Goal: Information Seeking & Learning: Learn about a topic

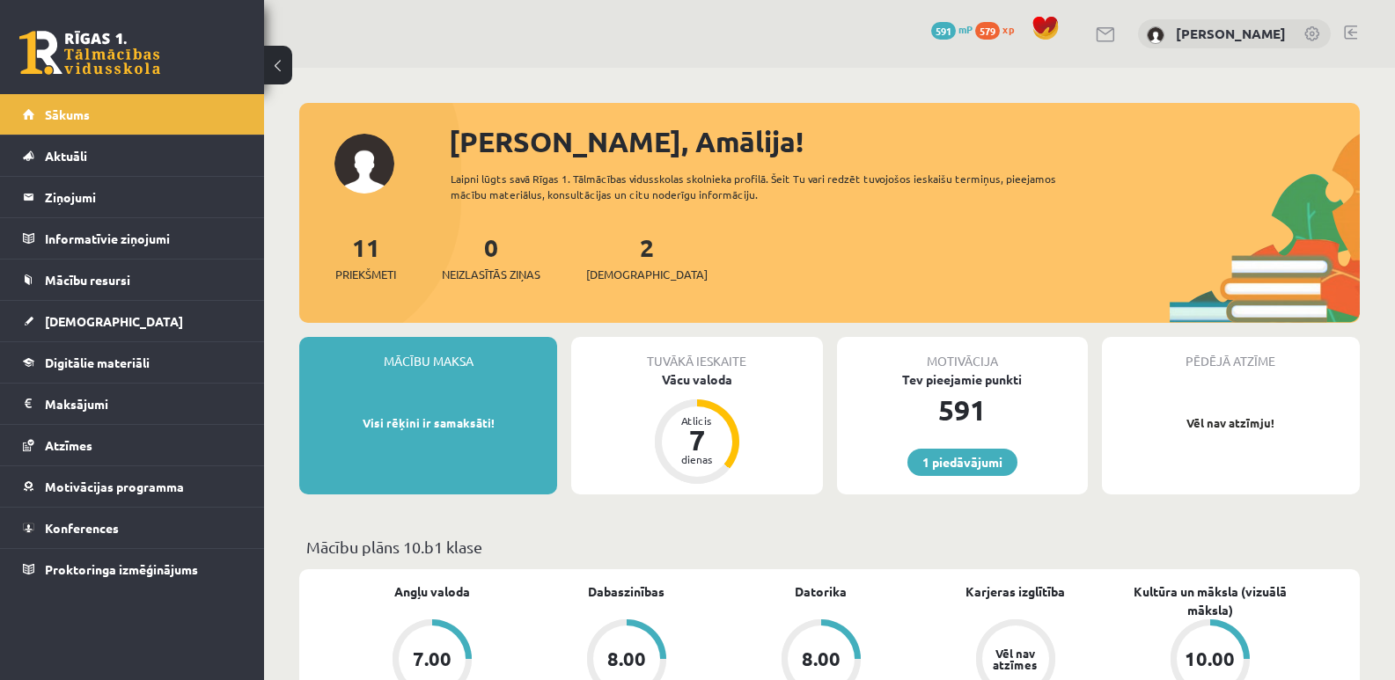
click at [1011, 32] on span "xp" at bounding box center [1007, 29] width 11 height 14
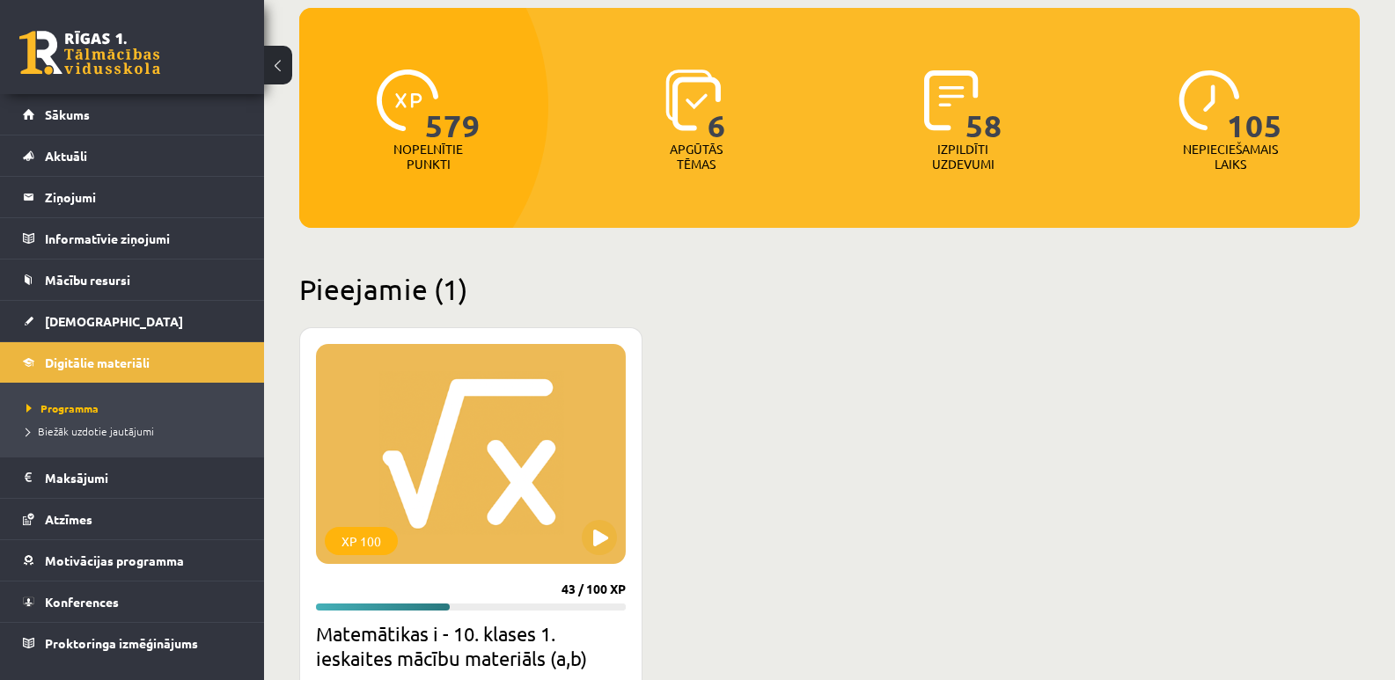
scroll to position [176, 0]
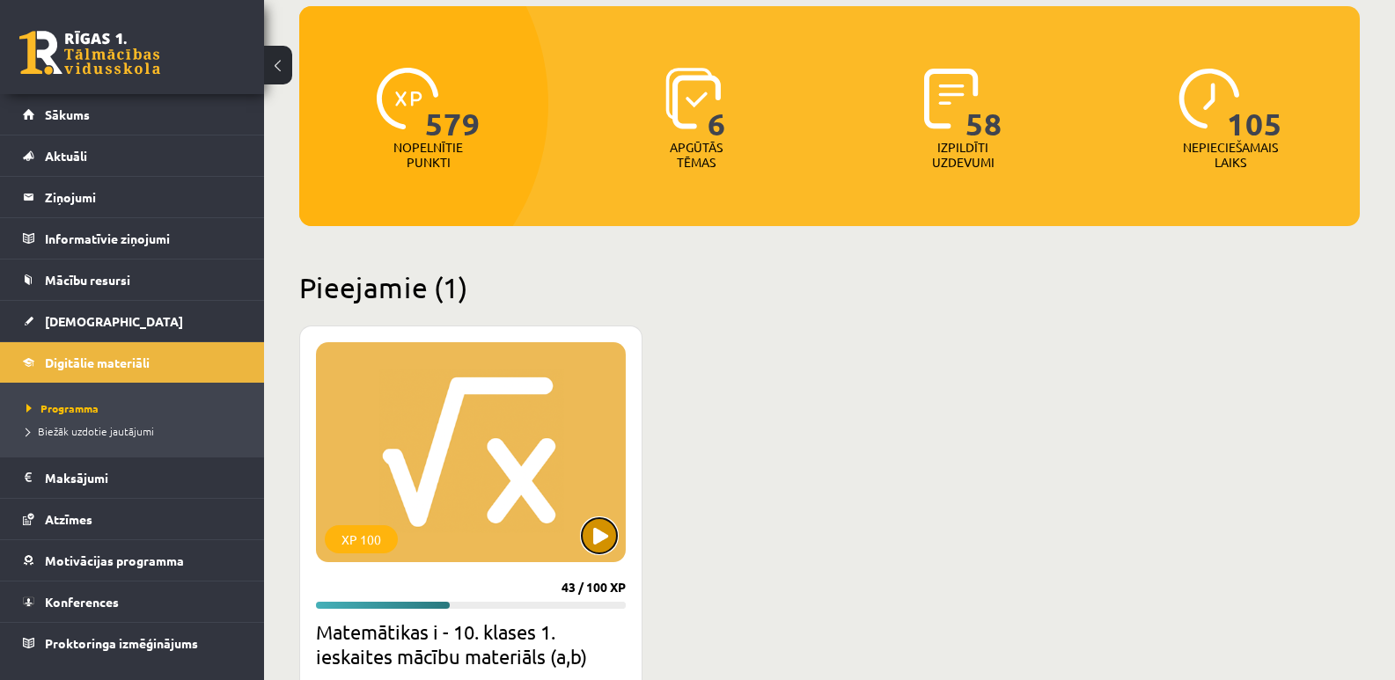
click at [604, 544] on button at bounding box center [599, 535] width 35 height 35
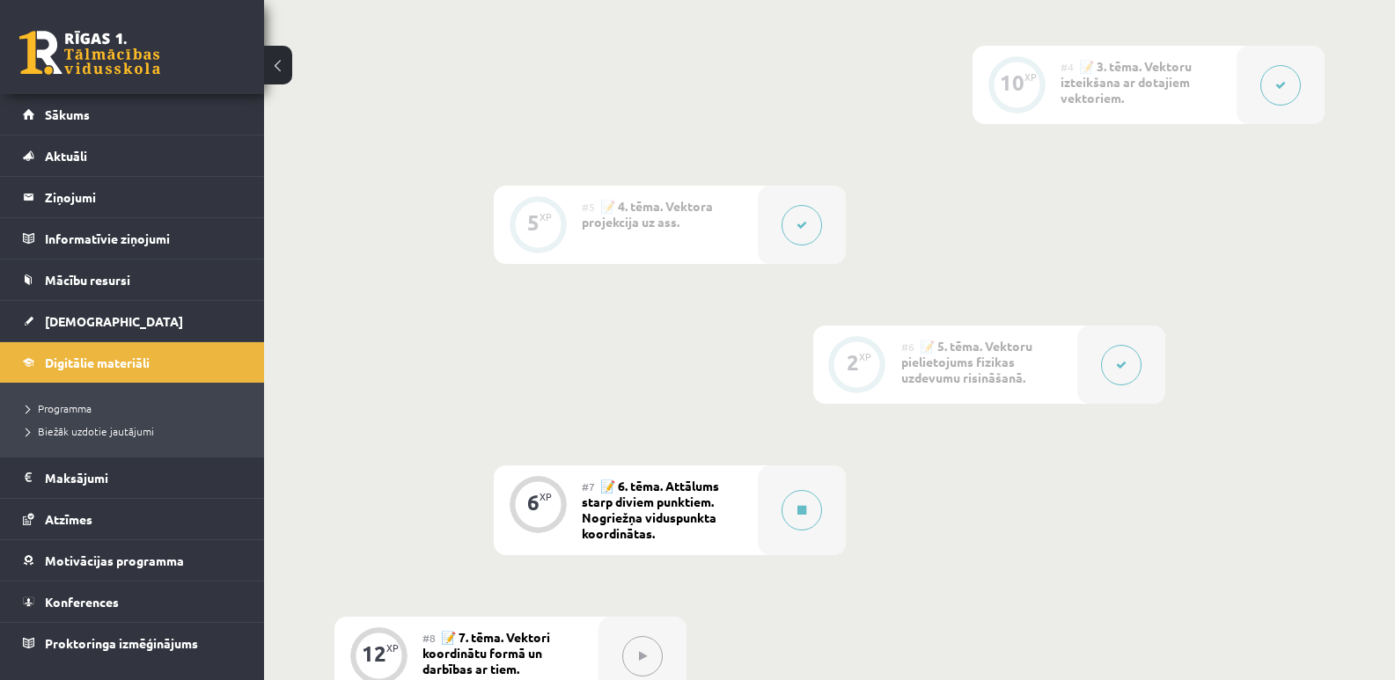
scroll to position [880, 0]
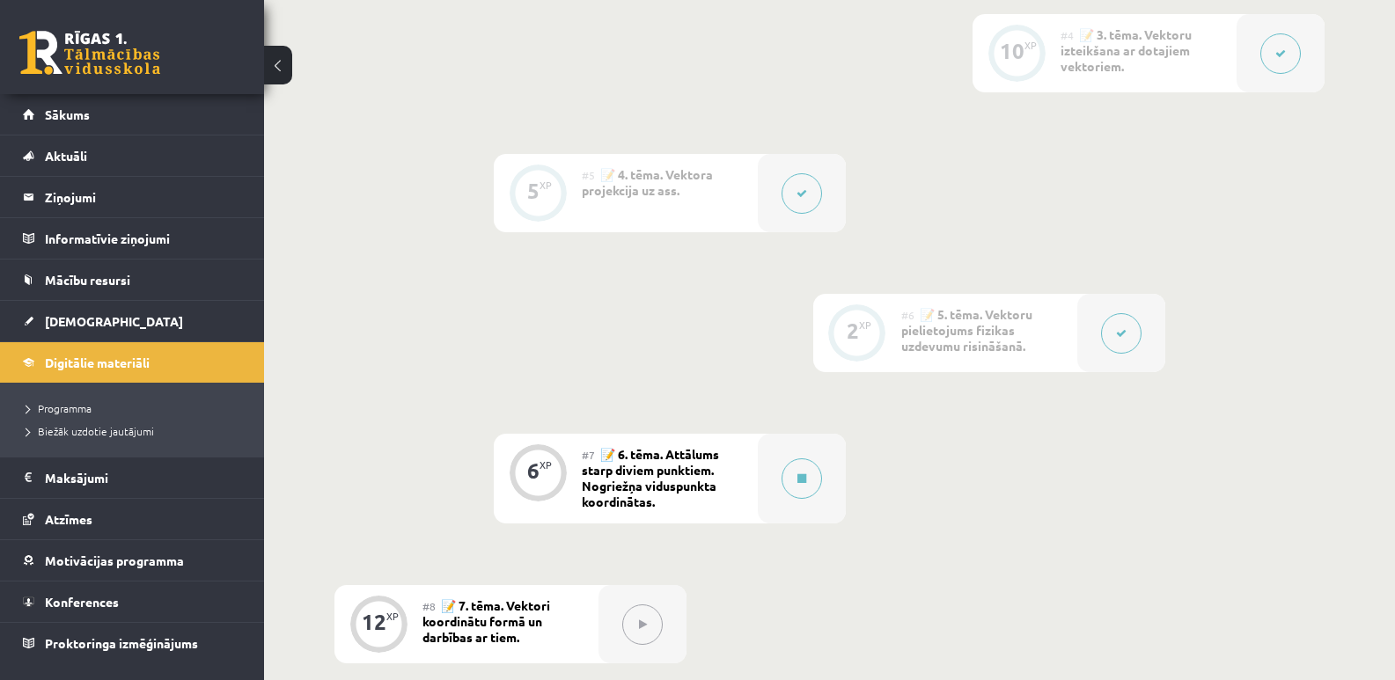
click at [1117, 336] on icon at bounding box center [1121, 333] width 11 height 11
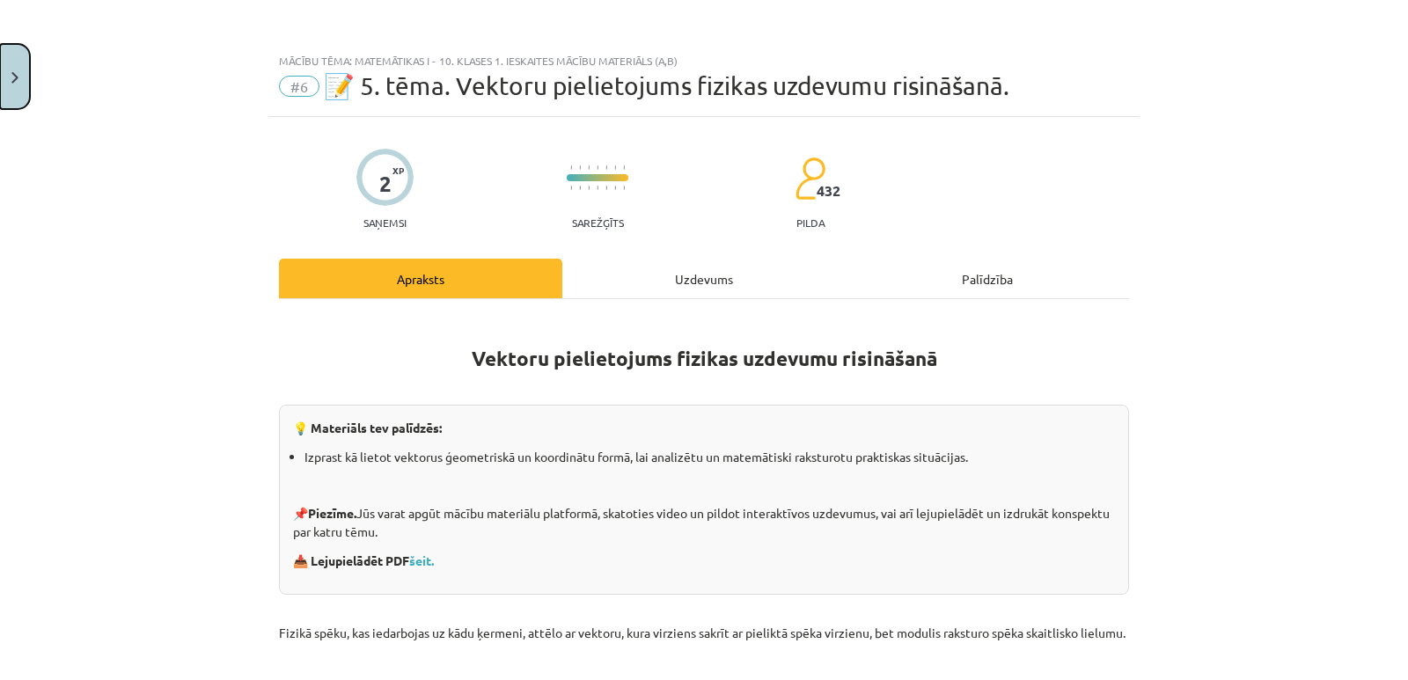
click at [17, 73] on img "Close" at bounding box center [14, 77] width 7 height 11
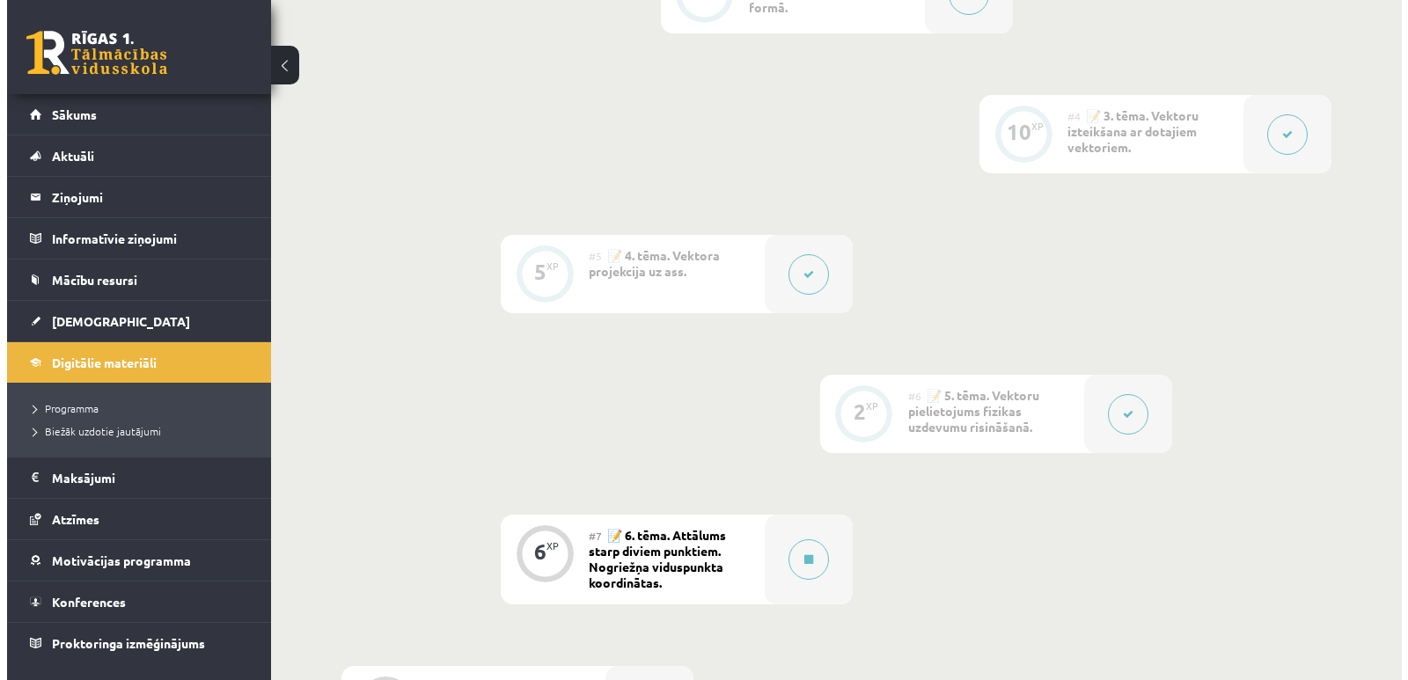
scroll to position [968, 0]
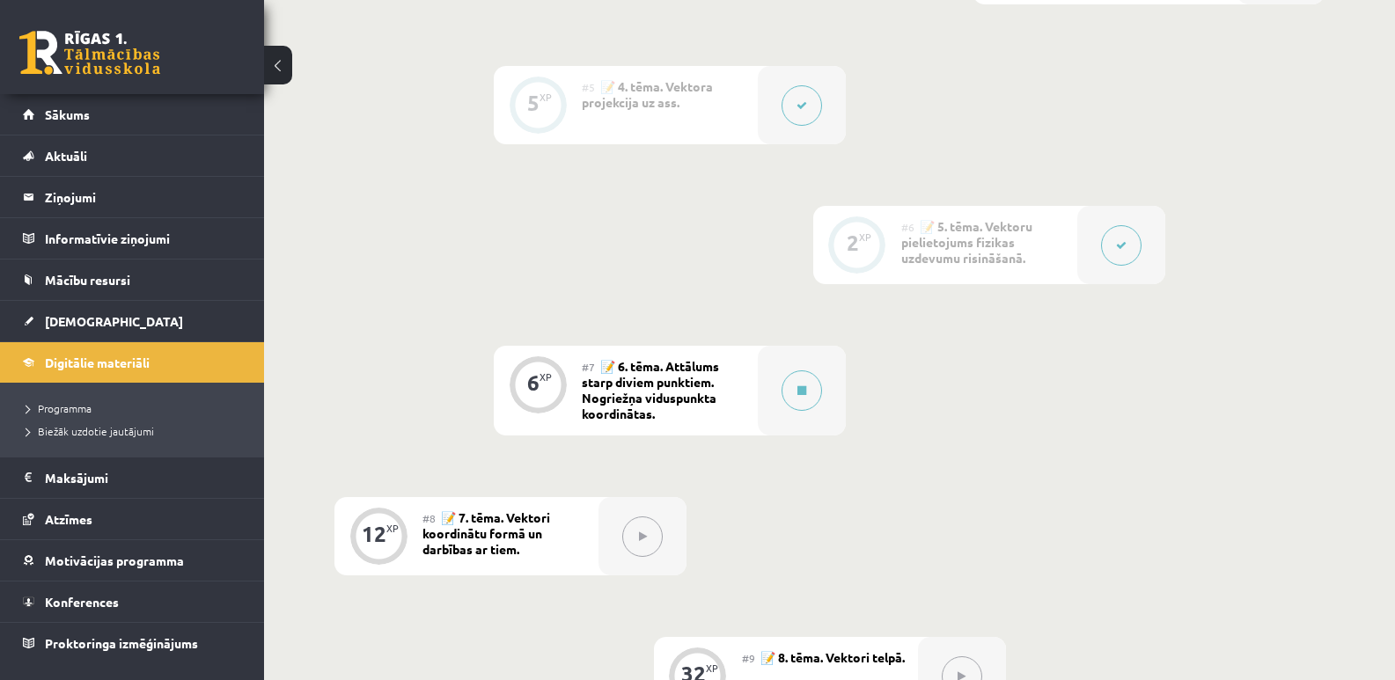
click at [1126, 246] on button at bounding box center [1121, 245] width 40 height 40
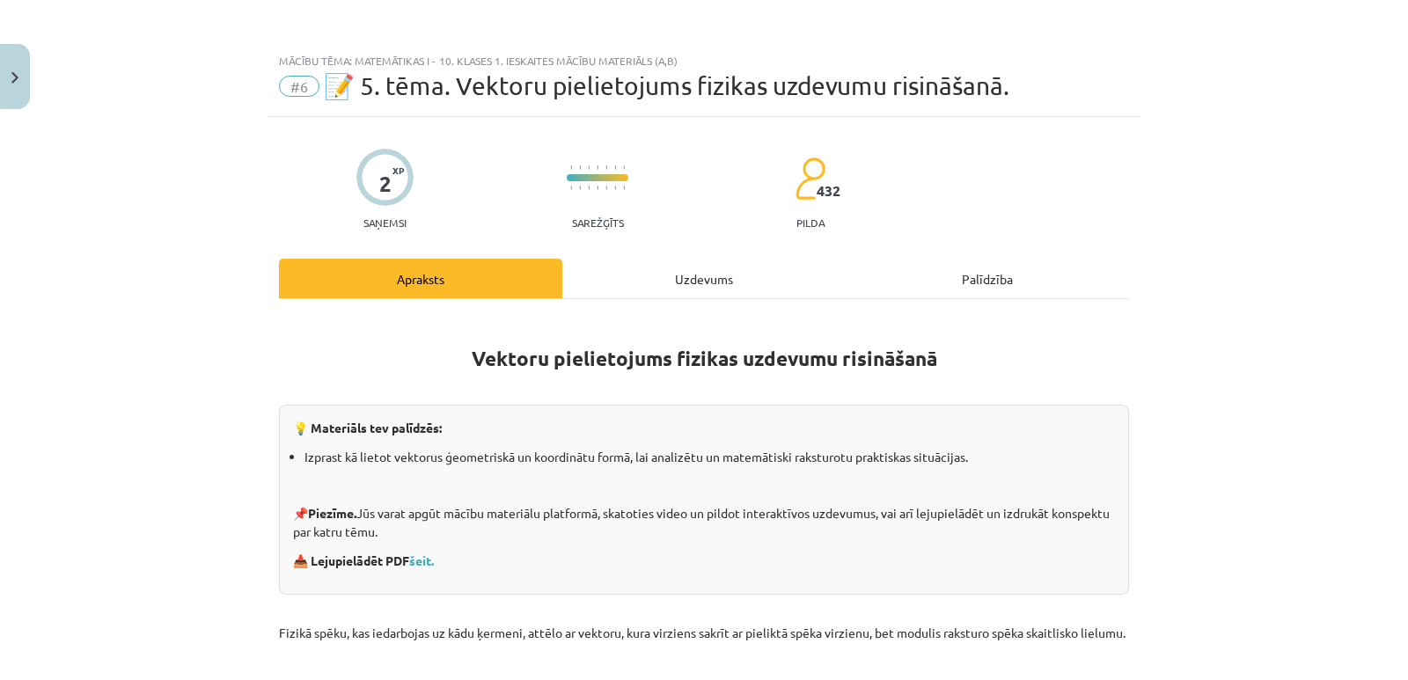
click at [718, 275] on div "Uzdevums" at bounding box center [703, 279] width 283 height 40
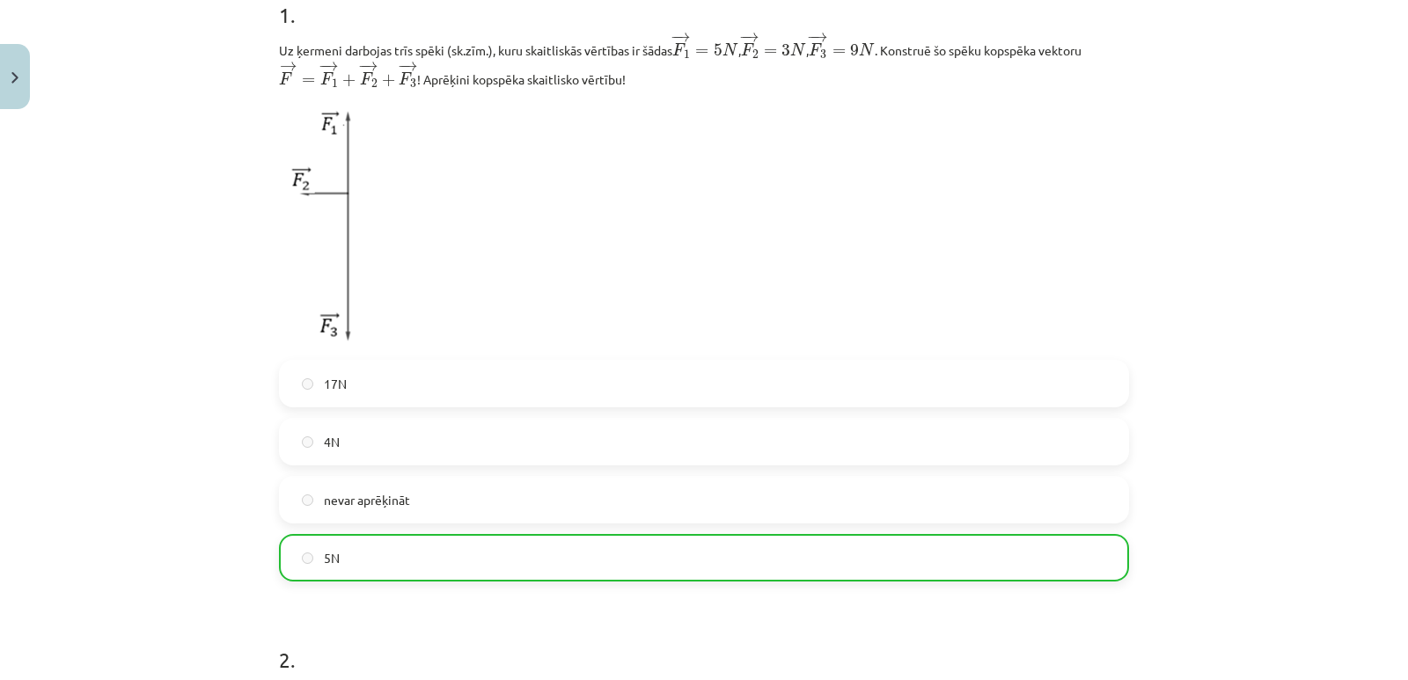
scroll to position [0, 0]
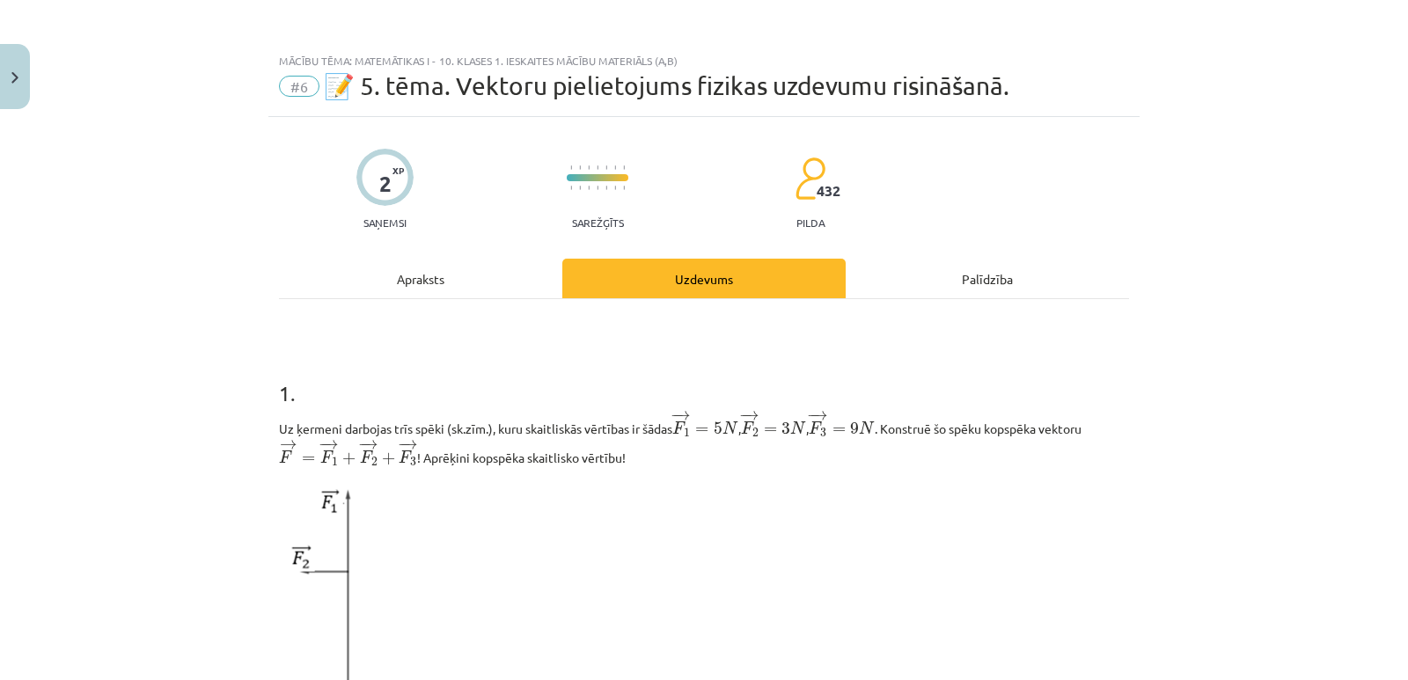
click at [407, 278] on div "Apraksts" at bounding box center [420, 279] width 283 height 40
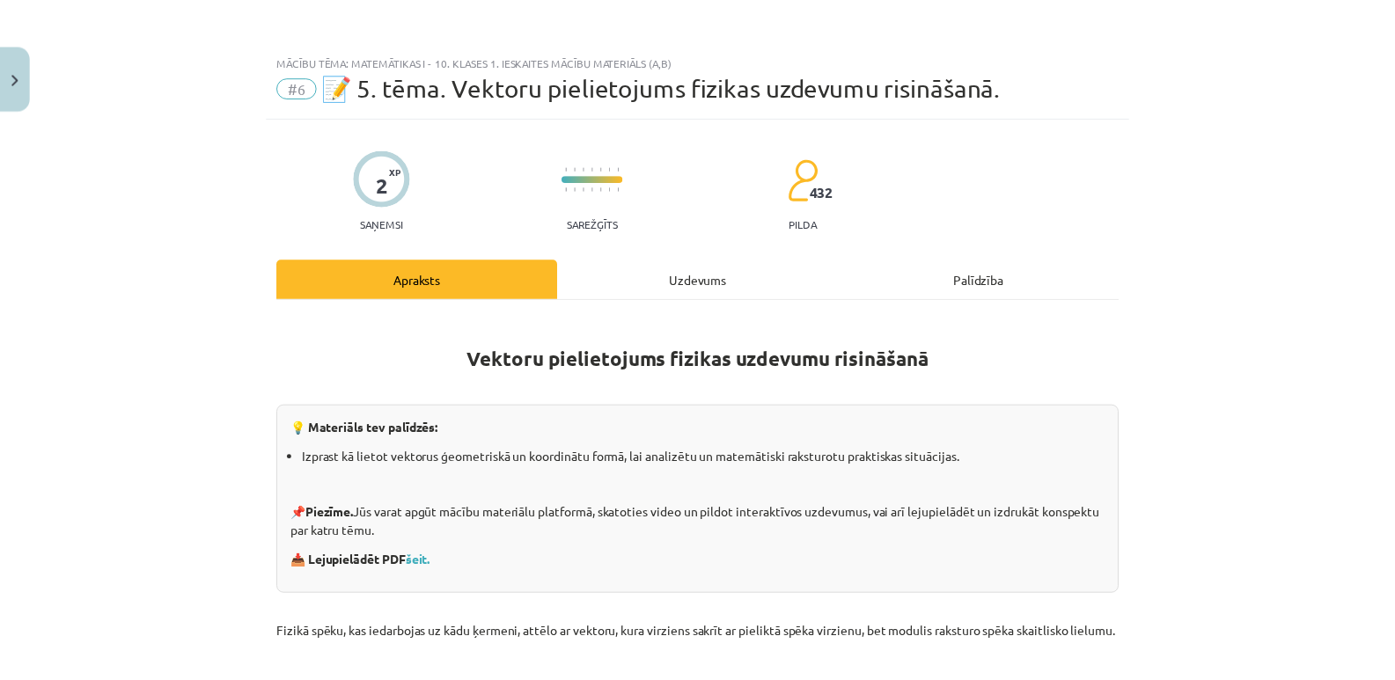
scroll to position [44, 0]
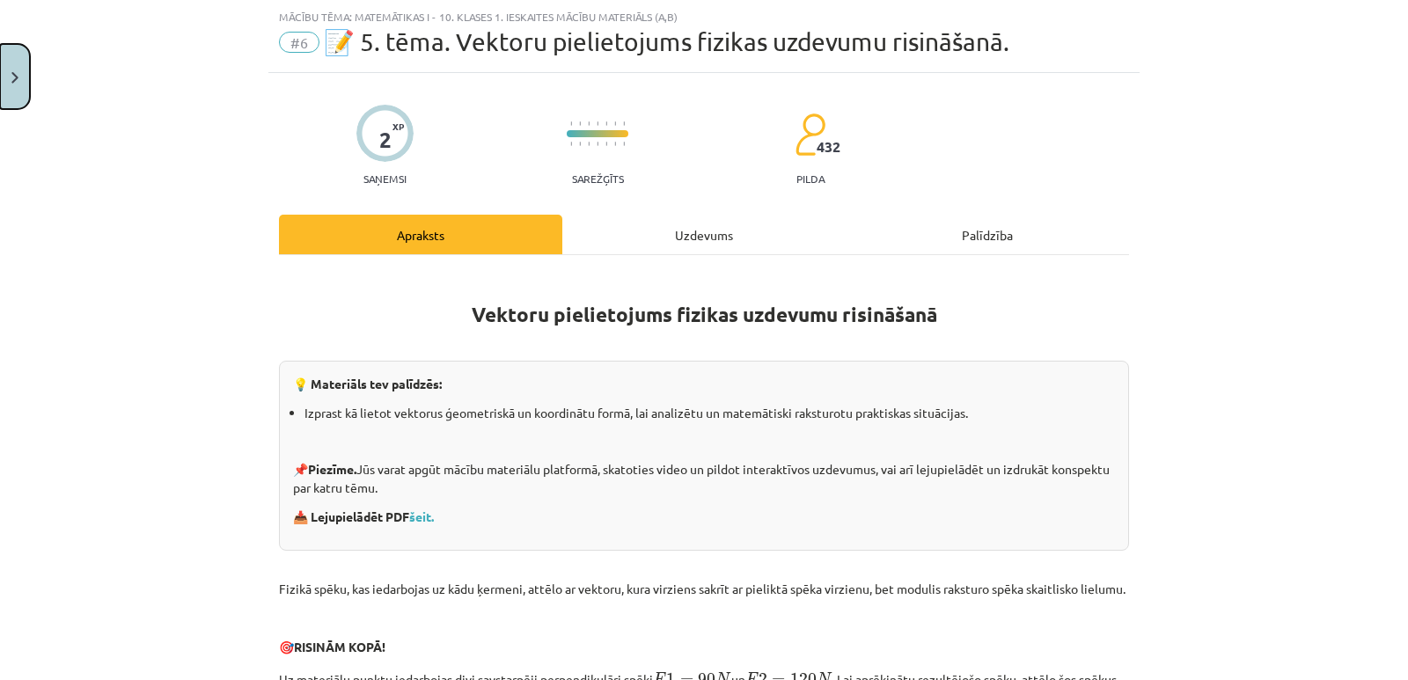
click at [12, 80] on img "Close" at bounding box center [14, 77] width 7 height 11
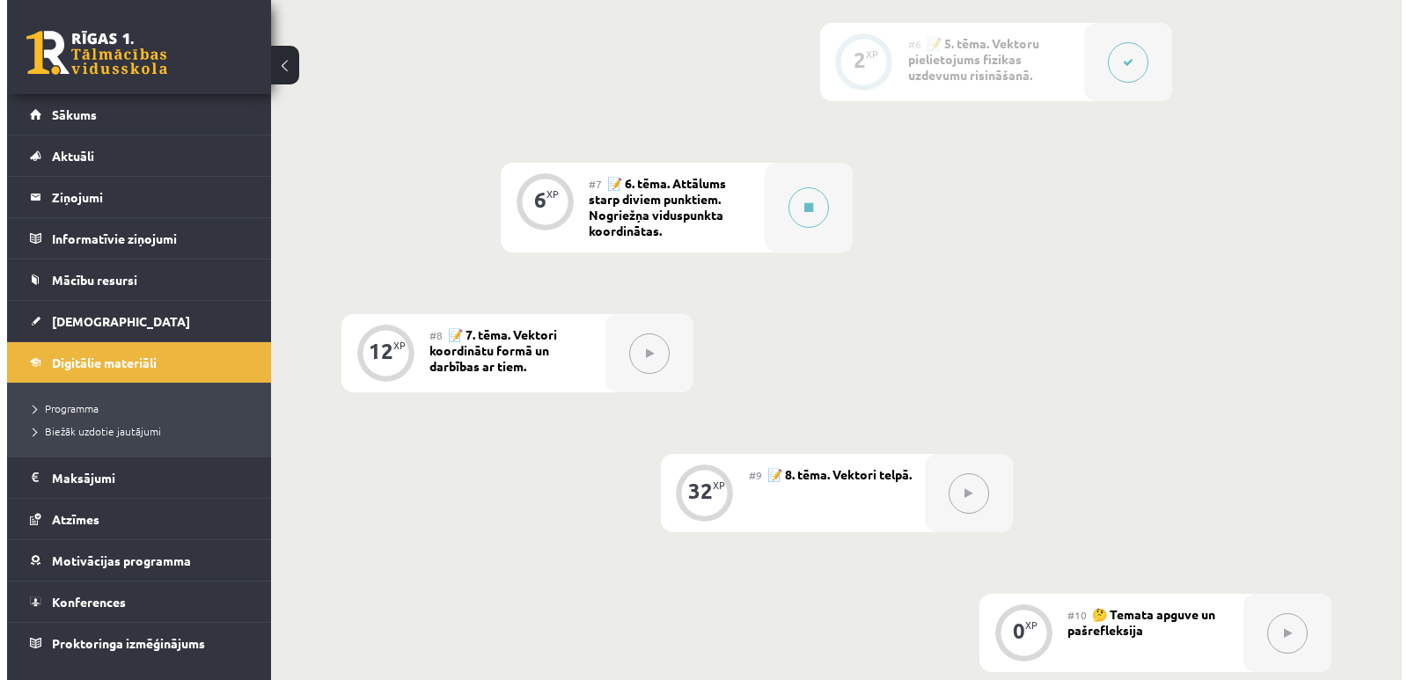
scroll to position [1144, 0]
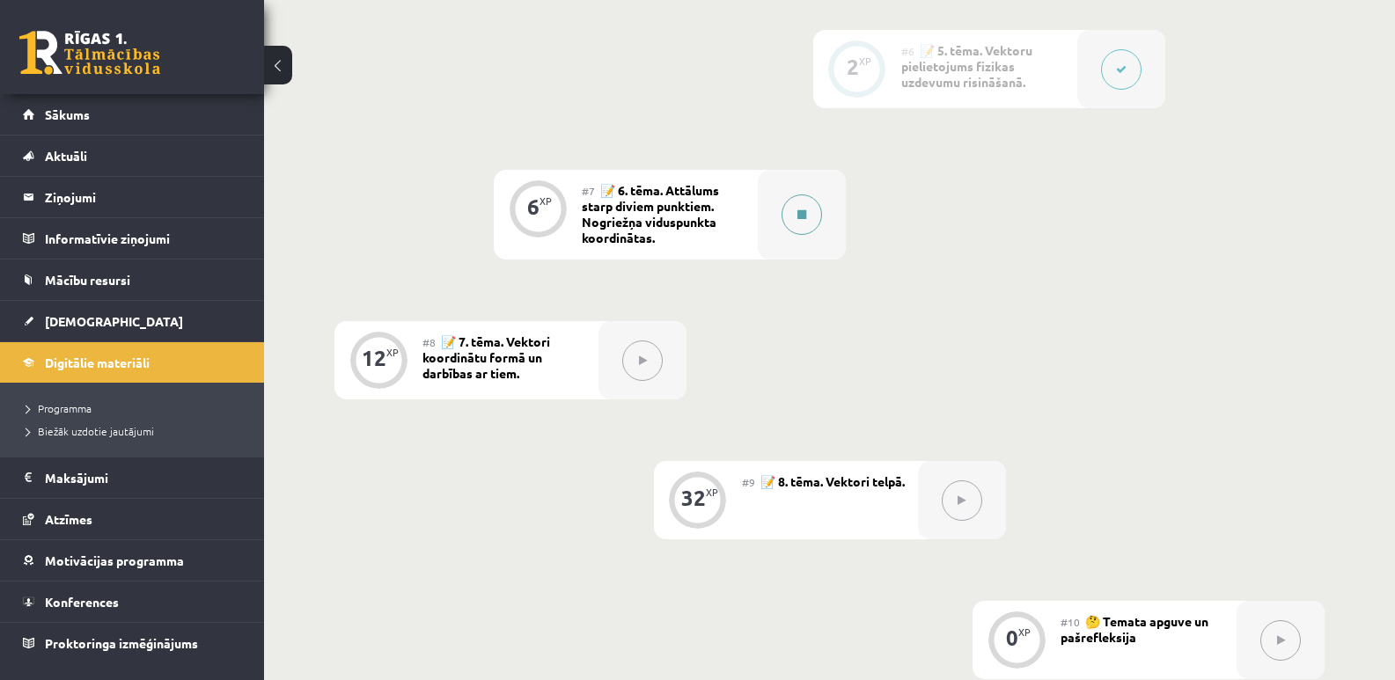
click at [805, 210] on icon at bounding box center [801, 214] width 9 height 11
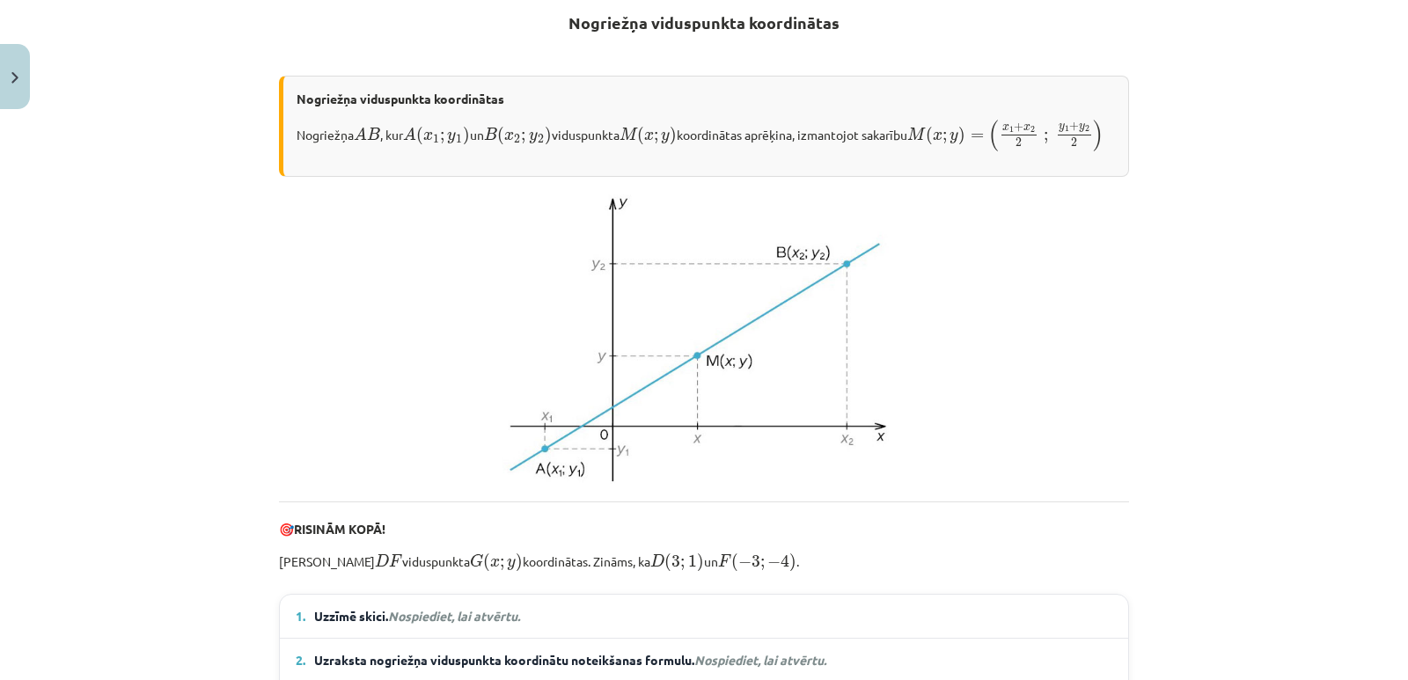
scroll to position [0, 0]
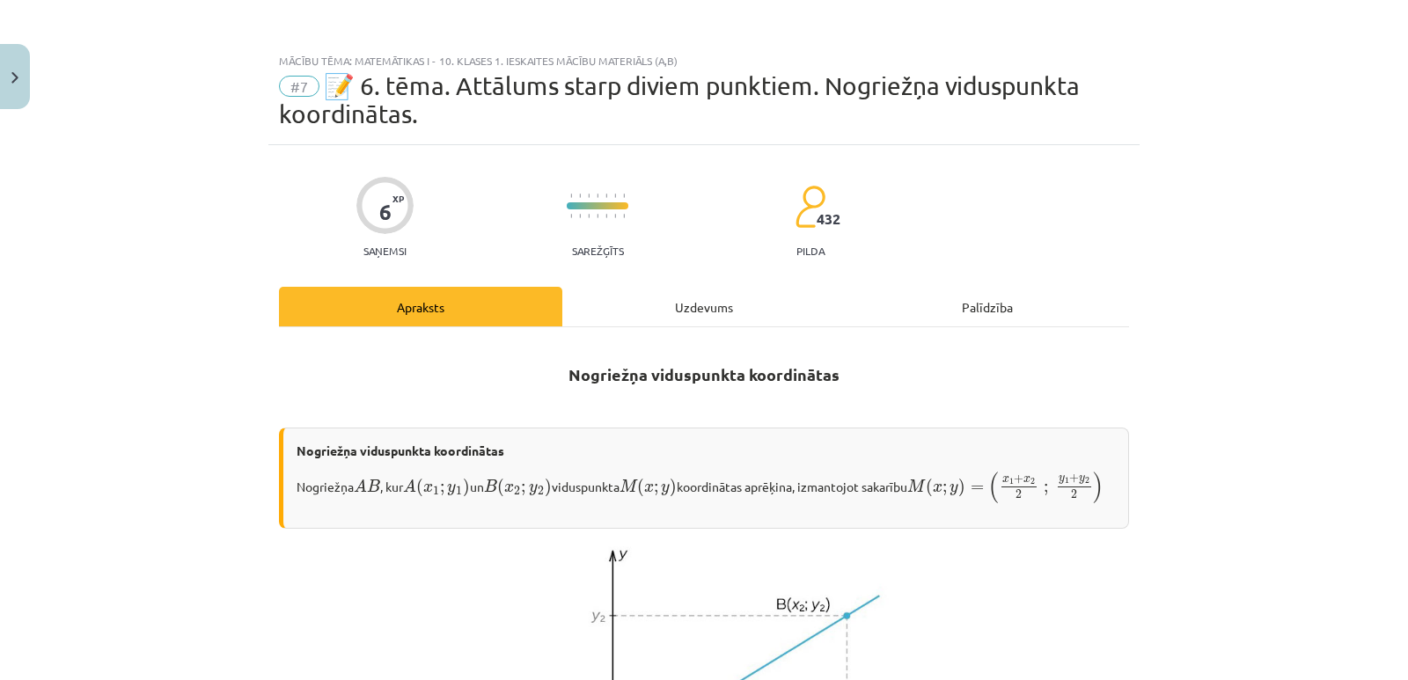
click at [699, 305] on div "Uzdevums" at bounding box center [703, 307] width 283 height 40
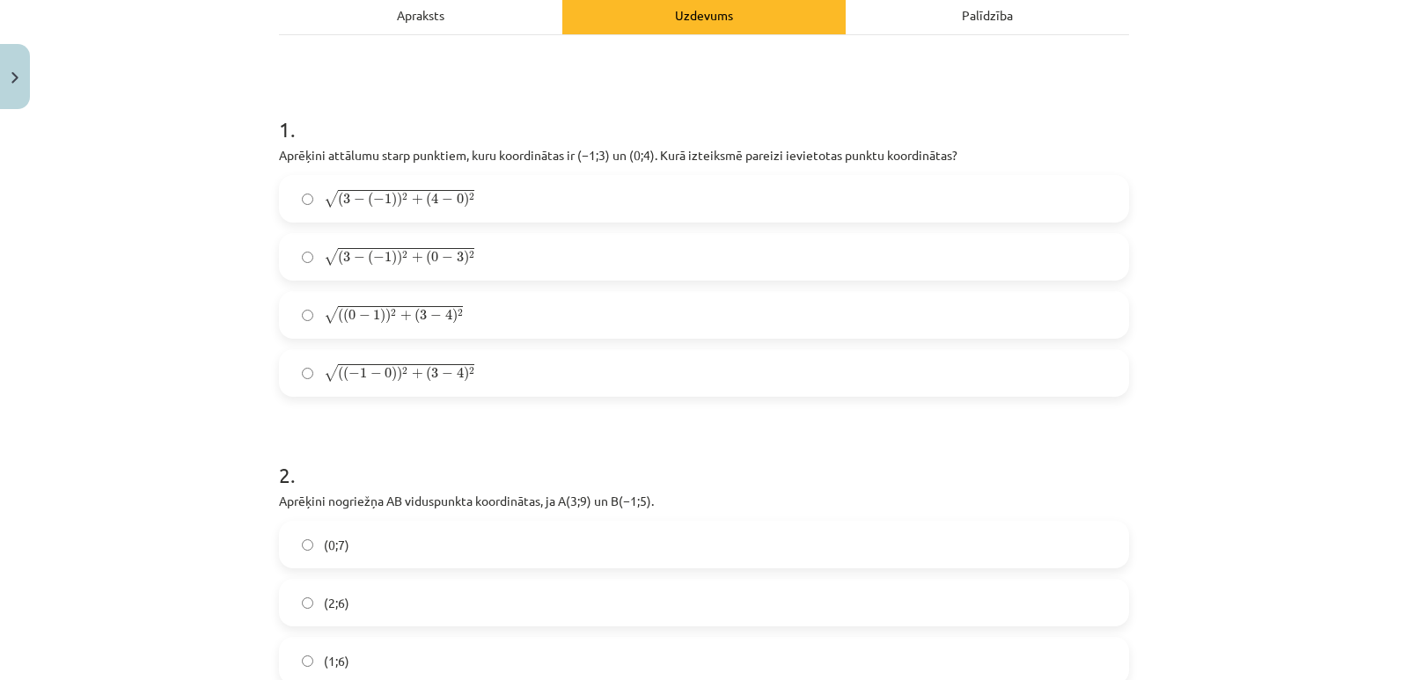
scroll to position [264, 0]
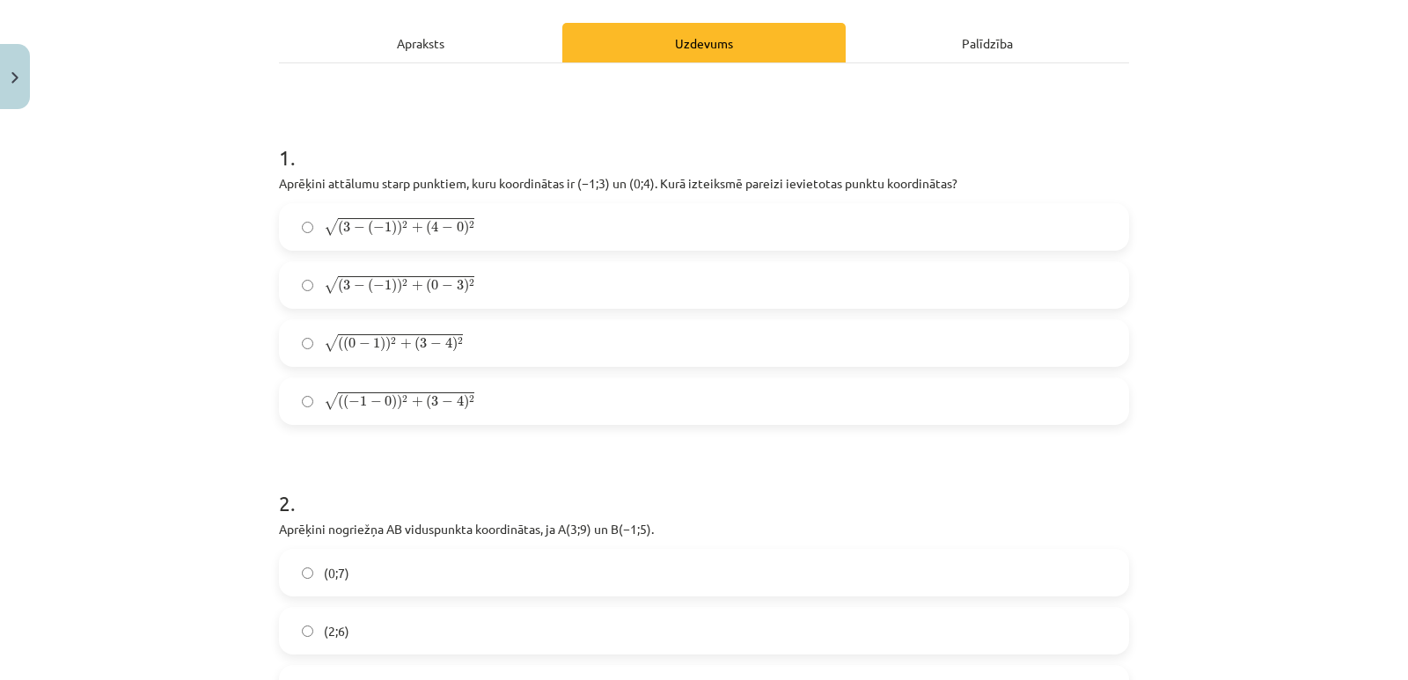
click at [386, 347] on span ") 2" at bounding box center [390, 344] width 11 height 16
click at [405, 480] on h1 "2 ." at bounding box center [704, 487] width 850 height 55
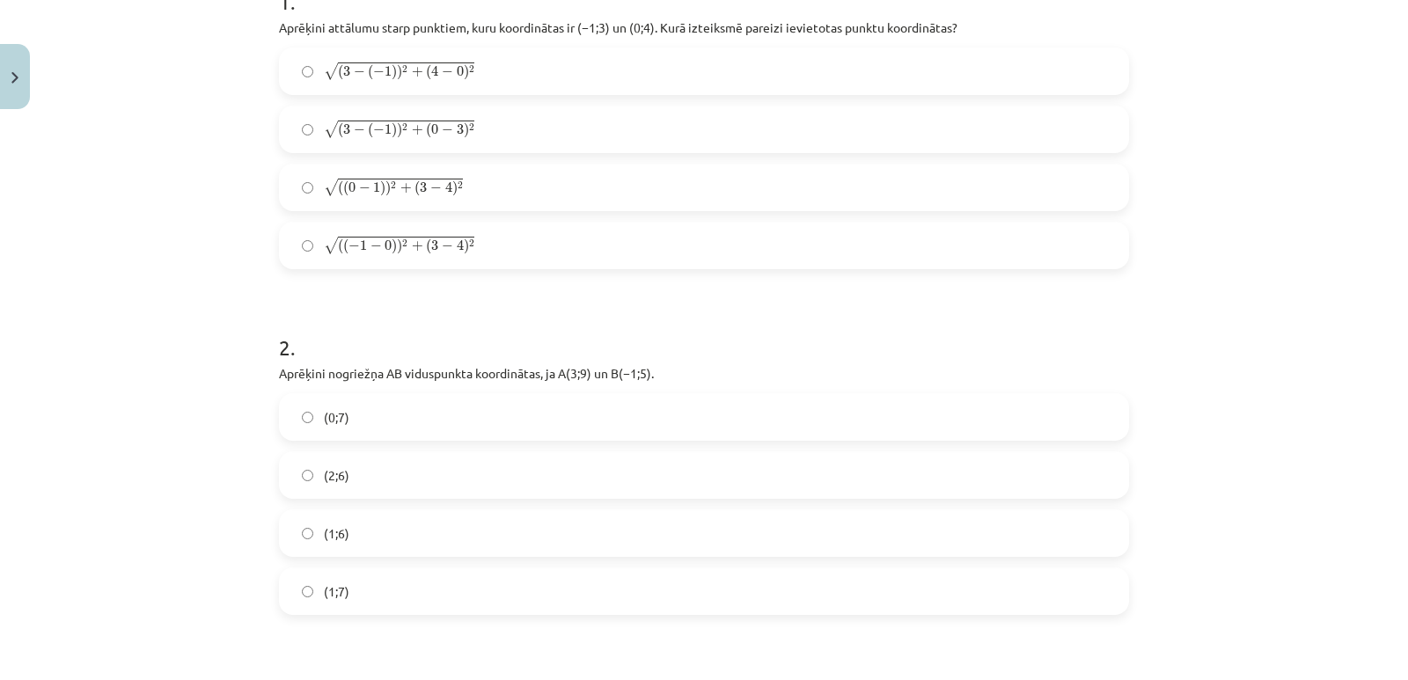
scroll to position [616, 0]
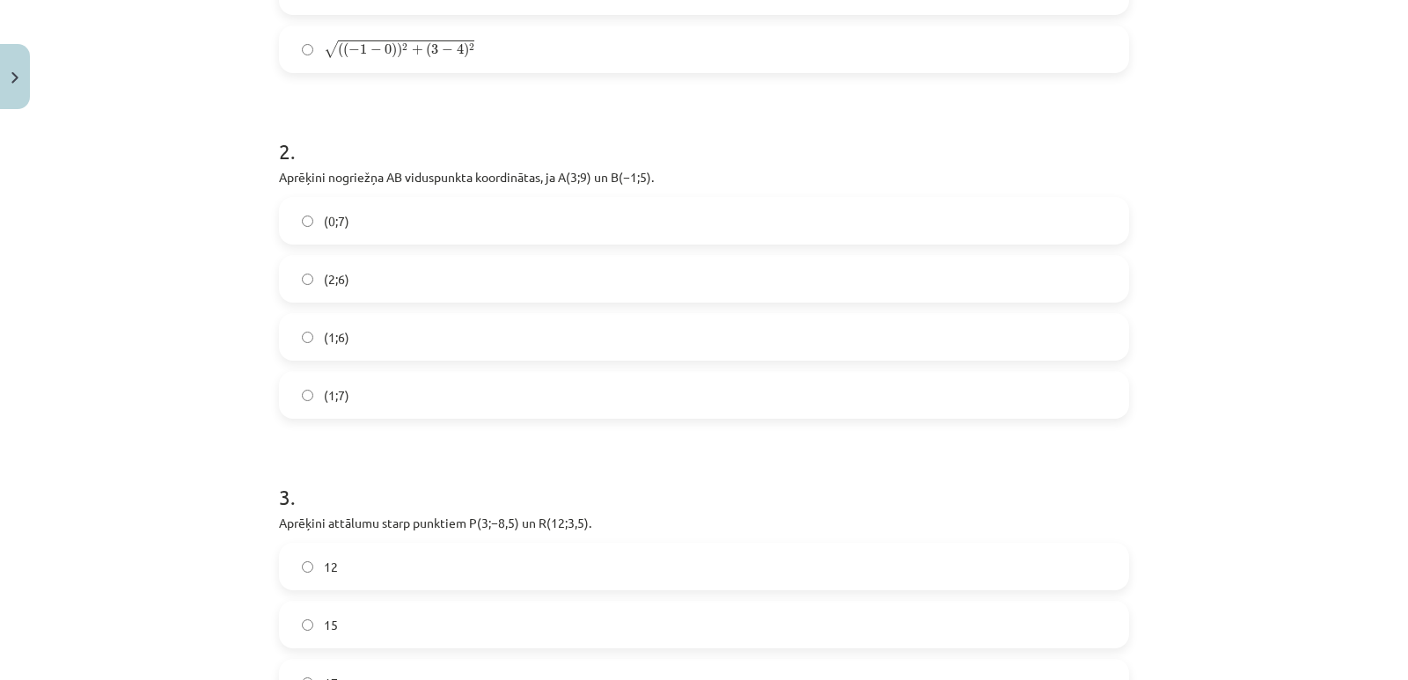
click at [307, 391] on label "(1;7)" at bounding box center [704, 395] width 846 height 44
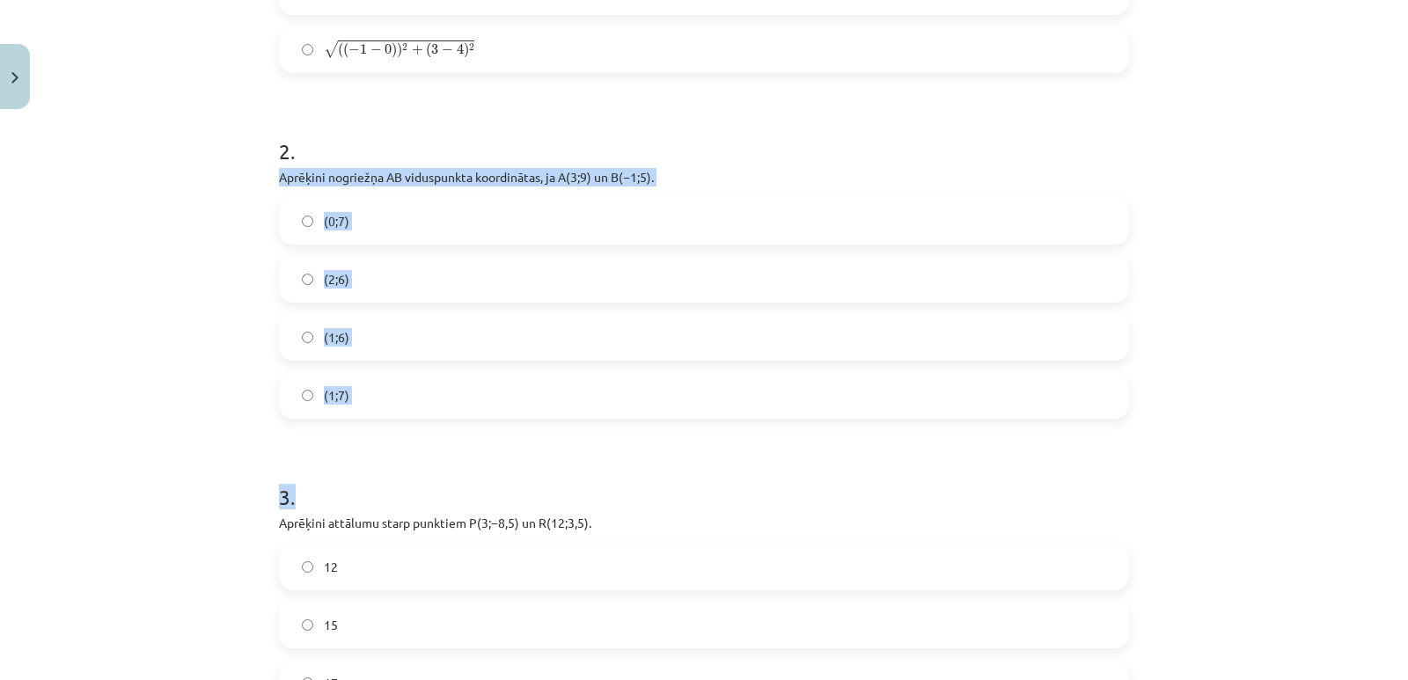
drag, startPoint x: 275, startPoint y: 175, endPoint x: 447, endPoint y: 419, distance: 298.1
drag, startPoint x: 364, startPoint y: 406, endPoint x: 275, endPoint y: 174, distance: 247.9
click at [279, 174] on div "2 . Aprēķini nogriežņa ﻿AB viduspunkta koordinātas, ja ﻿A(3;9) un ﻿B(−1;5). (0;…" at bounding box center [704, 263] width 850 height 311
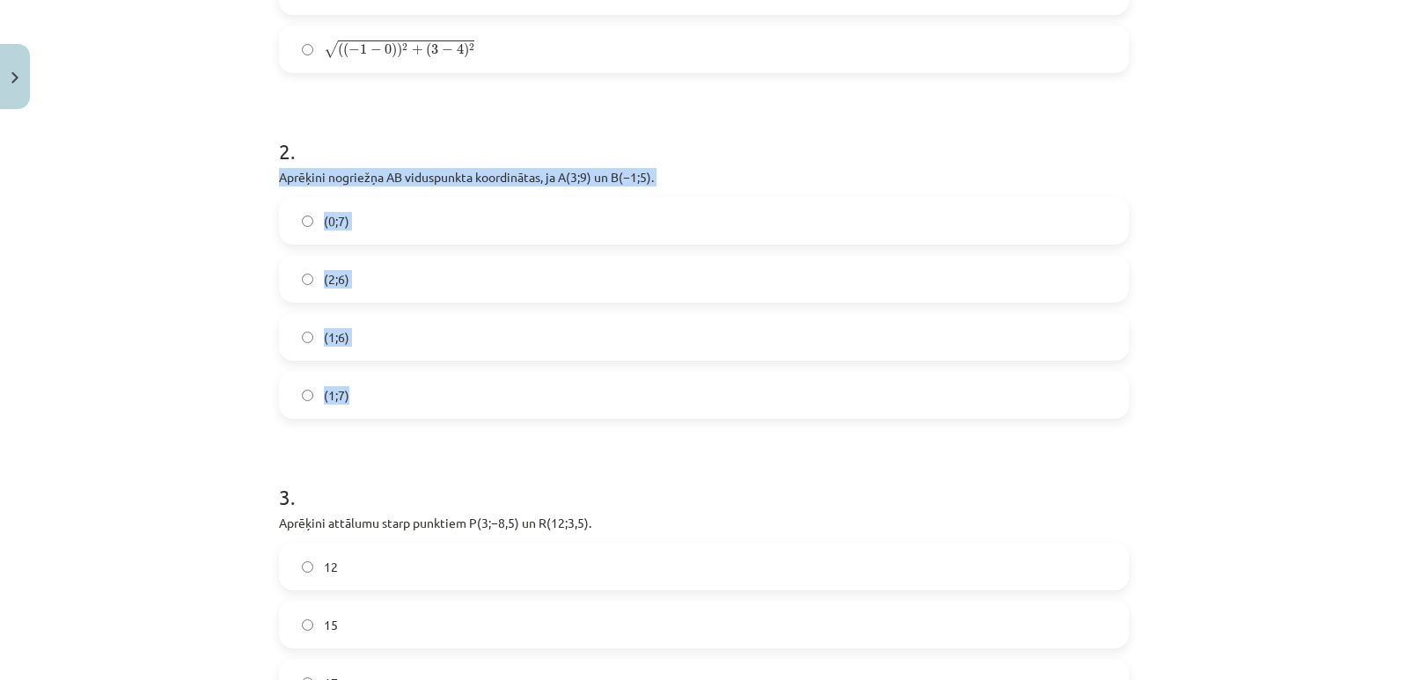
copy div "Aprēķini nogriežņa ﻿AB viduspunkta koordinātas, ja ﻿A(3;9) un ﻿B(−1;5). (0;7) (…"
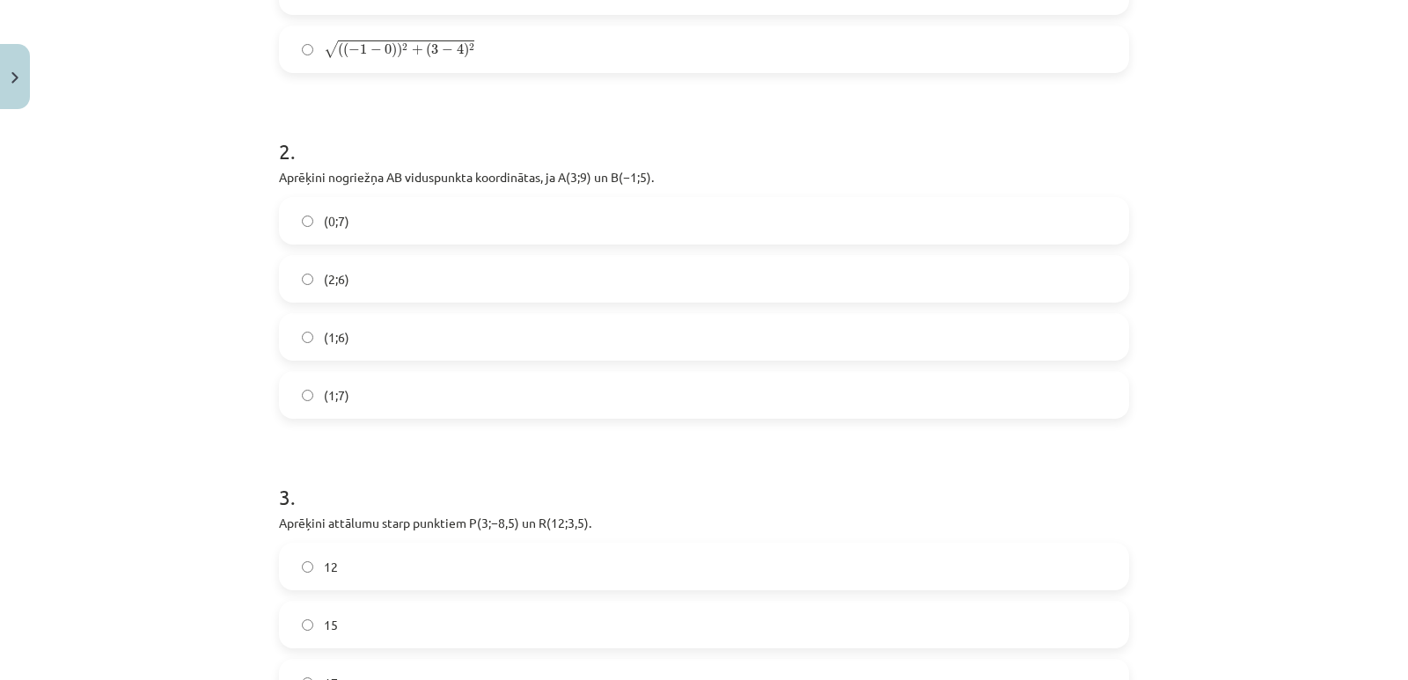
click at [458, 472] on h1 "3 ." at bounding box center [704, 481] width 850 height 55
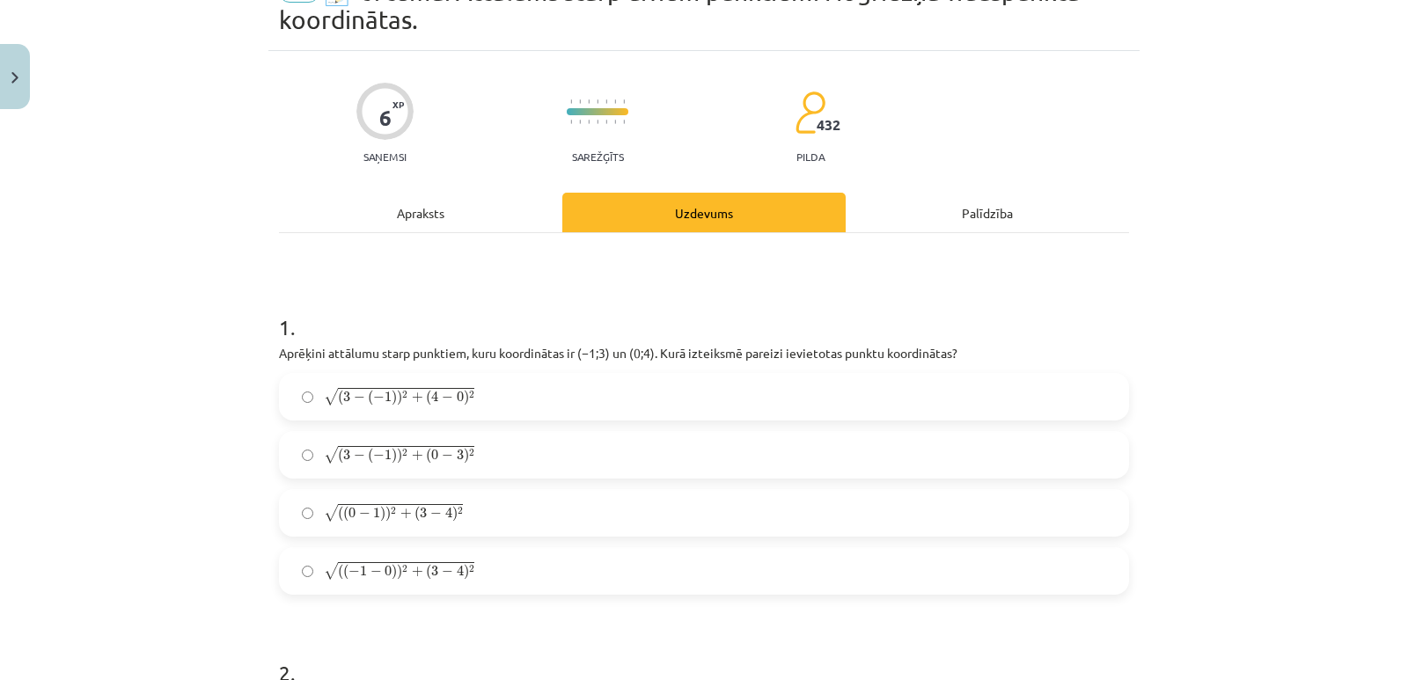
scroll to position [88, 0]
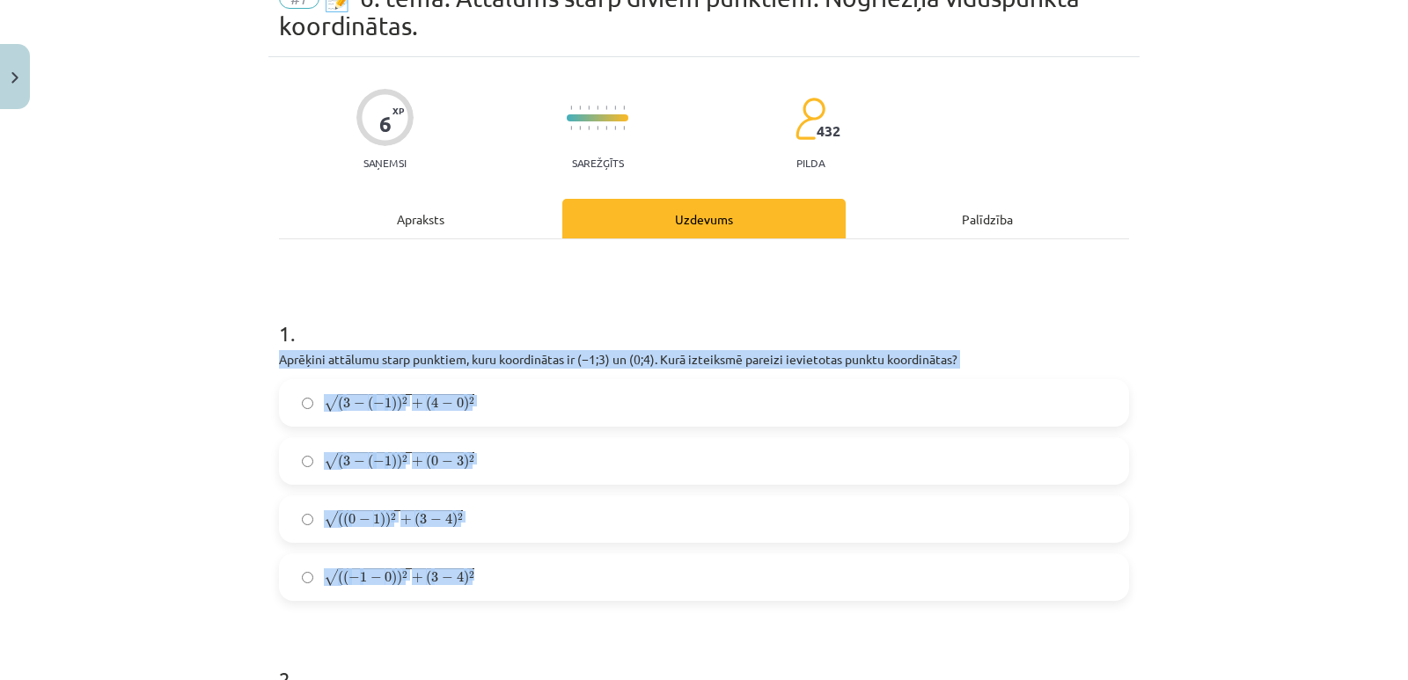
drag, startPoint x: 273, startPoint y: 357, endPoint x: 510, endPoint y: 582, distance: 327.4
click at [510, 582] on div "1 . Aprēķini attālumu starp punktiem, kuru koordinātas ir ﻿(−1;3) un ﻿(0;4). Ku…" at bounding box center [704, 445] width 850 height 311
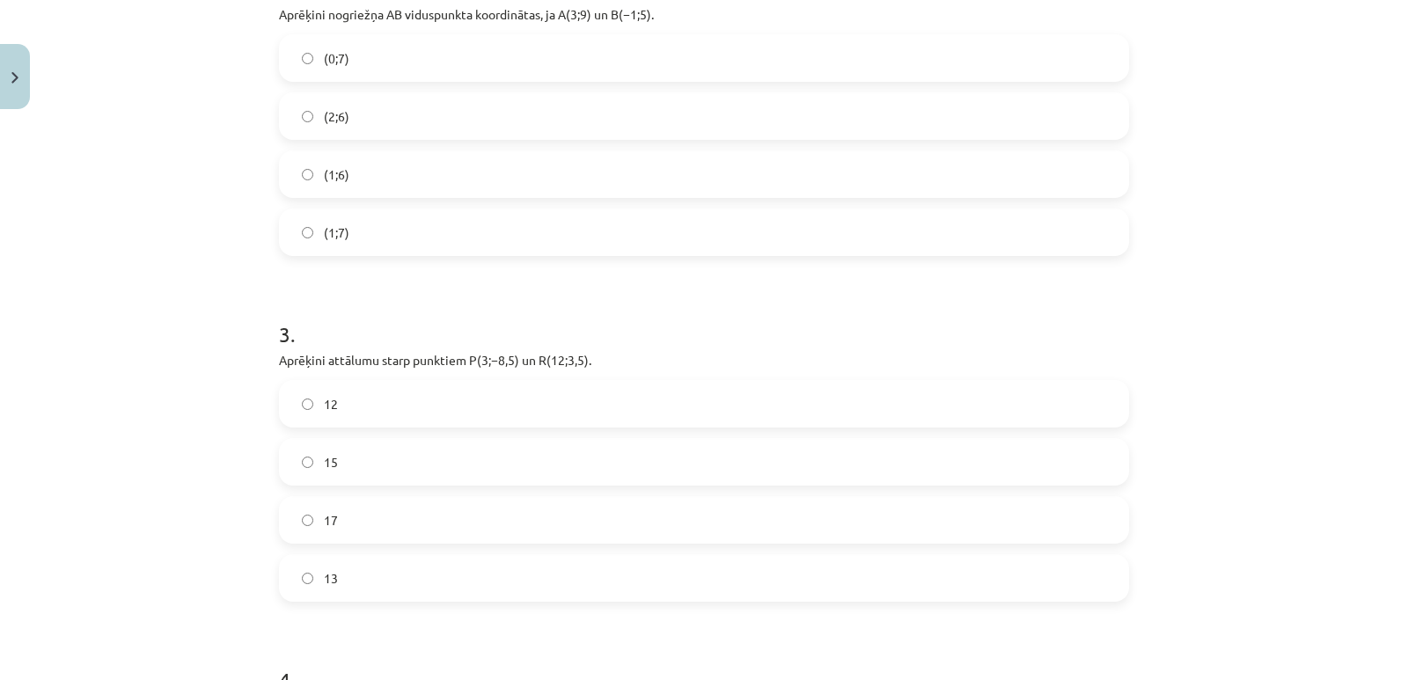
scroll to position [880, 0]
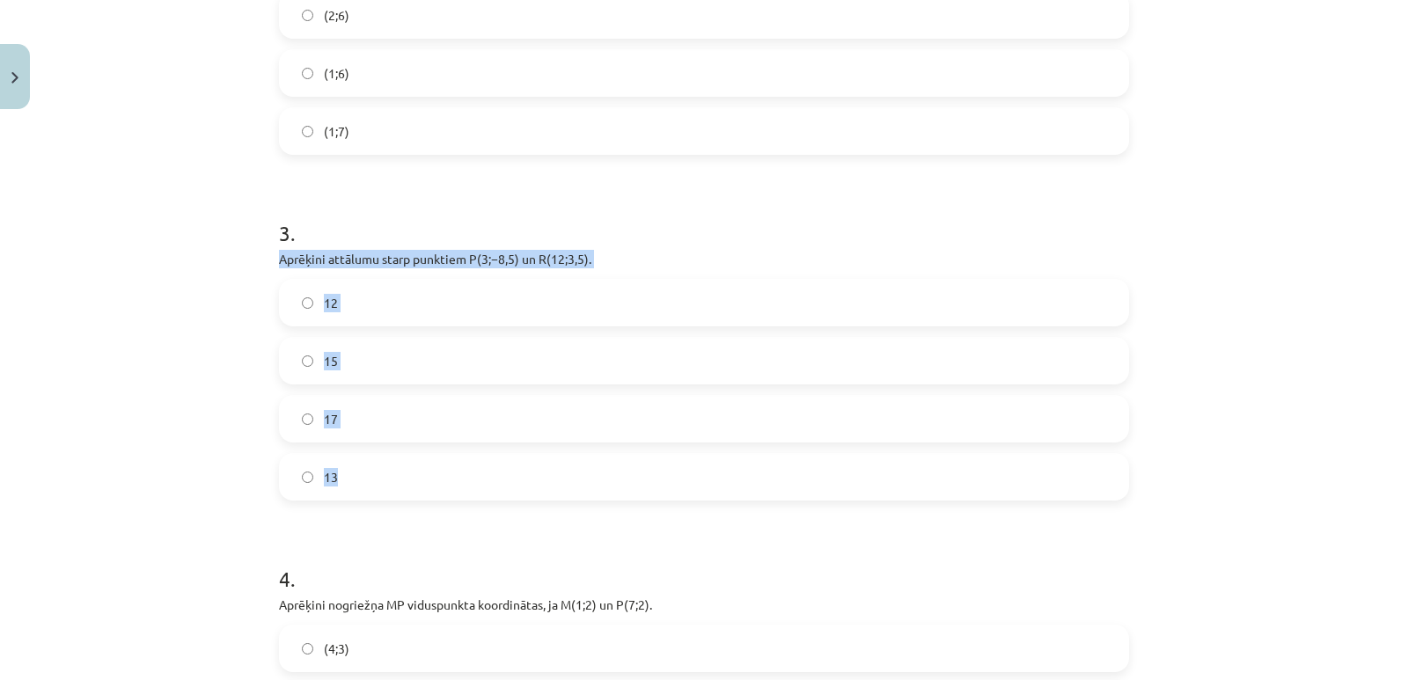
drag, startPoint x: 273, startPoint y: 260, endPoint x: 419, endPoint y: 471, distance: 256.0
click at [419, 478] on div "3 . Aprēķini attālumu starp punktiem ﻿P(3;−8,5) un ﻿R(12;3,5)﻿. 12 15 17 13" at bounding box center [704, 345] width 850 height 311
copy div "Aprēķini attālumu starp punktiem ﻿P(3;−8,5) un ﻿R(12;3,5)﻿. 12 15 17 13"
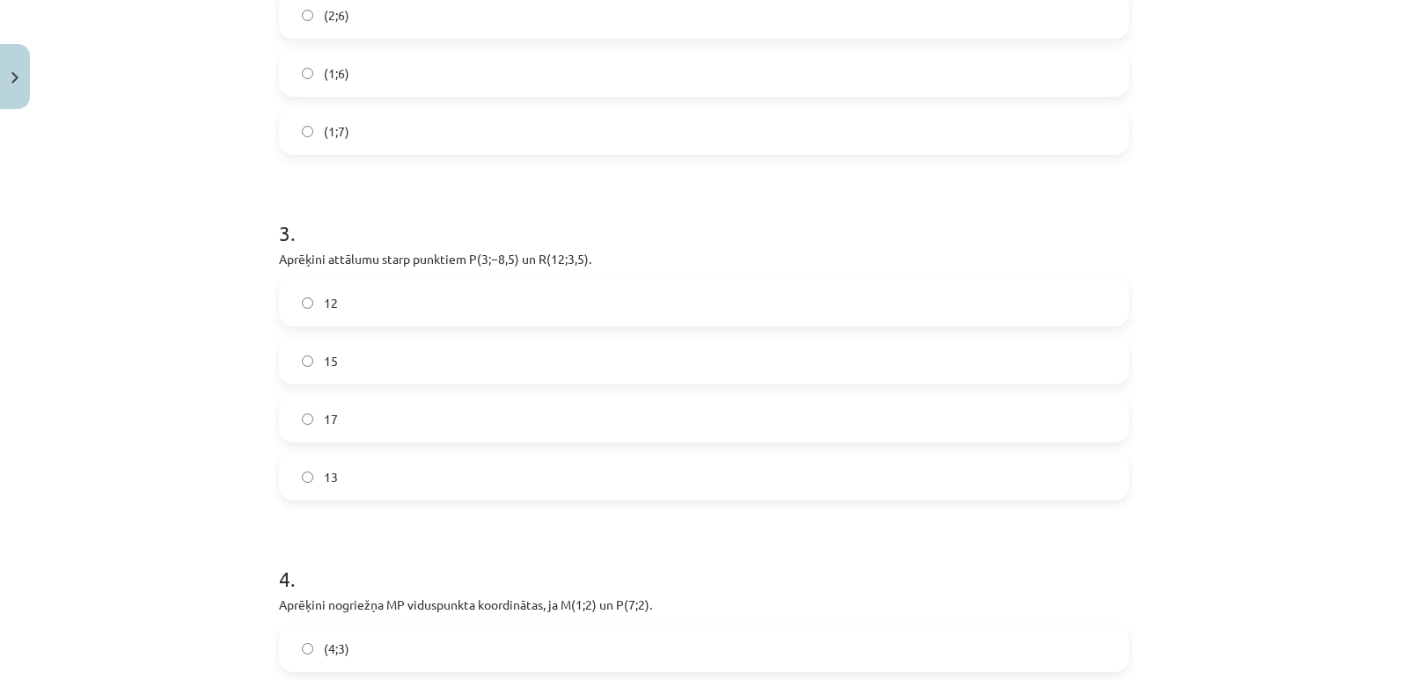
click at [699, 234] on h1 "3 ." at bounding box center [704, 217] width 850 height 55
click at [368, 357] on label "15" at bounding box center [704, 361] width 846 height 44
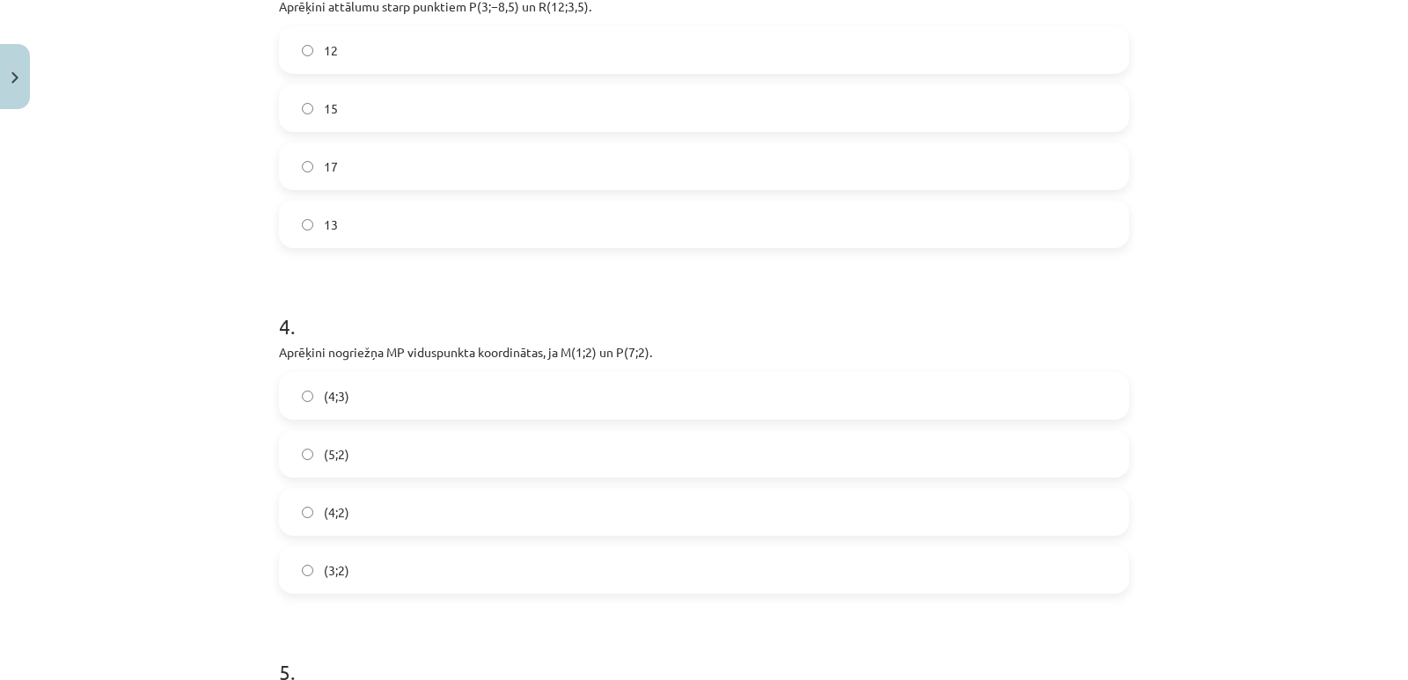
scroll to position [1144, 0]
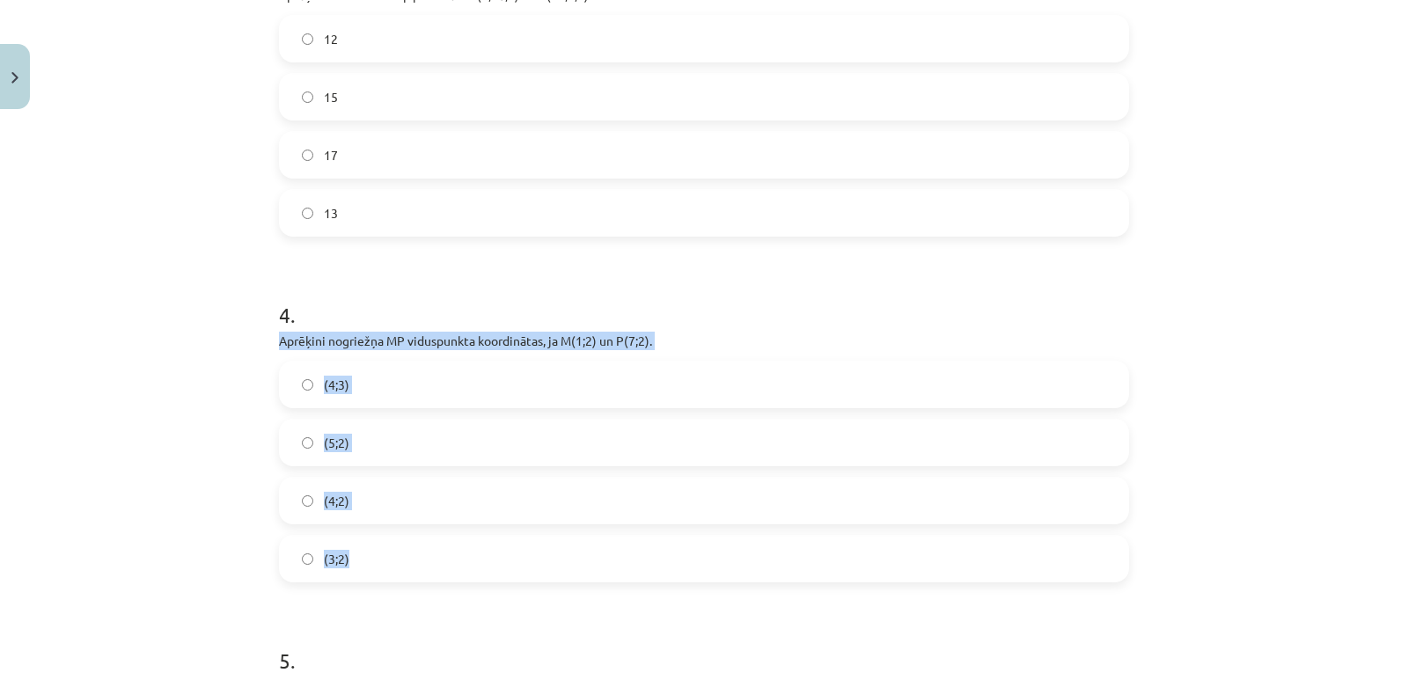
drag, startPoint x: 274, startPoint y: 339, endPoint x: 557, endPoint y: 581, distance: 372.6
click at [557, 581] on div "4 . Aprēķini nogriežņa ﻿MP﻿ viduspunkta koordinātas, ja ﻿M(1;2) un ﻿P(7;2). (4;…" at bounding box center [704, 427] width 850 height 311
copy div "Aprēķini nogriežņa ﻿MP﻿ viduspunkta koordinātas, ja ﻿M(1;2) un ﻿P(7;2). (4;3) (…"
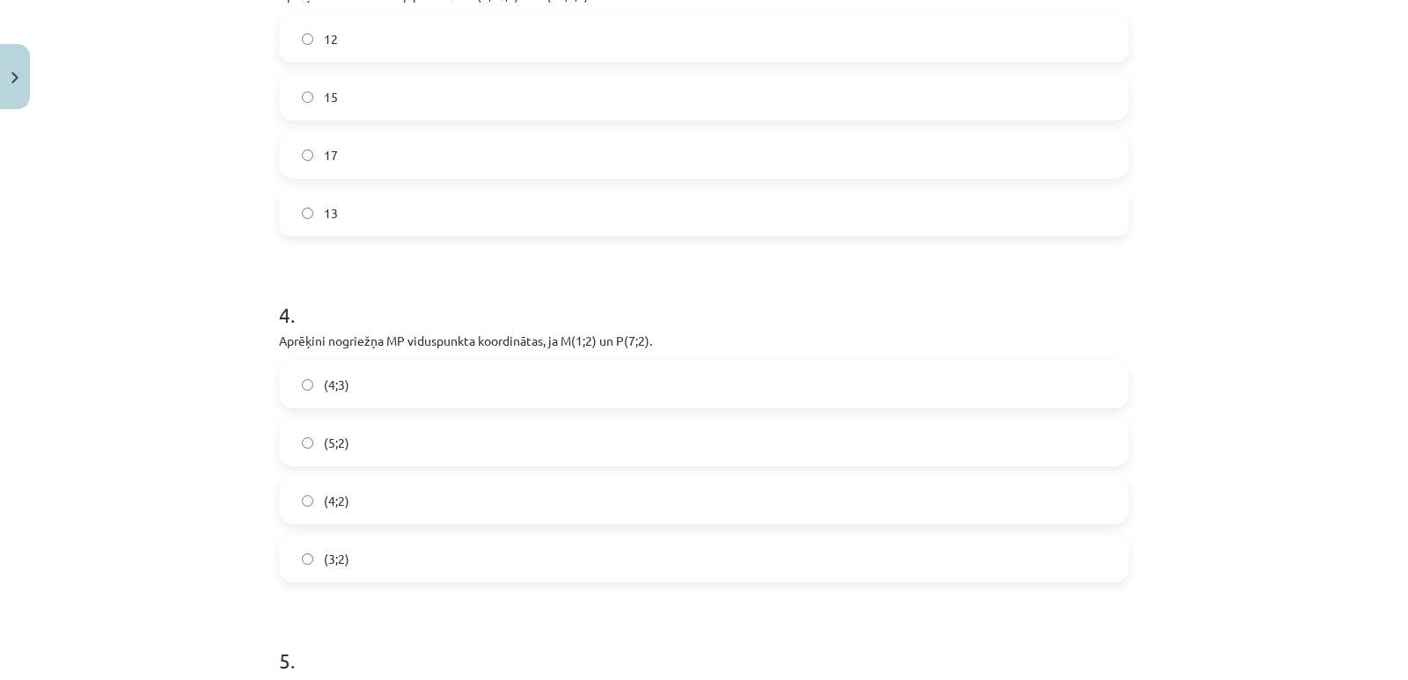
click at [465, 600] on form "1 . Aprēķini attālumu starp punktiem, kuru koordinātas ir ﻿(−1;3) un ﻿(0;4). Ku…" at bounding box center [704, 409] width 850 height 2349
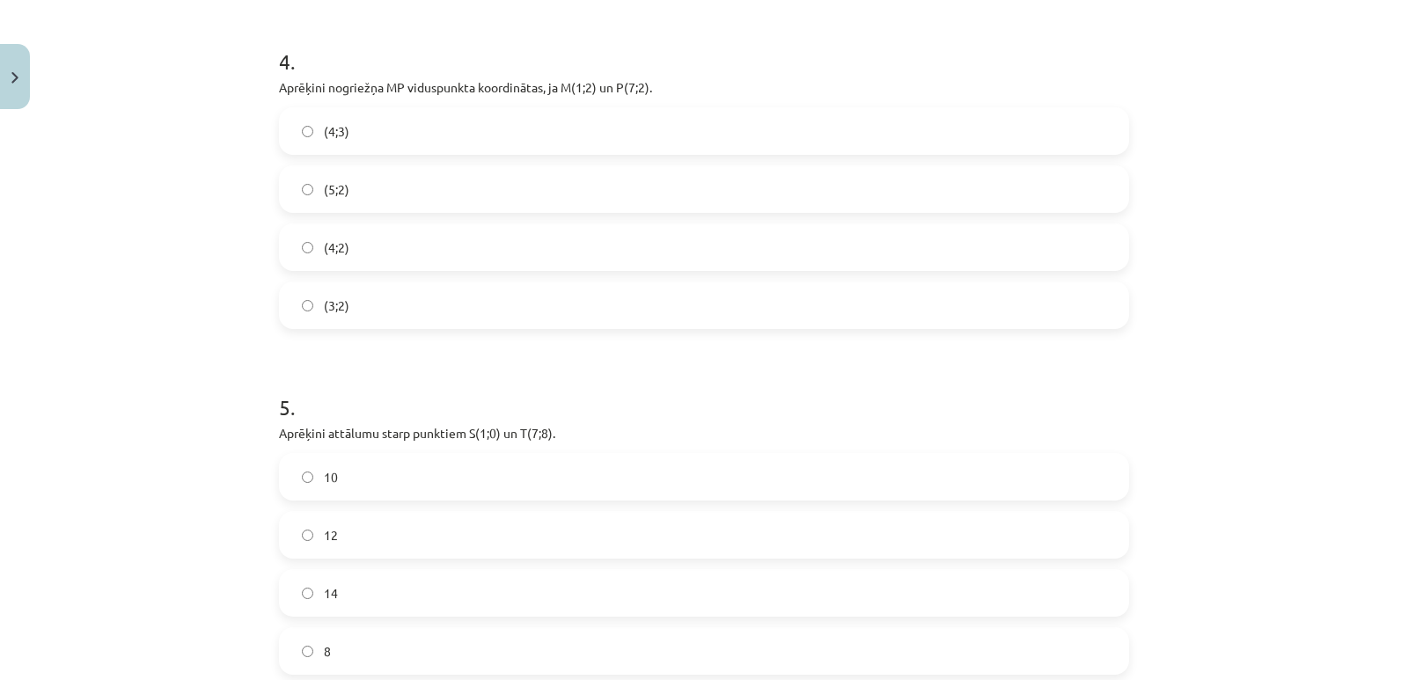
scroll to position [1408, 0]
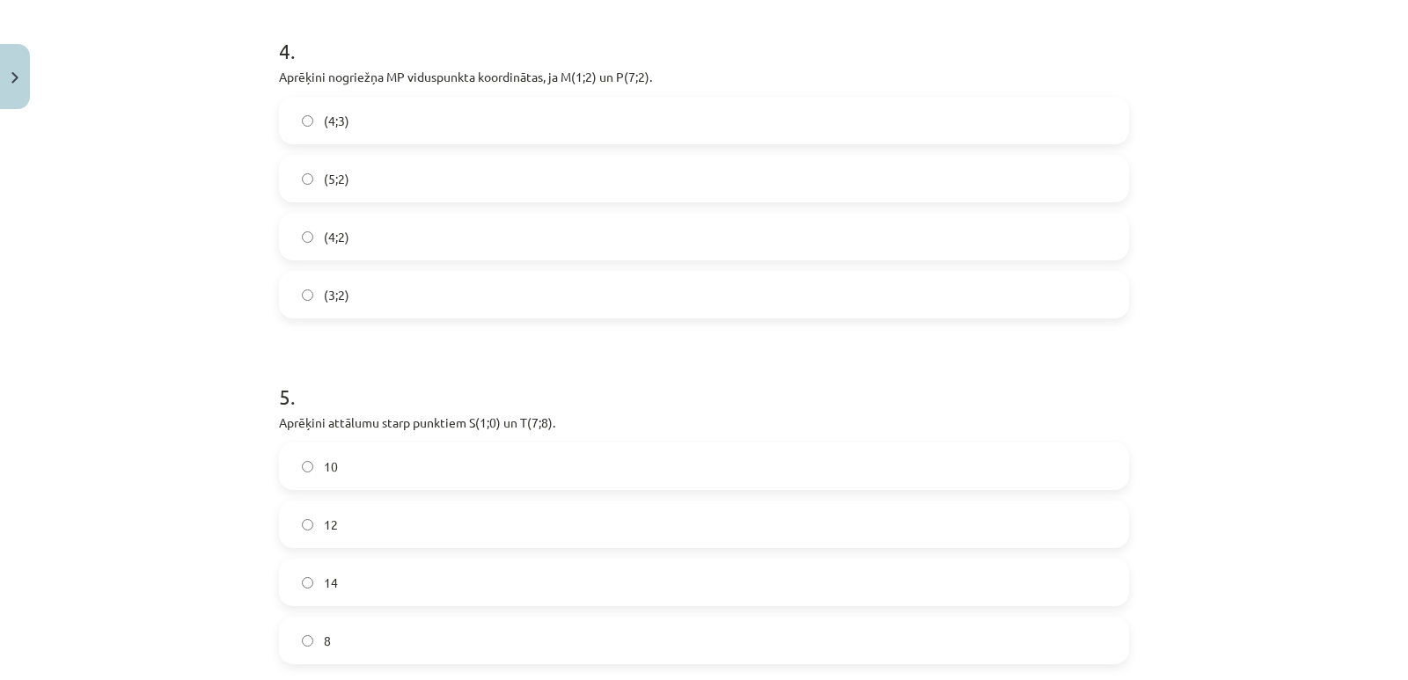
click at [326, 238] on span "(4;2)" at bounding box center [337, 237] width 26 height 18
click at [326, 470] on span "10" at bounding box center [331, 467] width 14 height 18
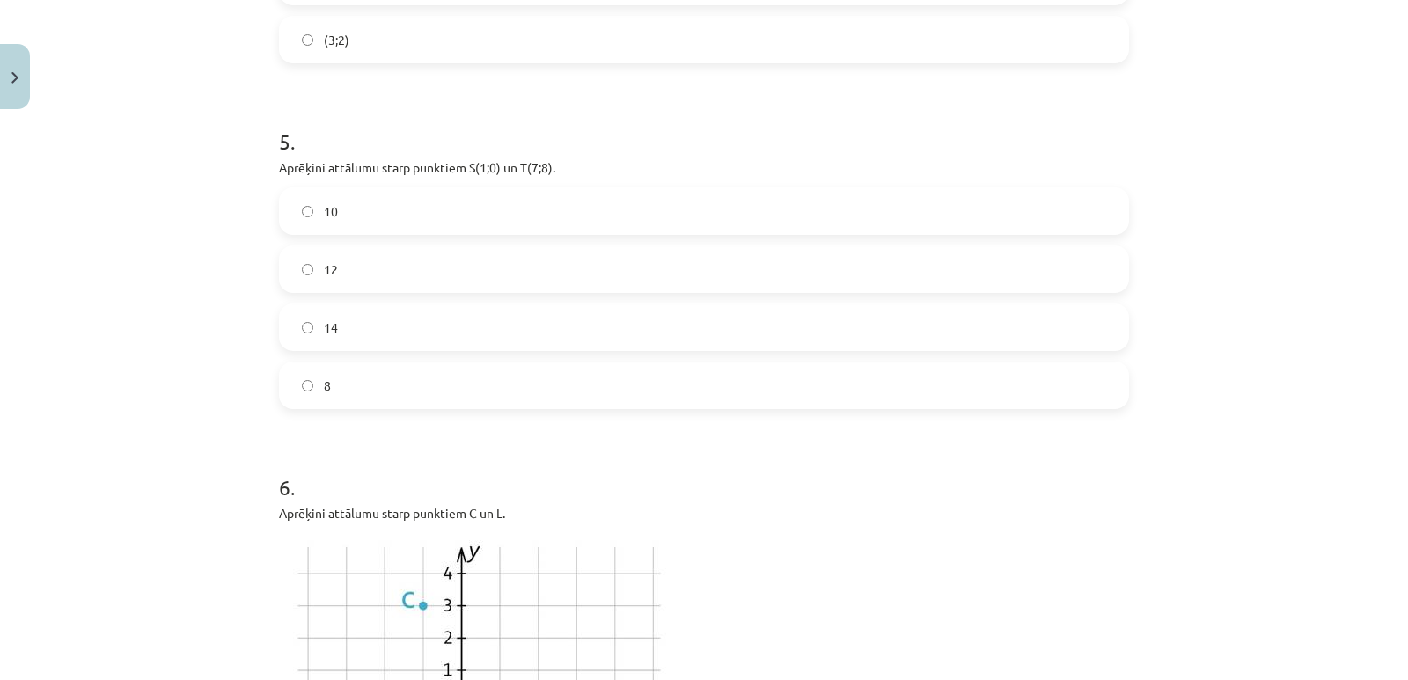
scroll to position [1672, 0]
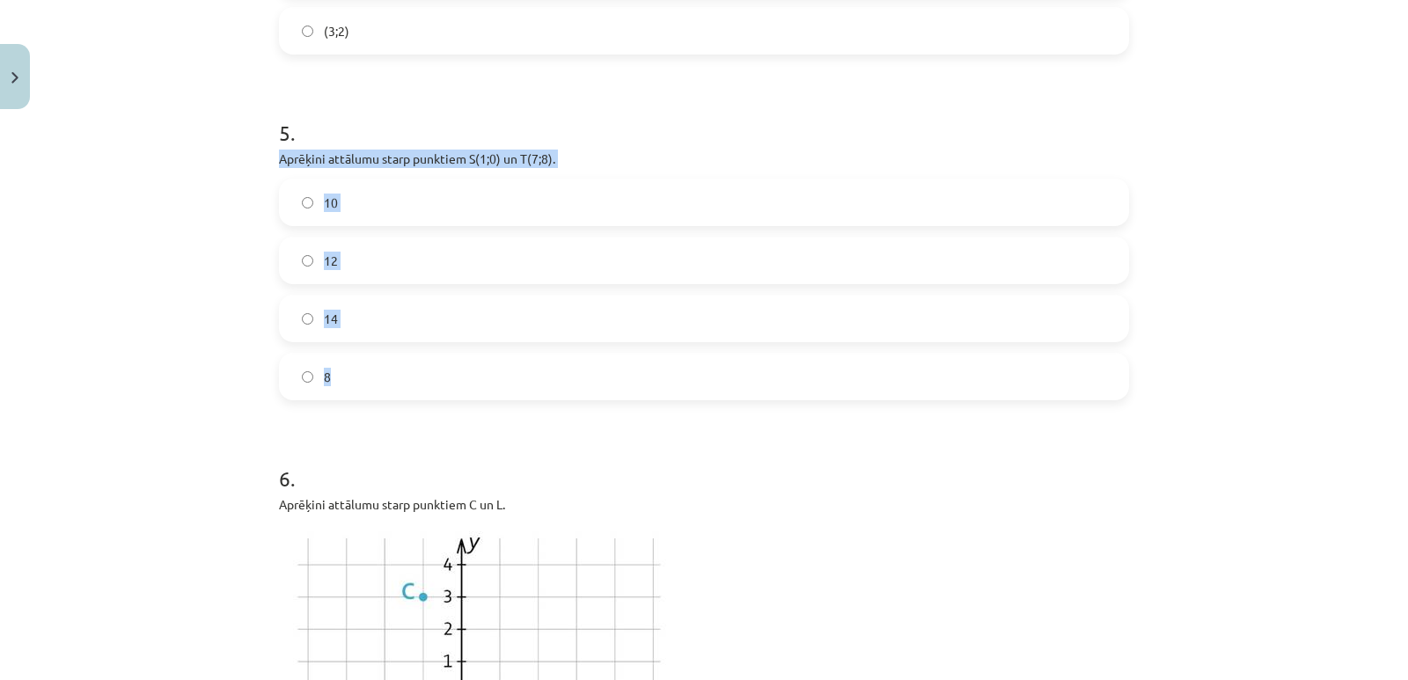
drag, startPoint x: 273, startPoint y: 151, endPoint x: 521, endPoint y: 382, distance: 338.7
click at [521, 382] on div "5 . Aprēķini attālumu starp punktiem ﻿S(1;0)﻿ un ﻿T(7;8). 10 12 14 8" at bounding box center [704, 245] width 850 height 311
copy div "Aprēķini attālumu starp punktiem ﻿S(1;0)﻿ un ﻿T(7;8). 10 12 14 8"
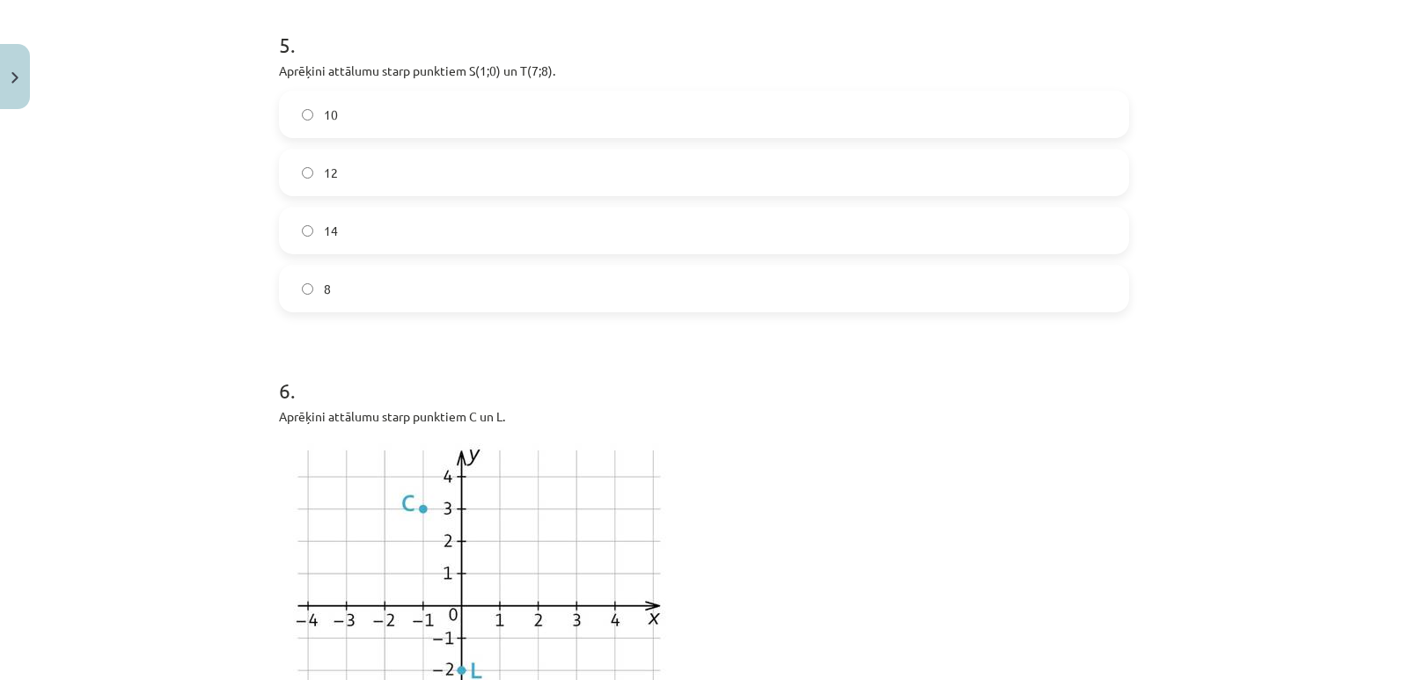
click at [443, 414] on p "Aprēķini attālumu starp punktiem C un L." at bounding box center [704, 416] width 850 height 18
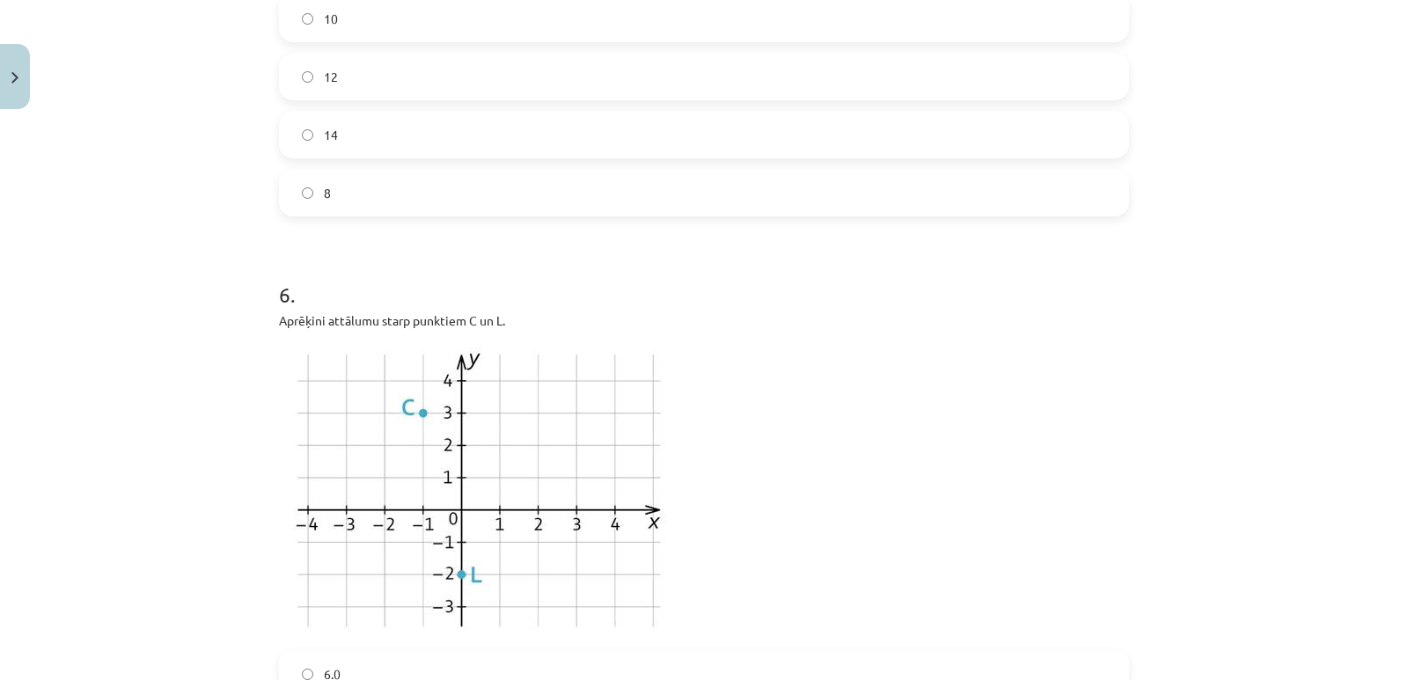
scroll to position [2024, 0]
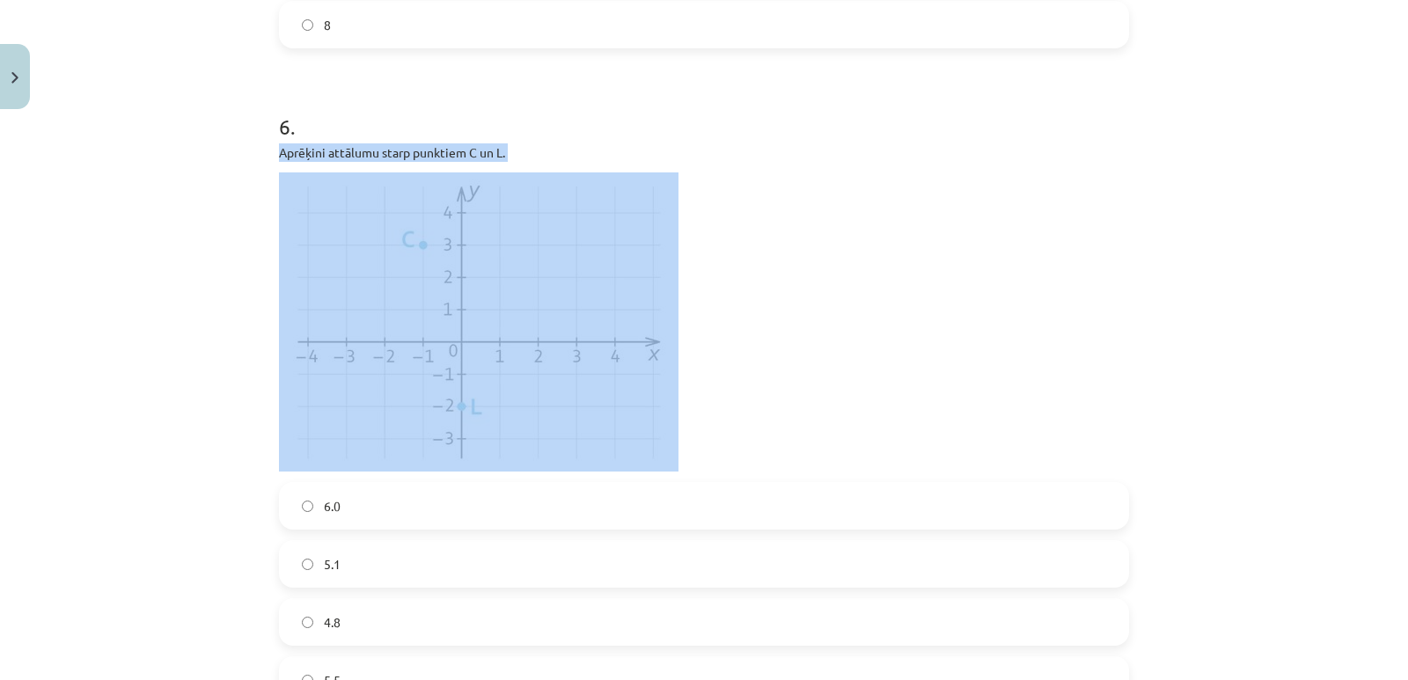
drag, startPoint x: 272, startPoint y: 151, endPoint x: 507, endPoint y: 466, distance: 393.0
click at [507, 466] on div "Aprēķini attālumu starp punktiem C un L." at bounding box center [704, 307] width 850 height 328
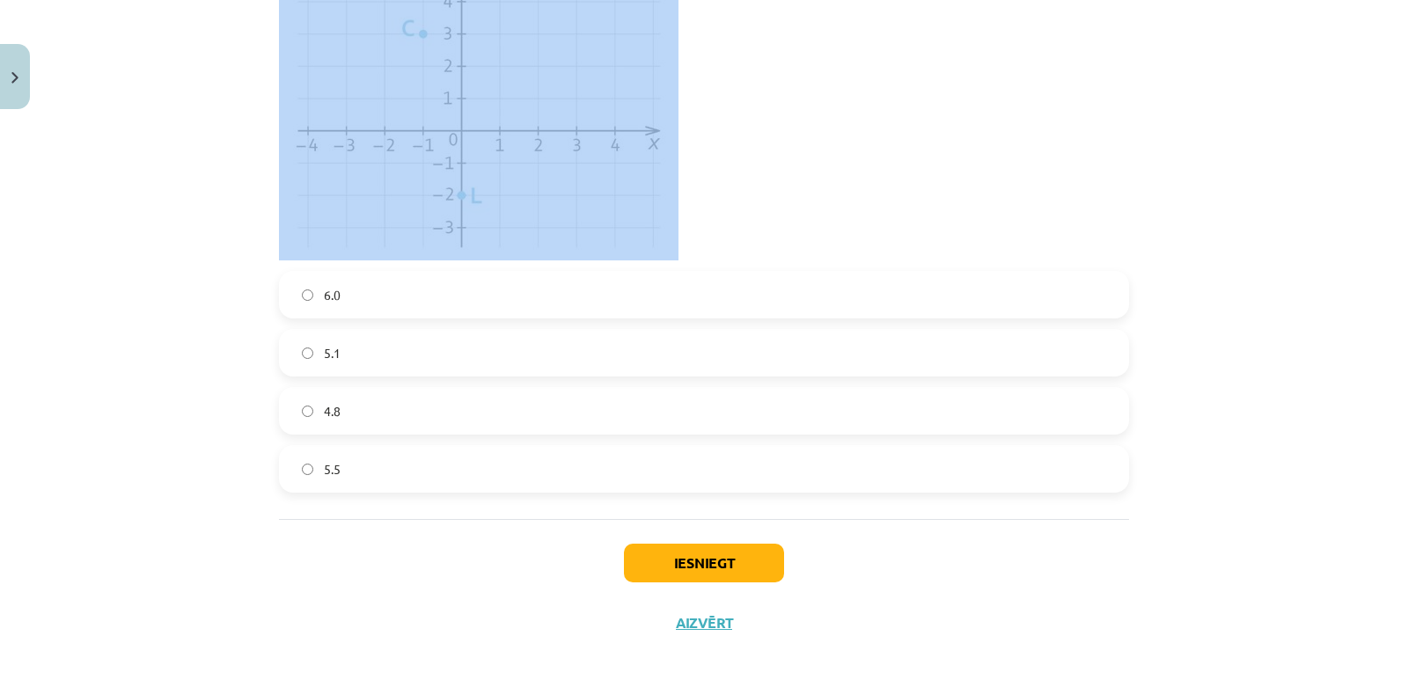
scroll to position [2252, 0]
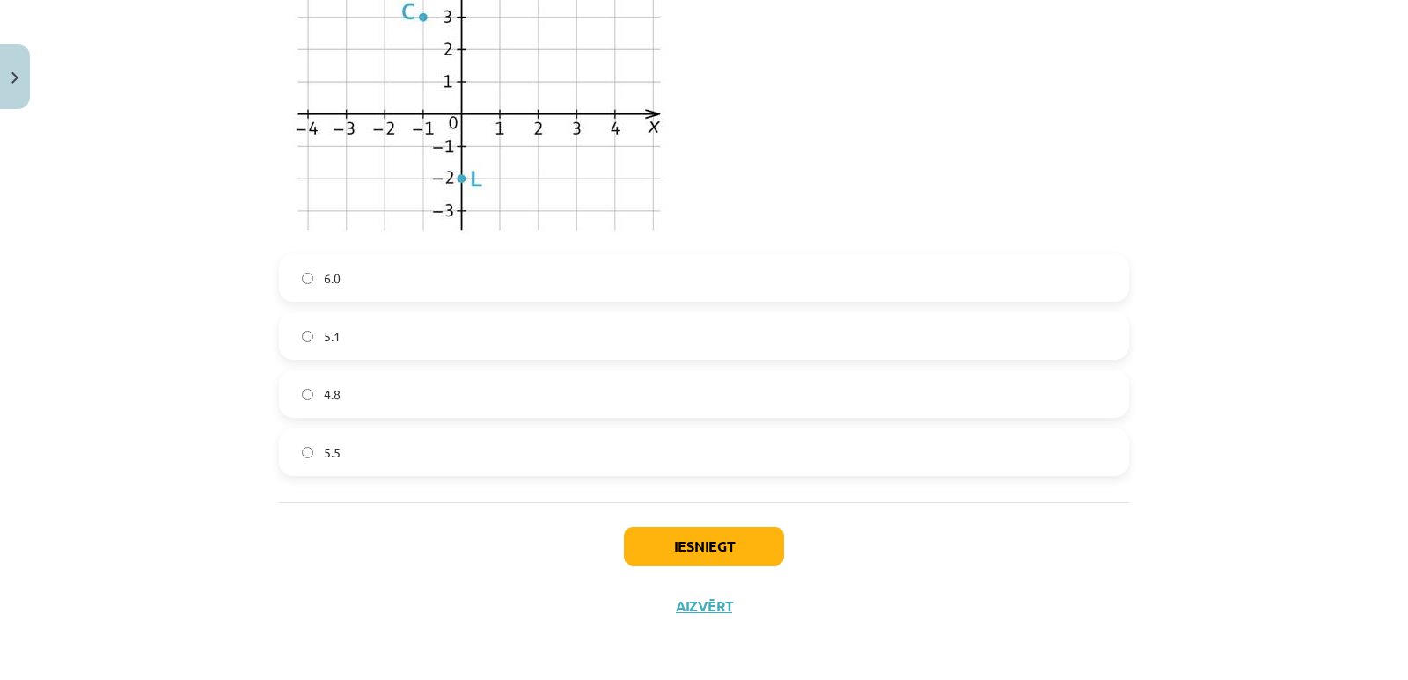
click at [396, 541] on div "Iesniegt Aizvērt" at bounding box center [704, 563] width 850 height 123
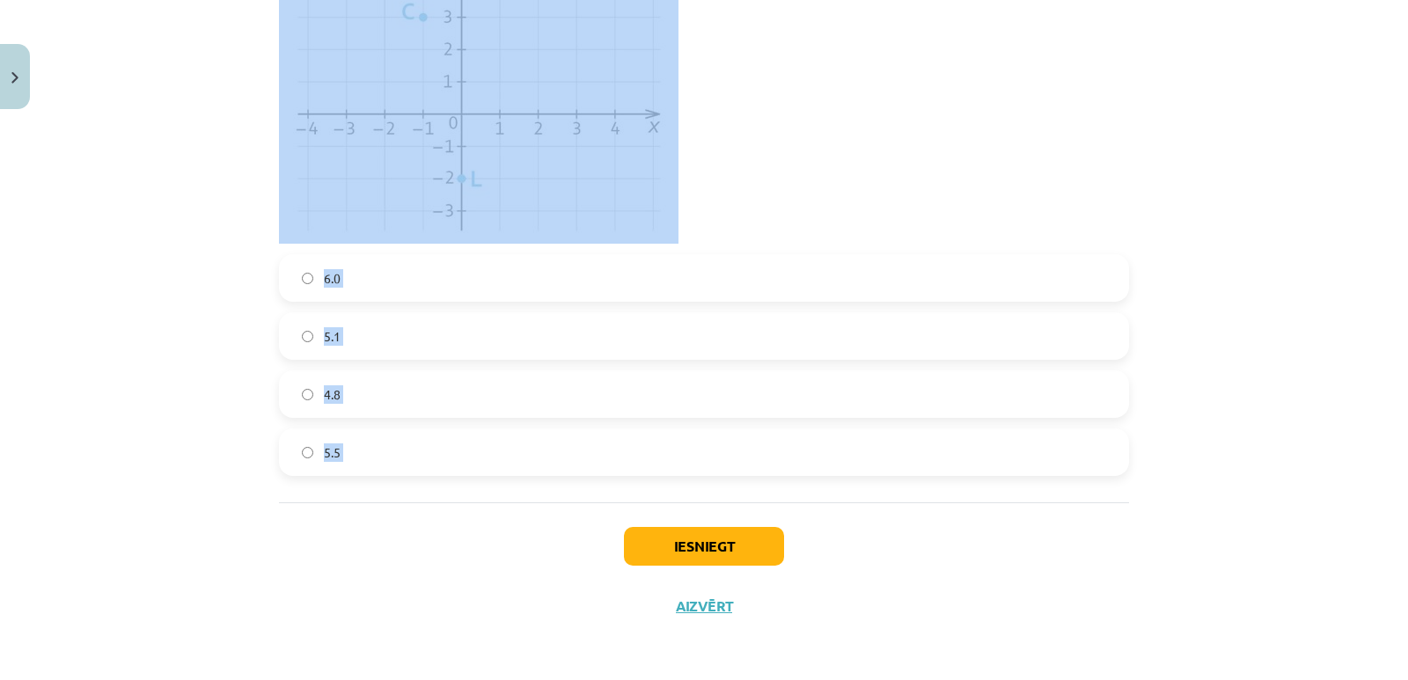
drag, startPoint x: 272, startPoint y: 275, endPoint x: 493, endPoint y: 511, distance: 323.7
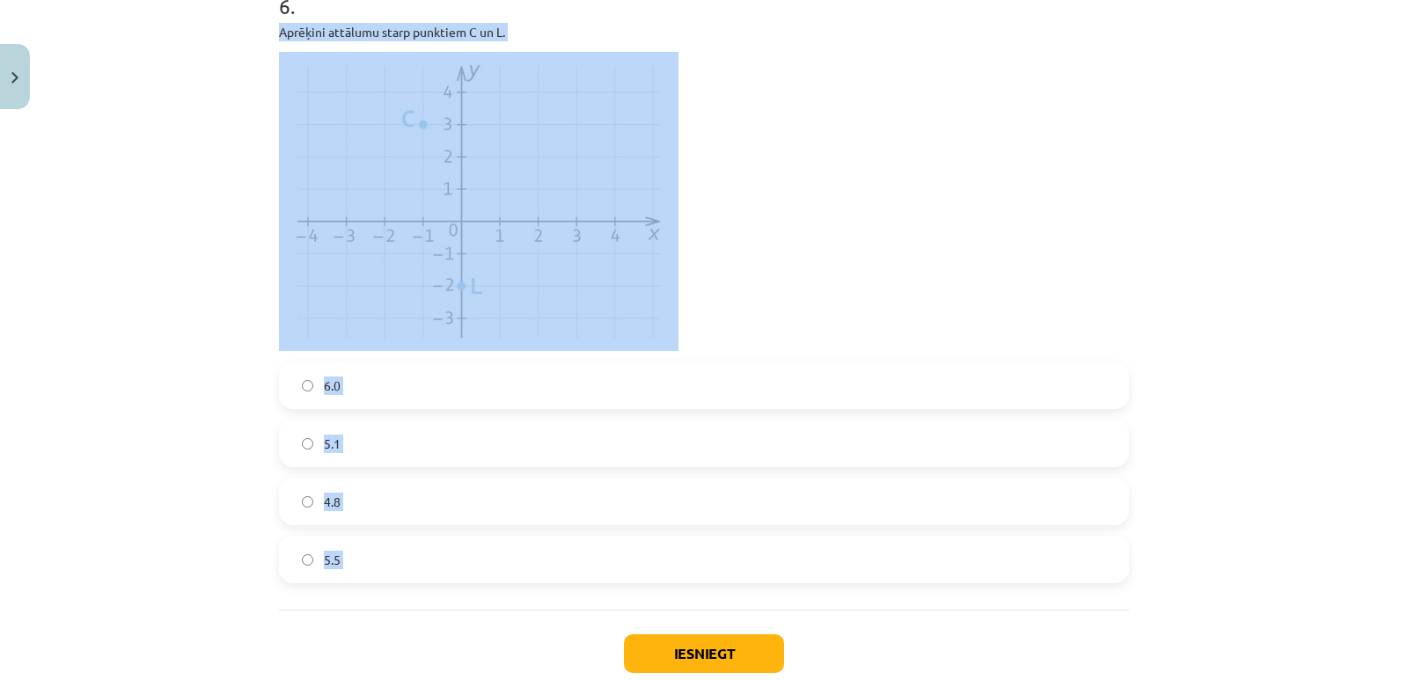
scroll to position [1988, 0]
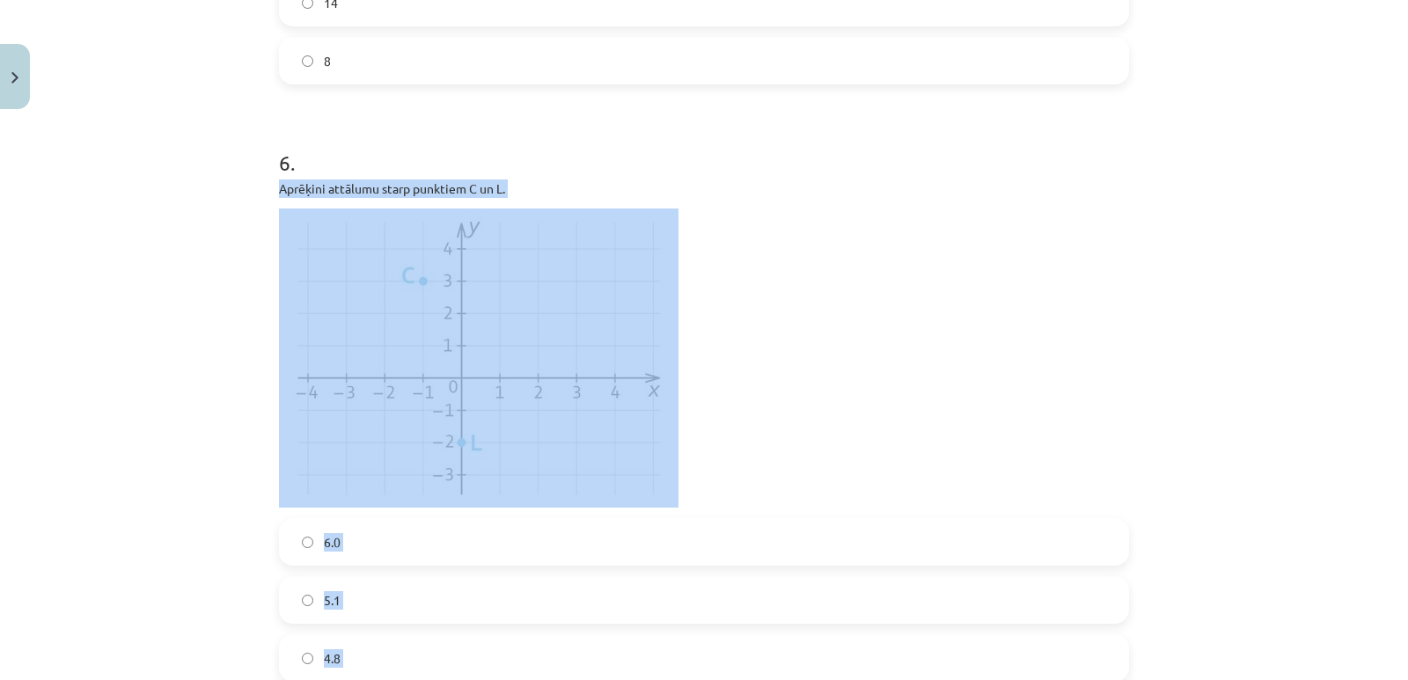
copy div "Aprēķini attālumu starp punktiem C un L. 6.0 5.1 4.8 5.5"
click at [857, 356] on p at bounding box center [704, 358] width 850 height 299
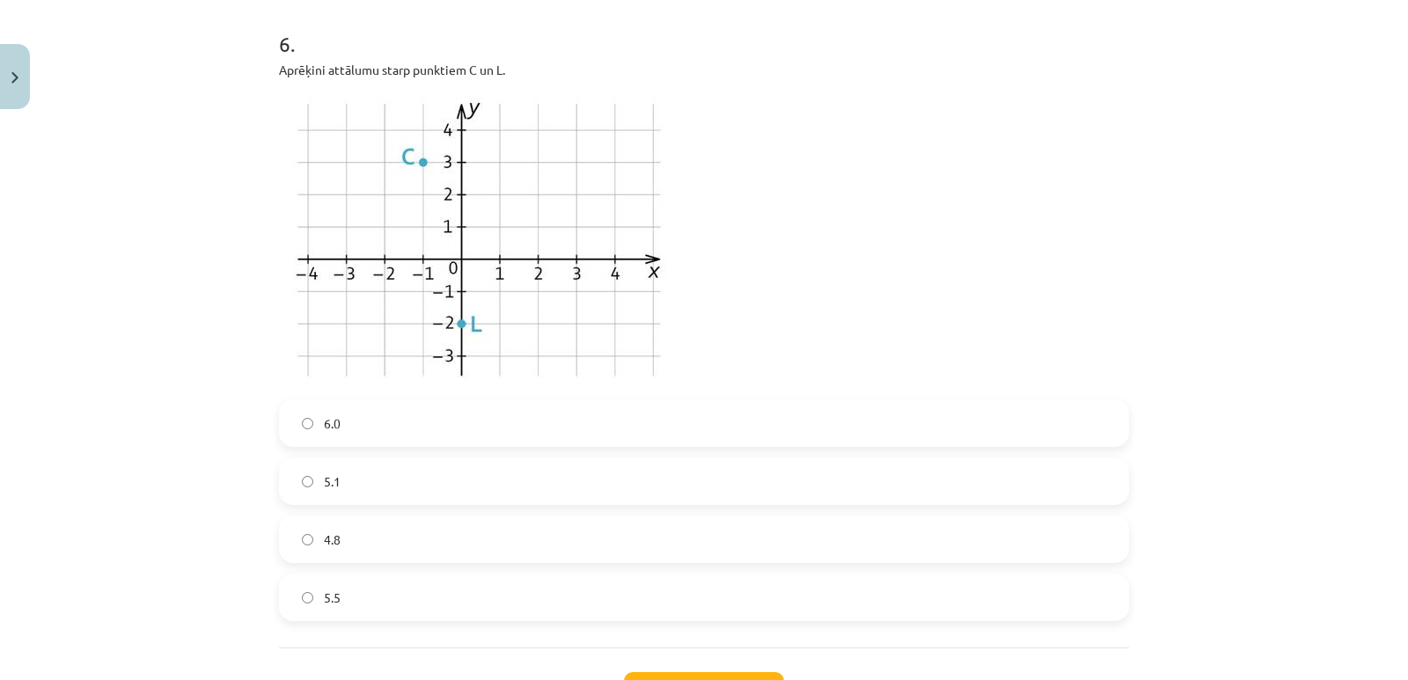
scroll to position [2252, 0]
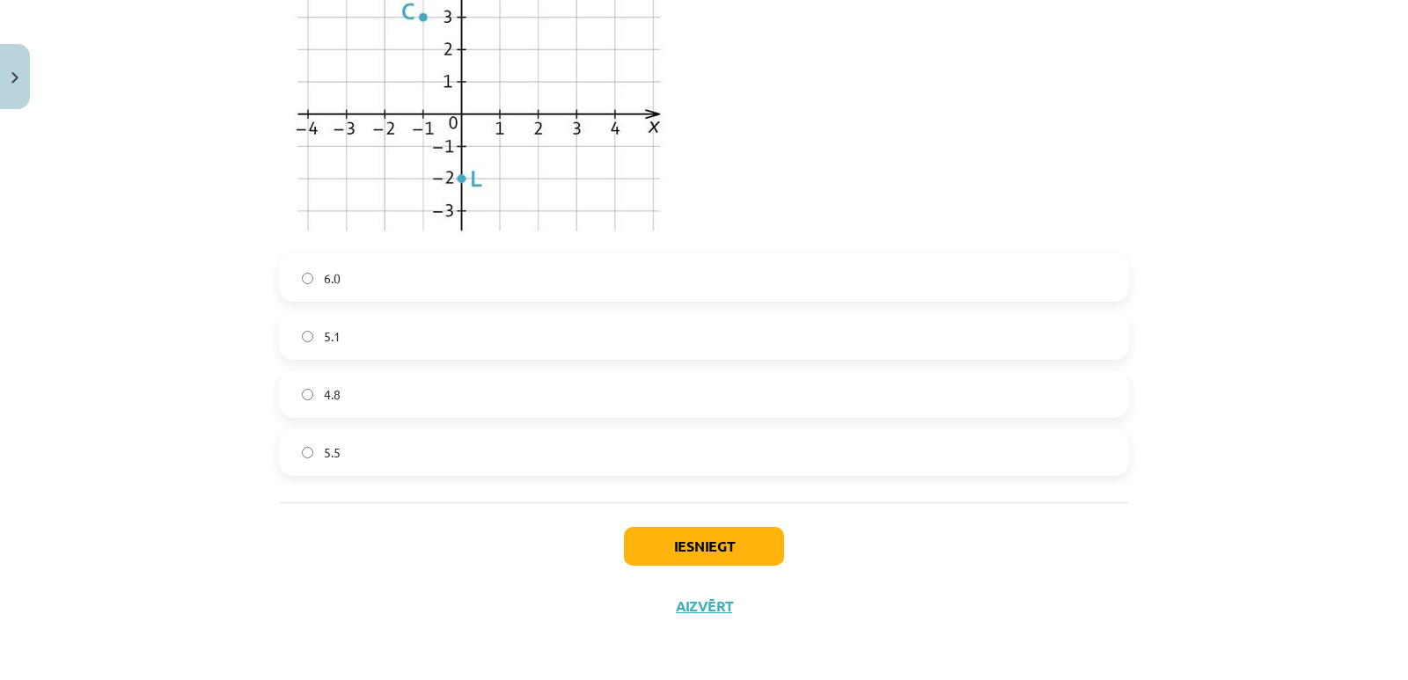
click at [308, 338] on label "5.1" at bounding box center [704, 336] width 846 height 44
click at [704, 538] on button "Iesniegt" at bounding box center [704, 546] width 160 height 39
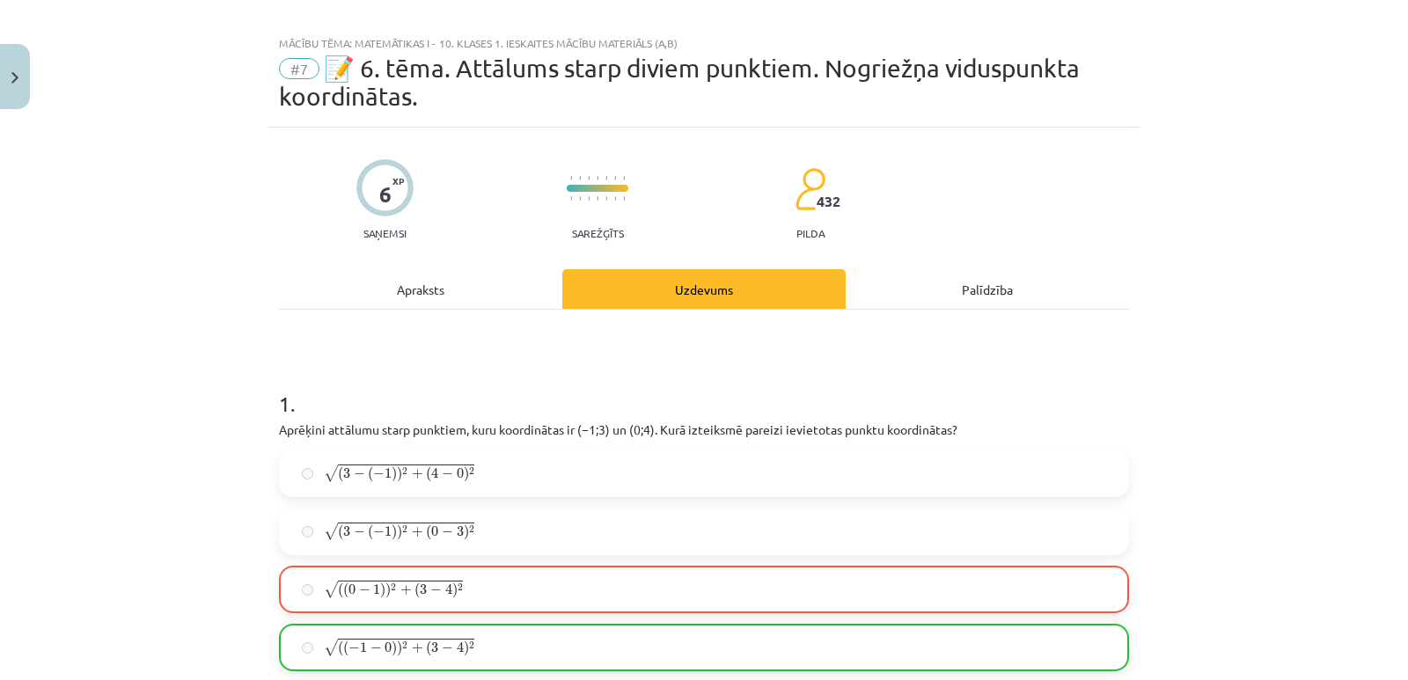
scroll to position [0, 0]
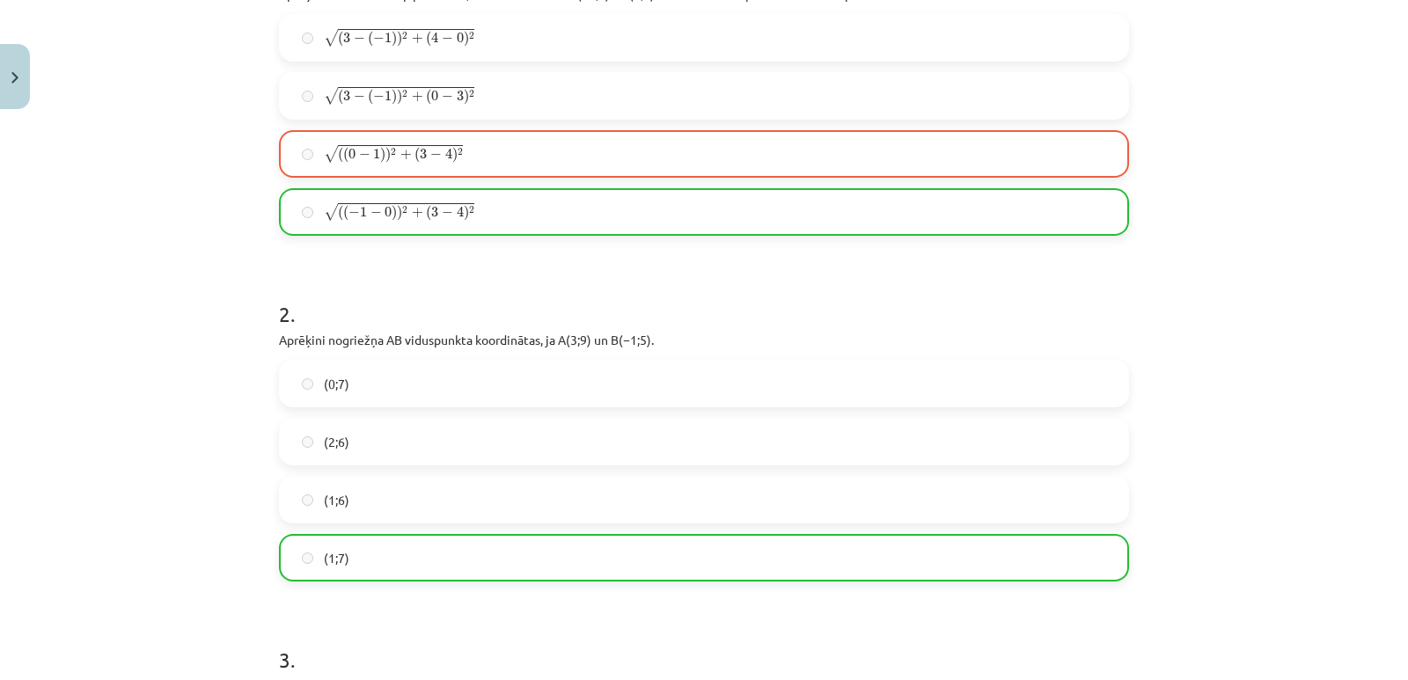
drag, startPoint x: 544, startPoint y: 428, endPoint x: 559, endPoint y: 427, distance: 15.1
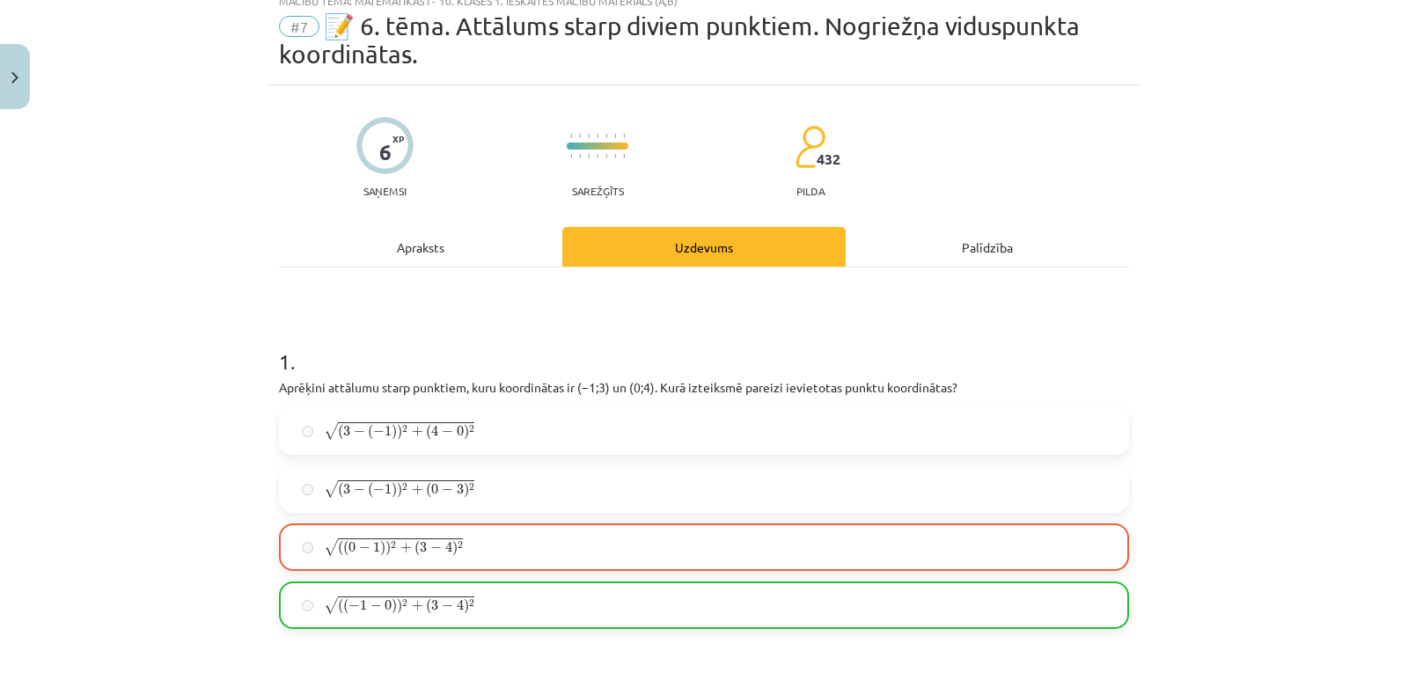
scroll to position [88, 0]
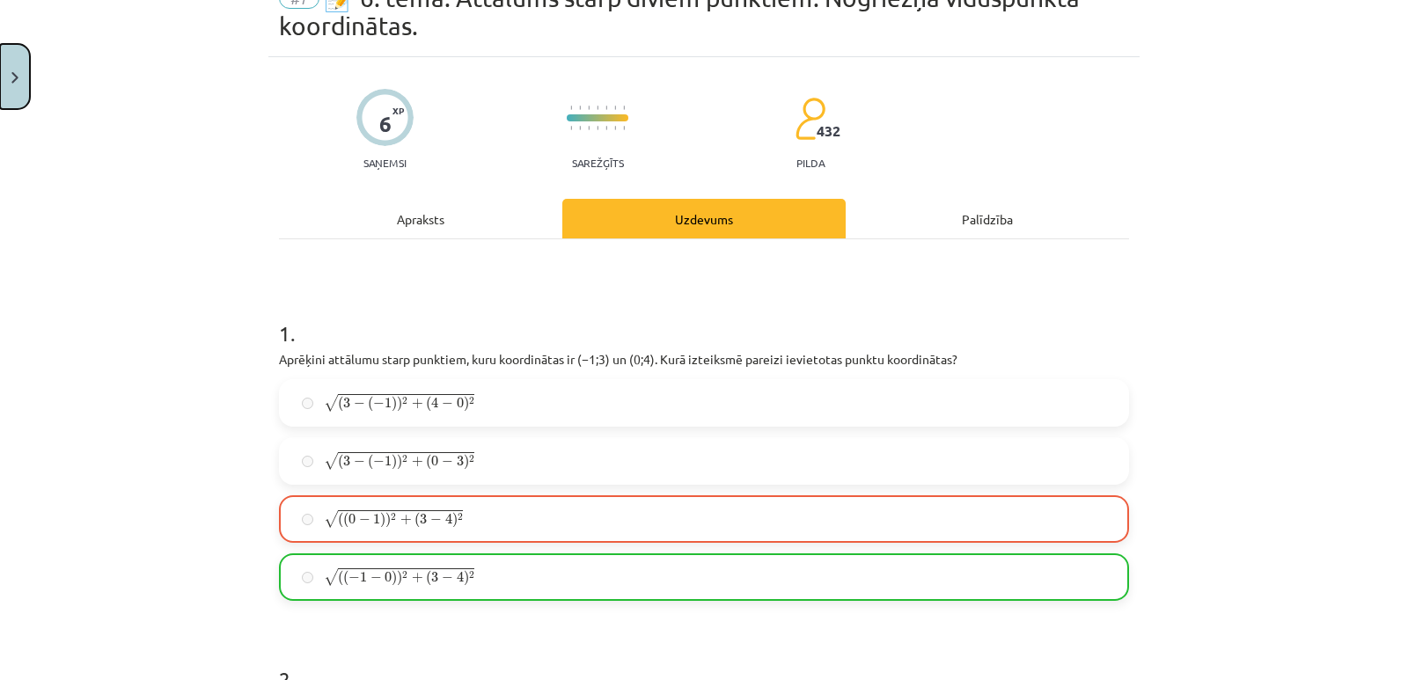
click at [11, 83] on button "Close" at bounding box center [15, 76] width 30 height 65
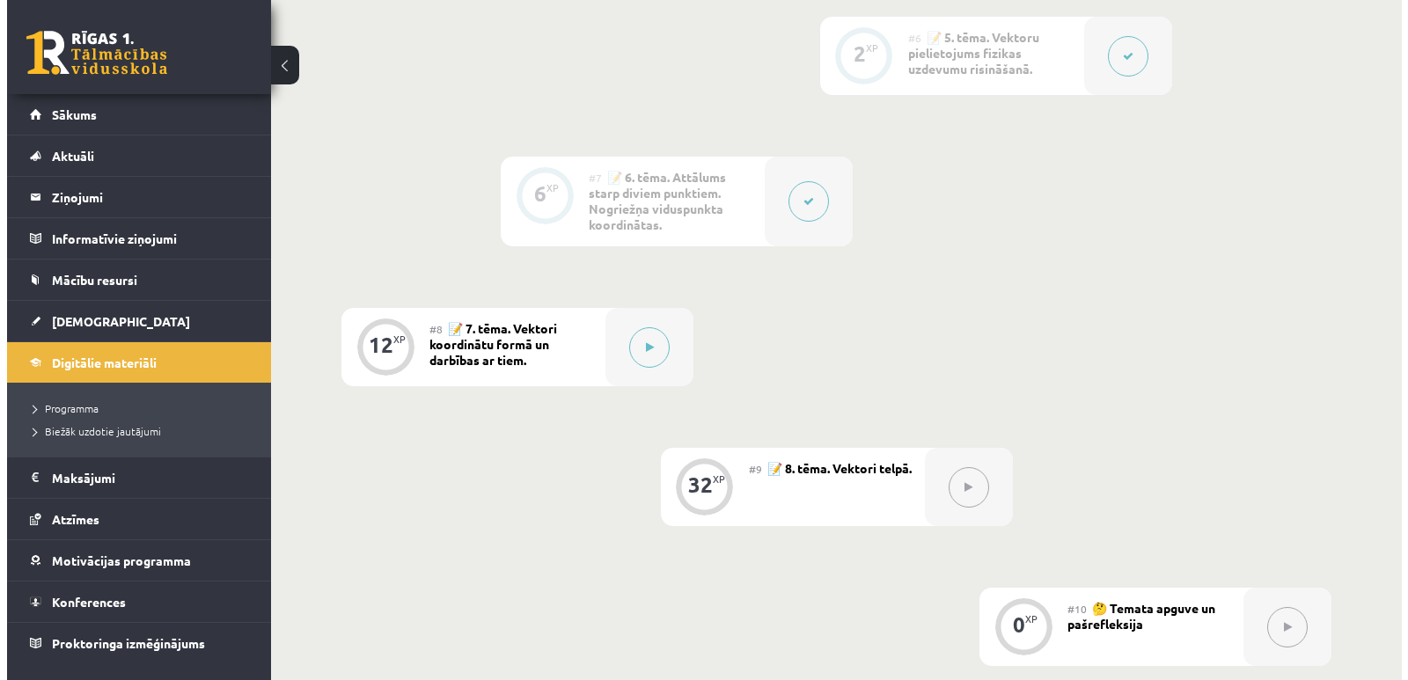
scroll to position [1056, 0]
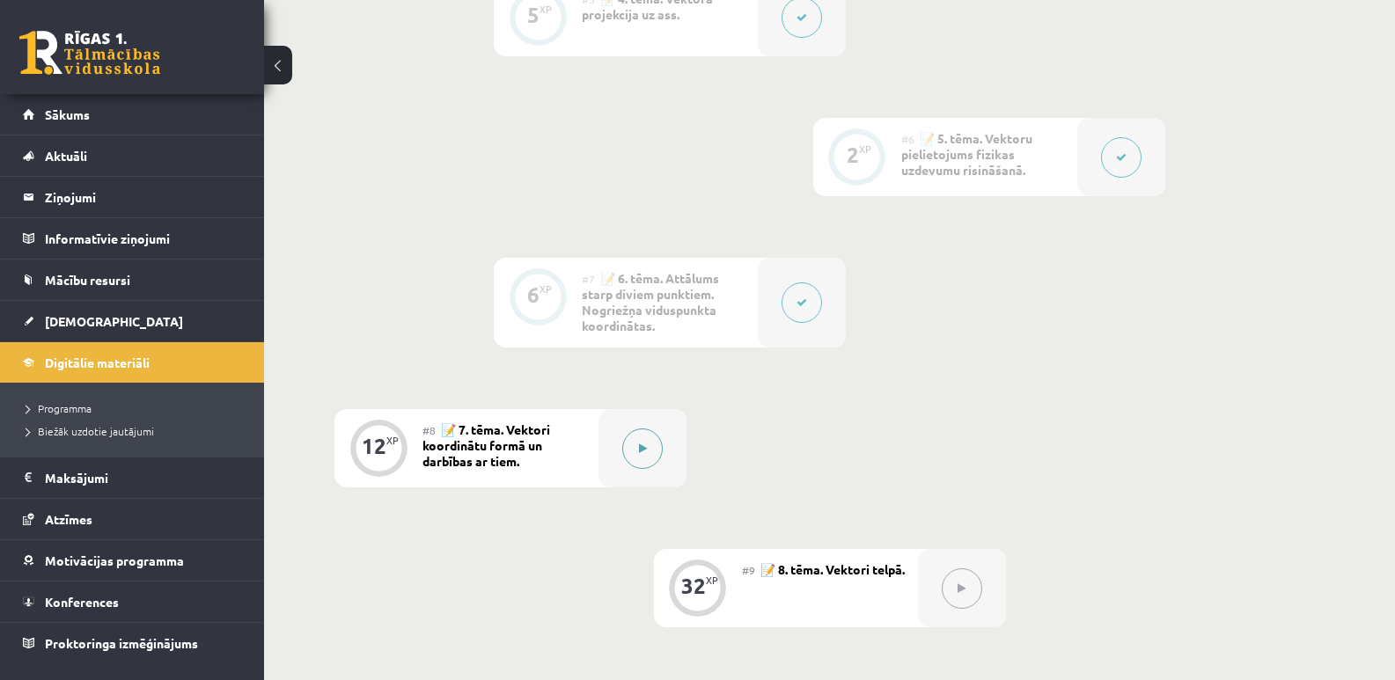
click at [648, 453] on button at bounding box center [642, 448] width 40 height 40
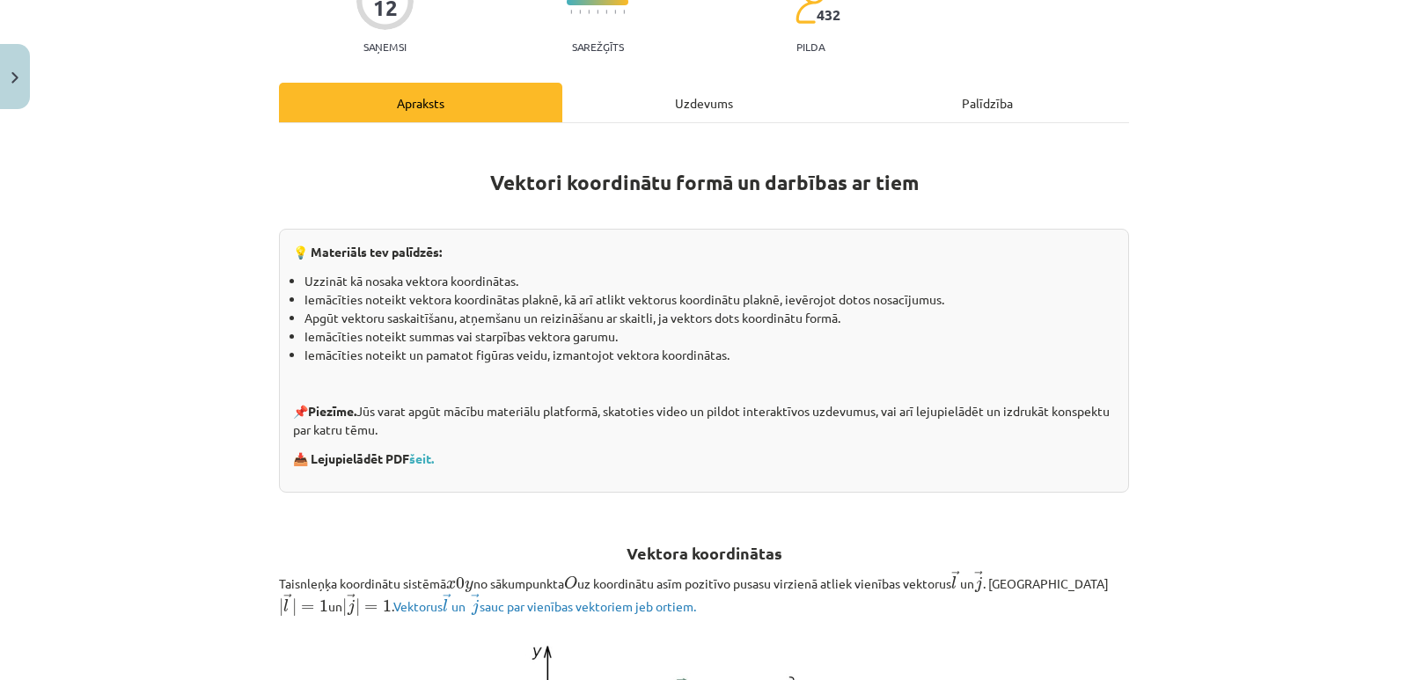
scroll to position [0, 0]
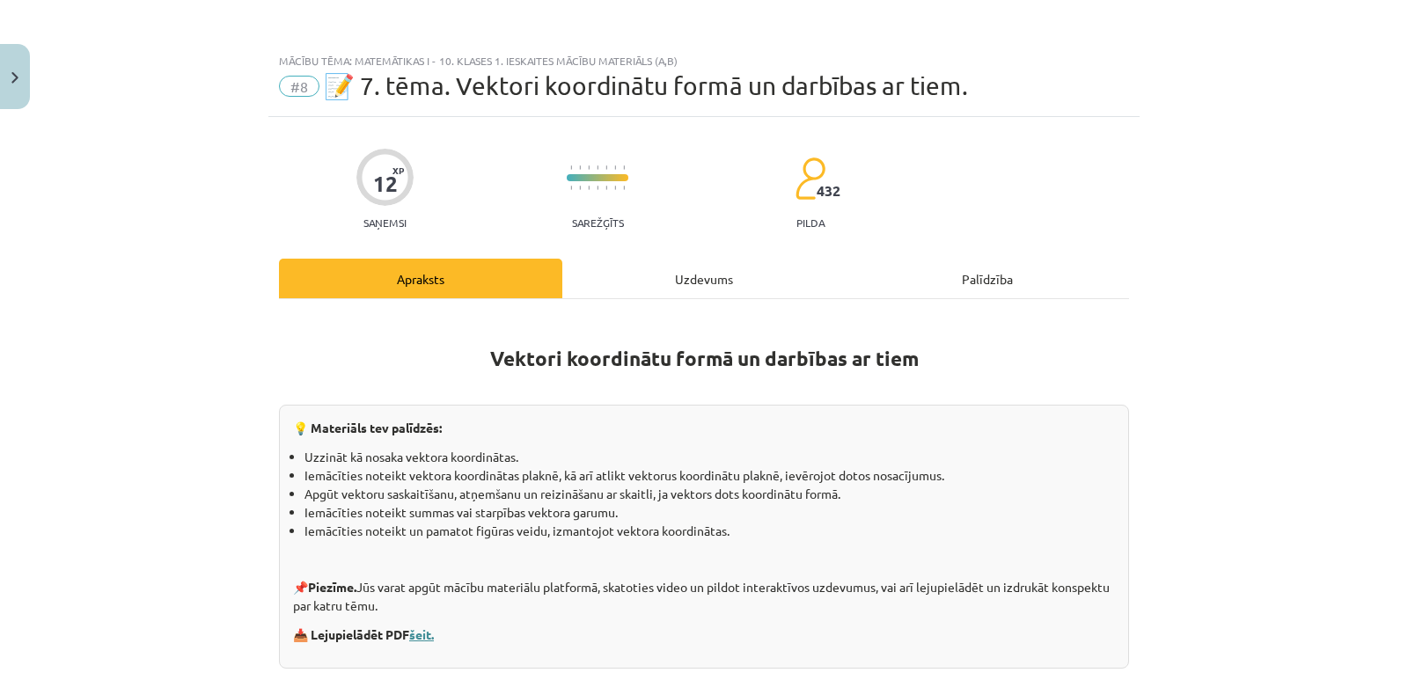
click at [423, 634] on link "šeit." at bounding box center [421, 634] width 25 height 16
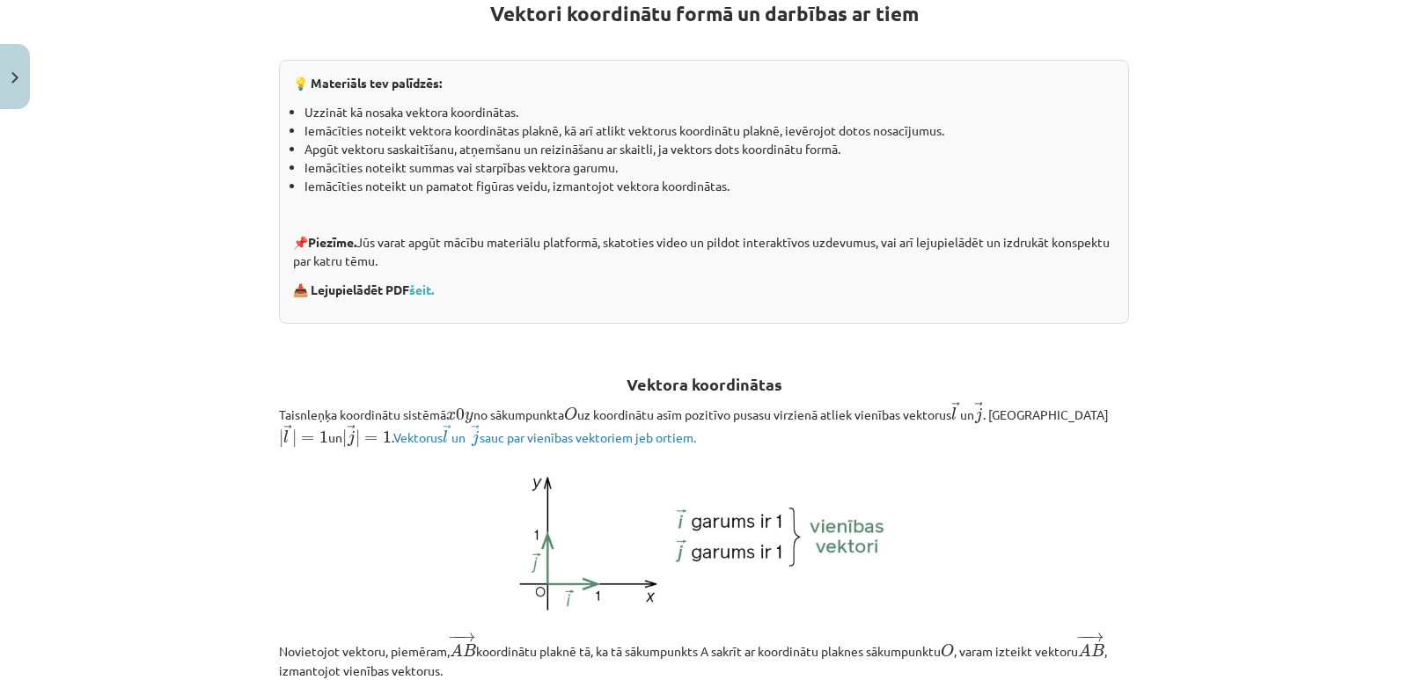
scroll to position [352, 0]
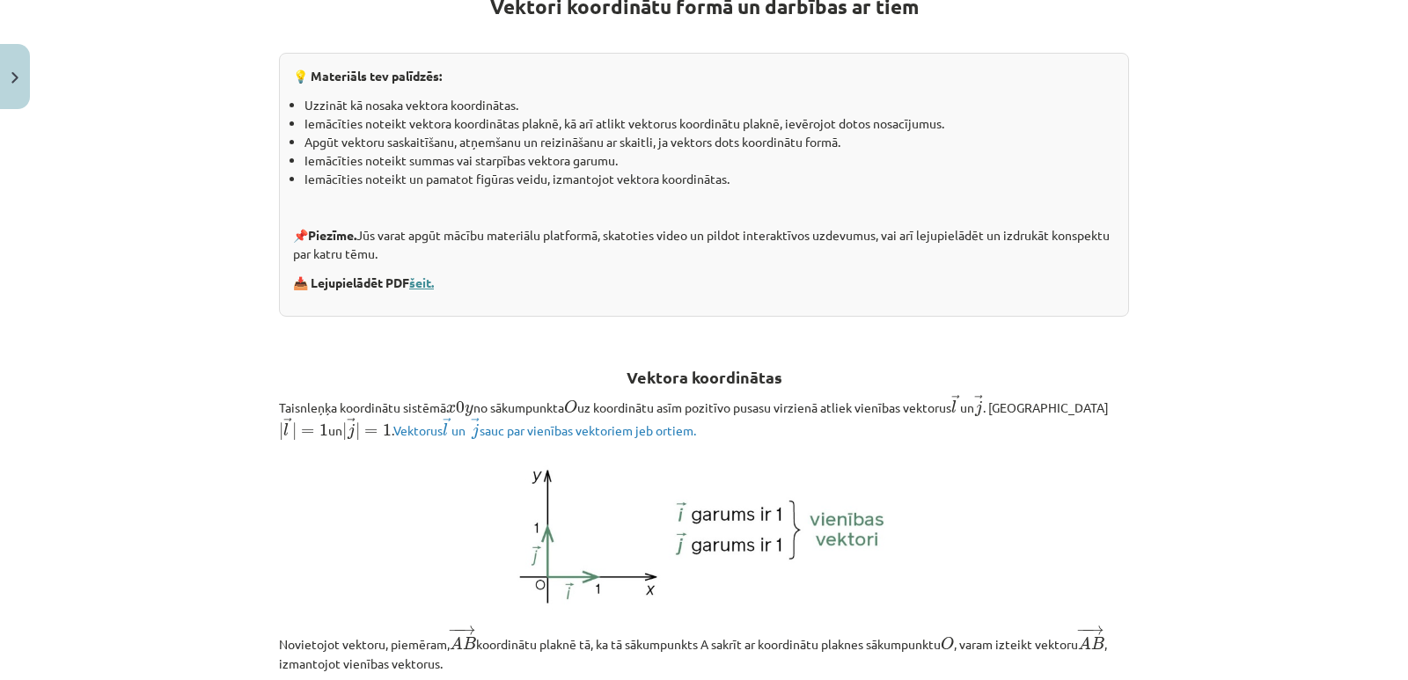
click at [422, 284] on link "šeit." at bounding box center [421, 283] width 25 height 16
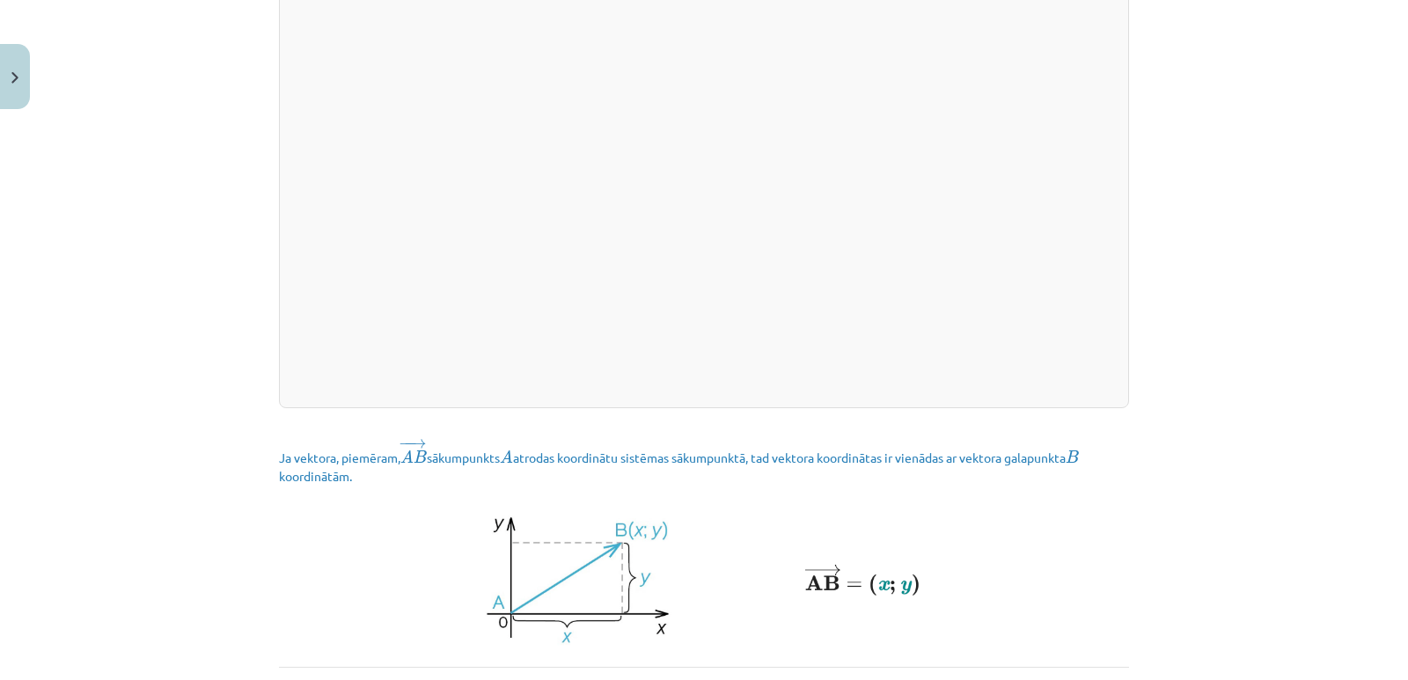
scroll to position [2413, 0]
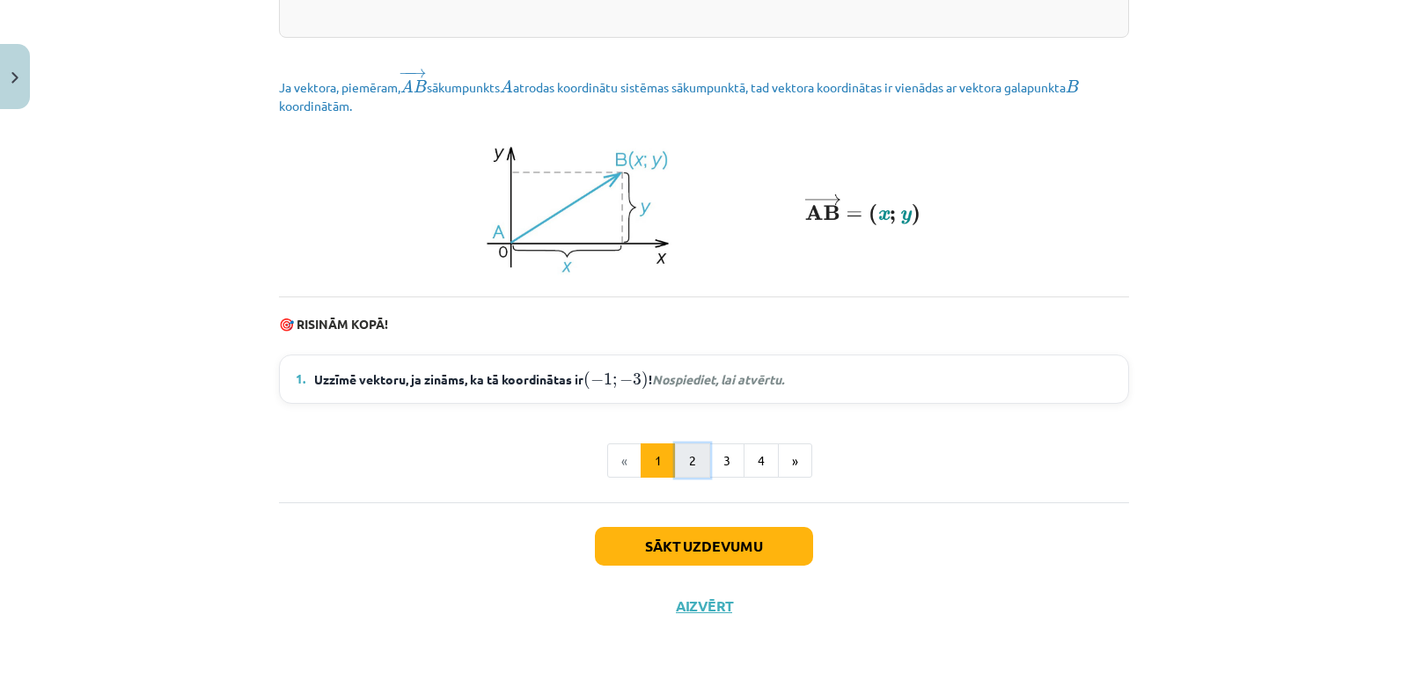
click at [675, 461] on button "2" at bounding box center [692, 460] width 35 height 35
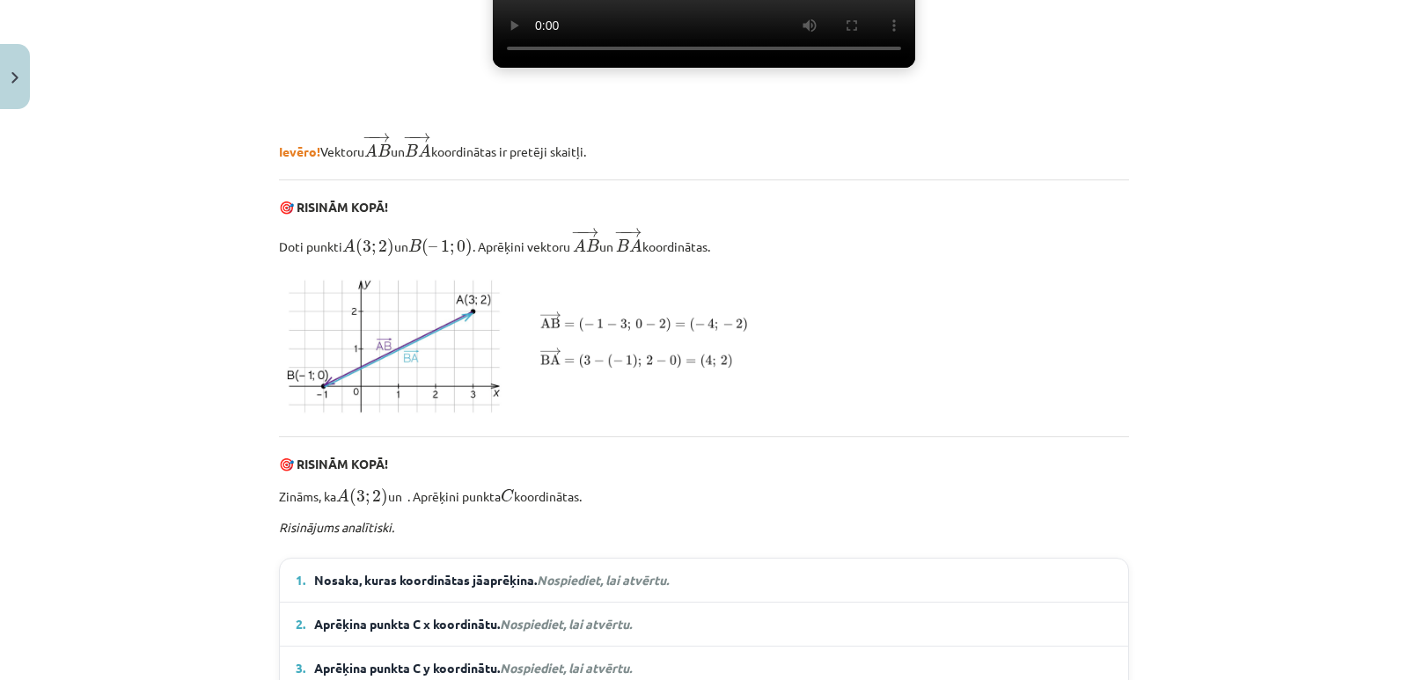
scroll to position [403, 0]
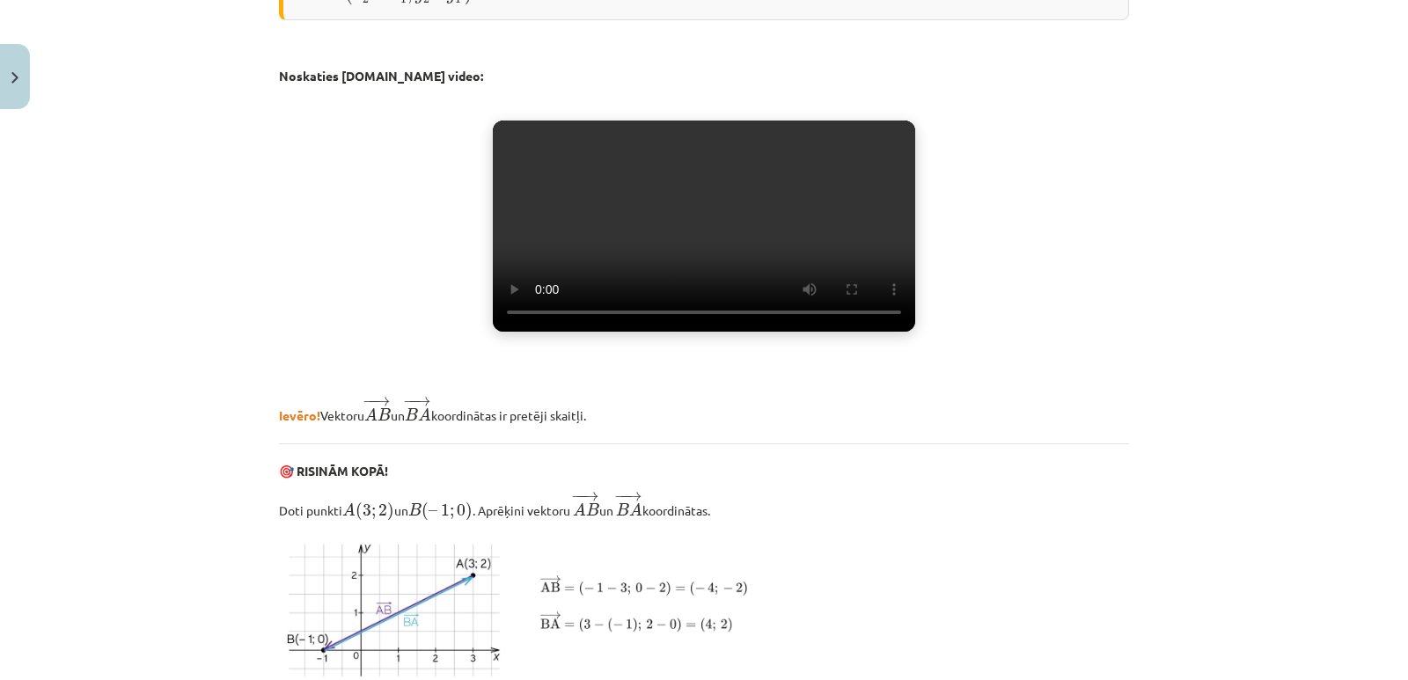
click at [635, 279] on video "Jūsu pārlūkprogramma neatbalsta video atskaņošanu." at bounding box center [704, 226] width 422 height 211
click at [659, 292] on video "Jūsu pārlūkprogramma neatbalsta video atskaņošanu." at bounding box center [704, 226] width 422 height 211
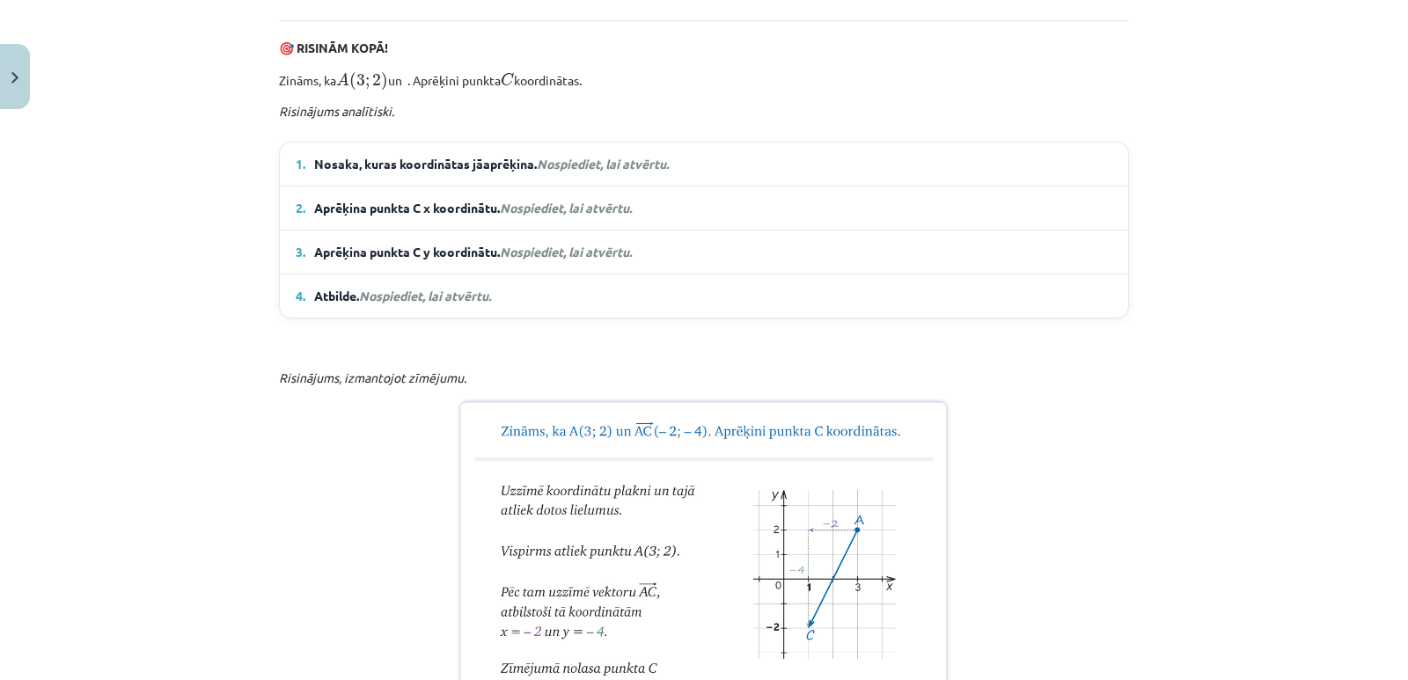
scroll to position [1107, 0]
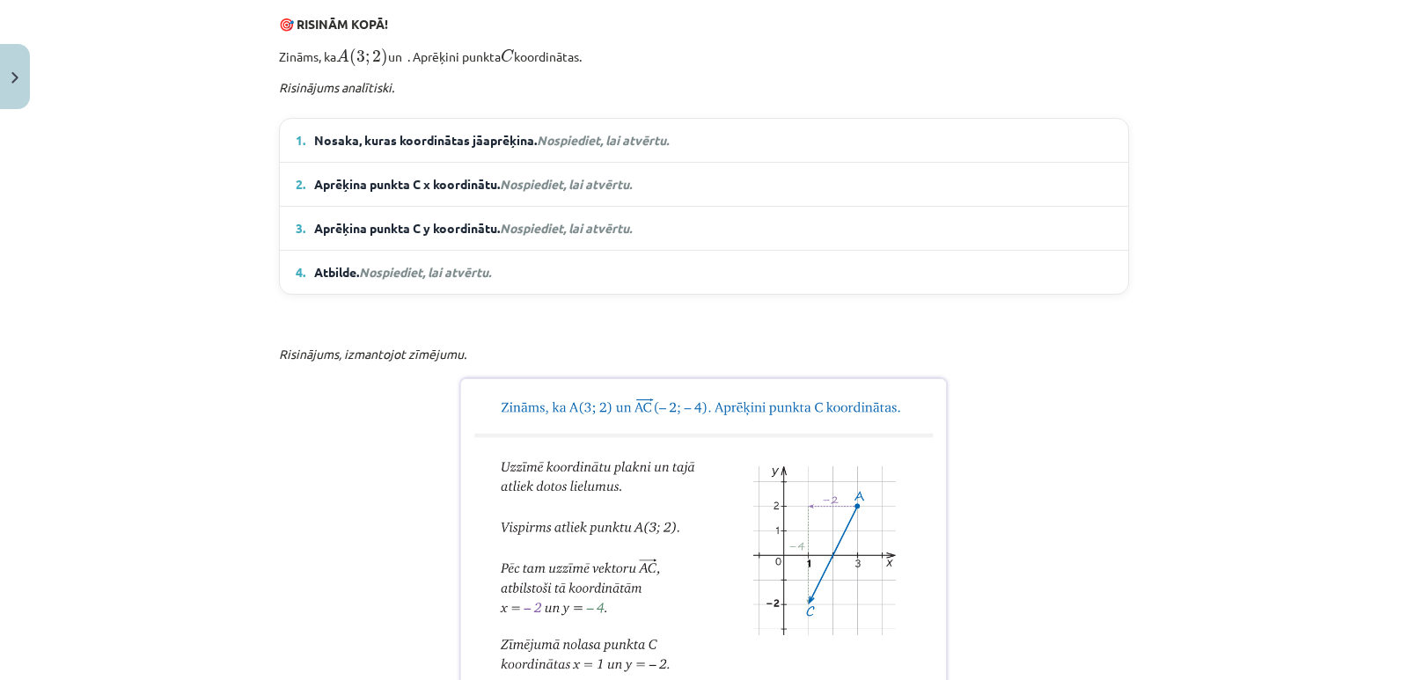
click at [593, 148] on em "Nospiediet, lai atvērtu." at bounding box center [603, 140] width 132 height 16
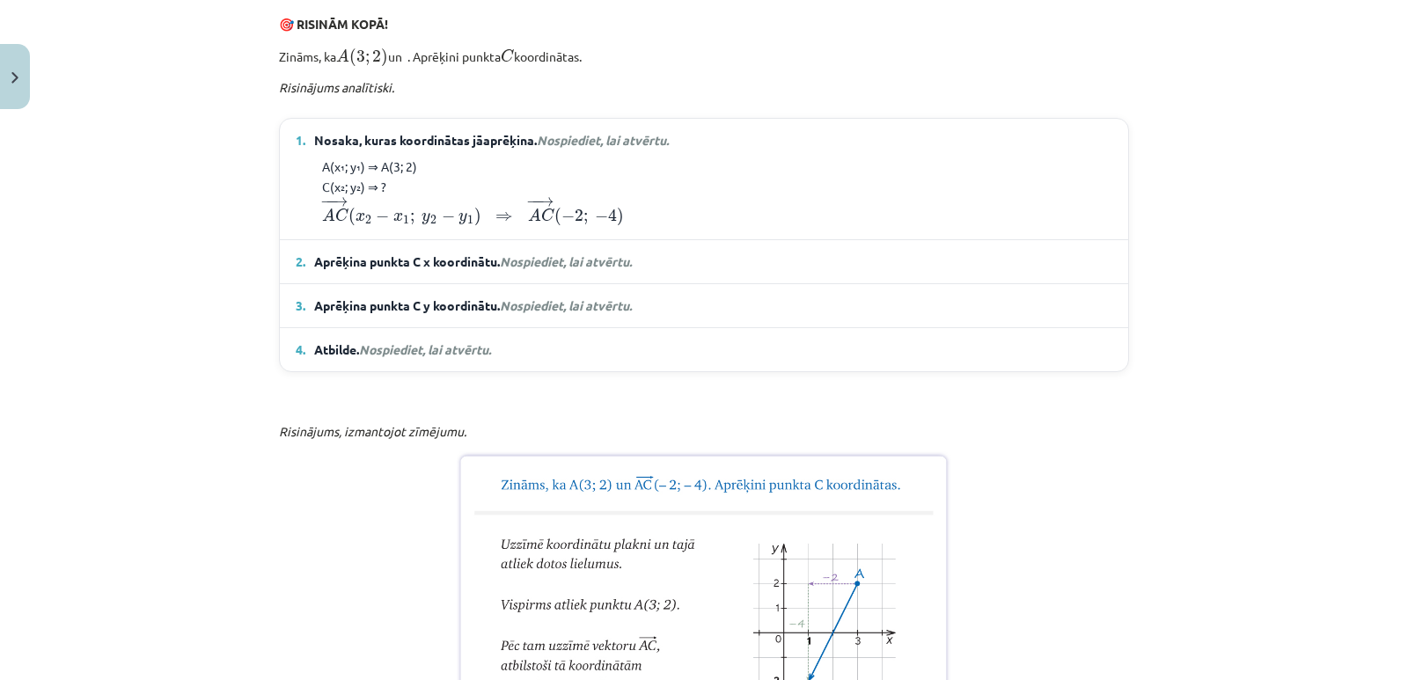
click at [544, 271] on span "Aprēķina punkta C x koordinātu. Nospiediet, lai atvērtu." at bounding box center [473, 262] width 318 height 18
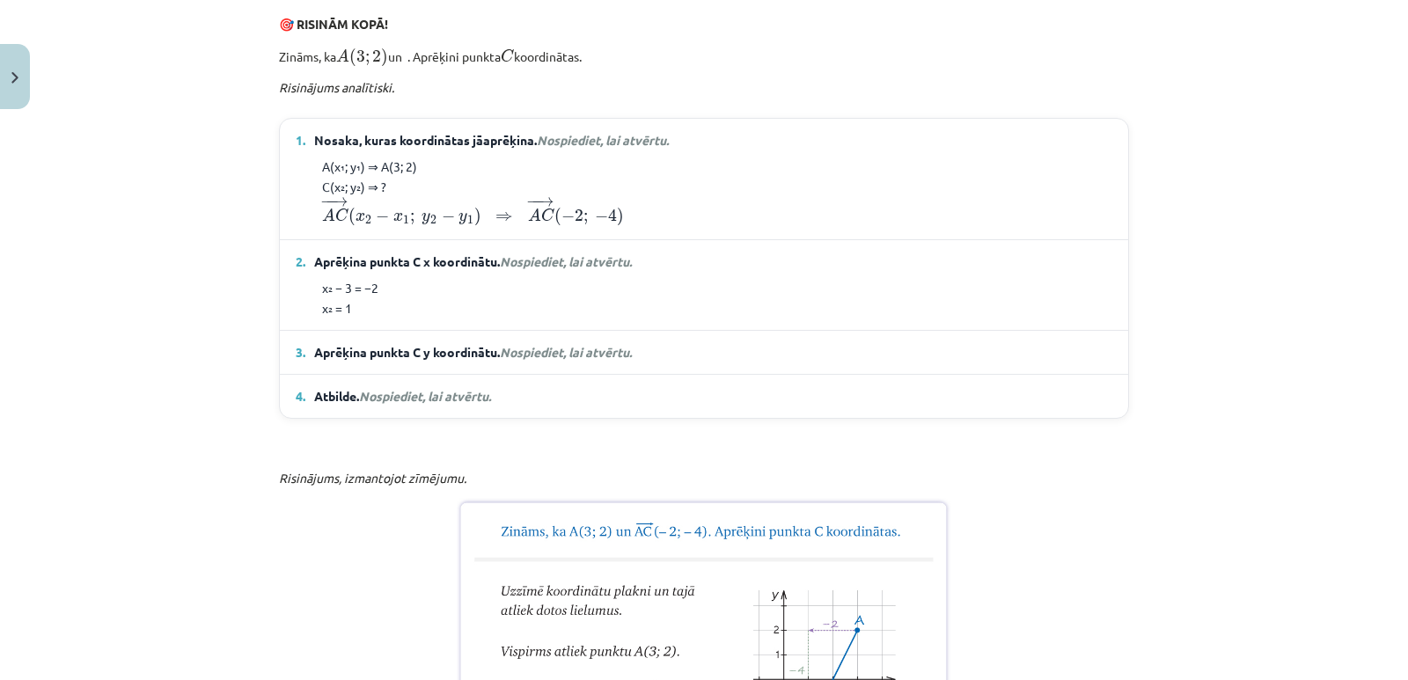
click at [538, 360] on span "Nospiediet, lai atvērtu." at bounding box center [566, 352] width 132 height 16
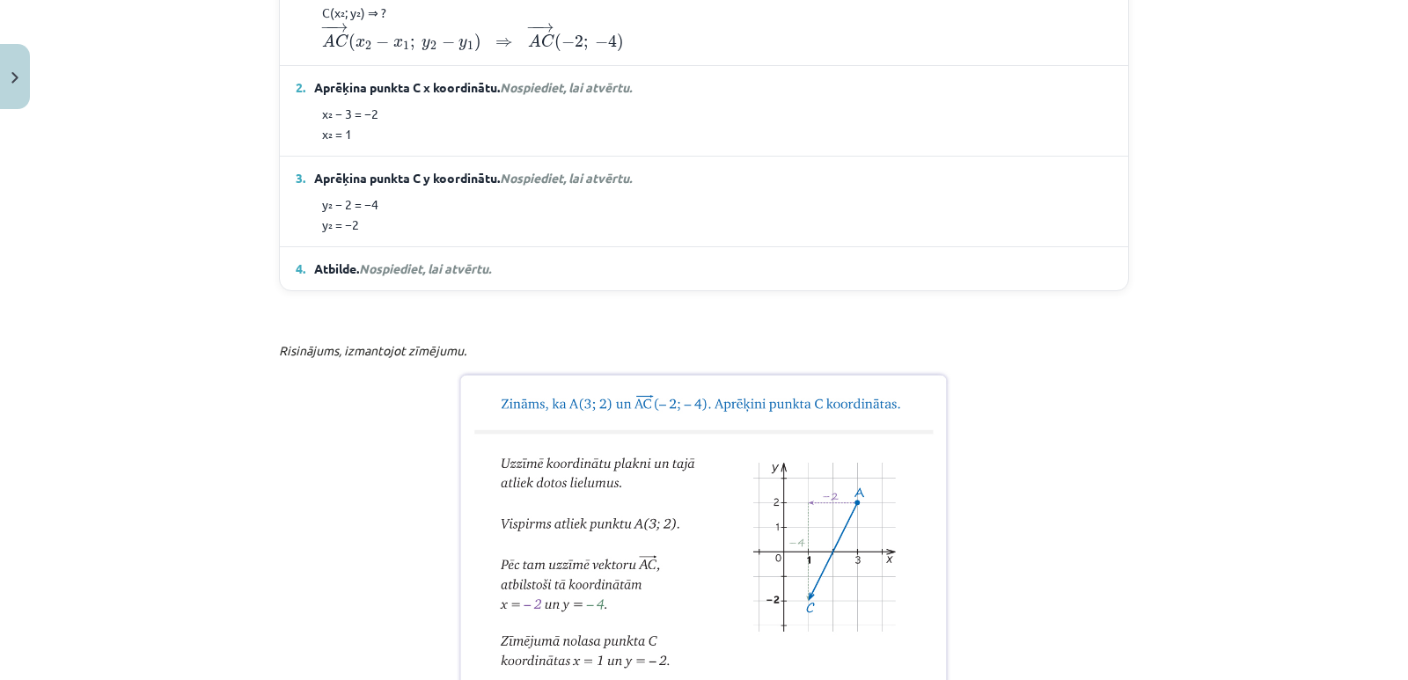
scroll to position [1283, 0]
click at [447, 275] on span "Nospiediet, lai atvērtu." at bounding box center [425, 267] width 132 height 16
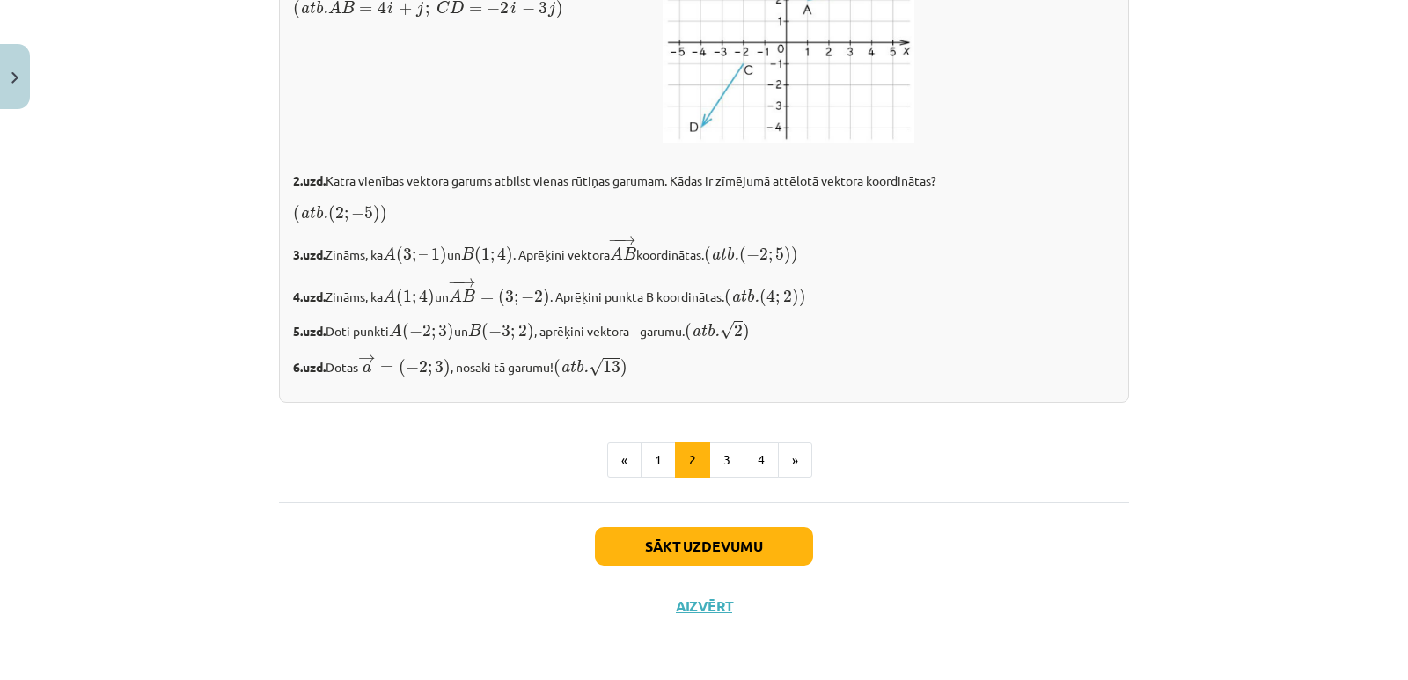
scroll to position [3203, 0]
click at [719, 465] on button "3" at bounding box center [726, 460] width 35 height 35
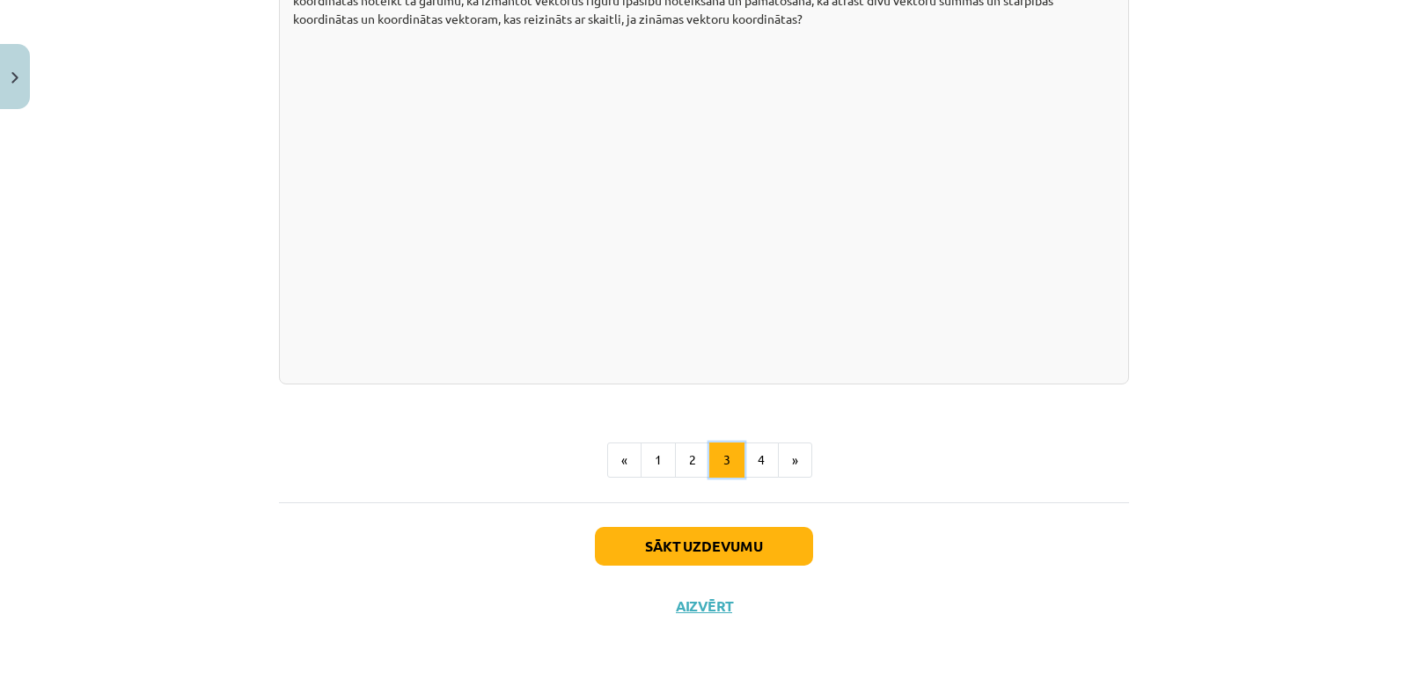
scroll to position [3259, 0]
click at [12, 67] on button "Close" at bounding box center [15, 76] width 30 height 65
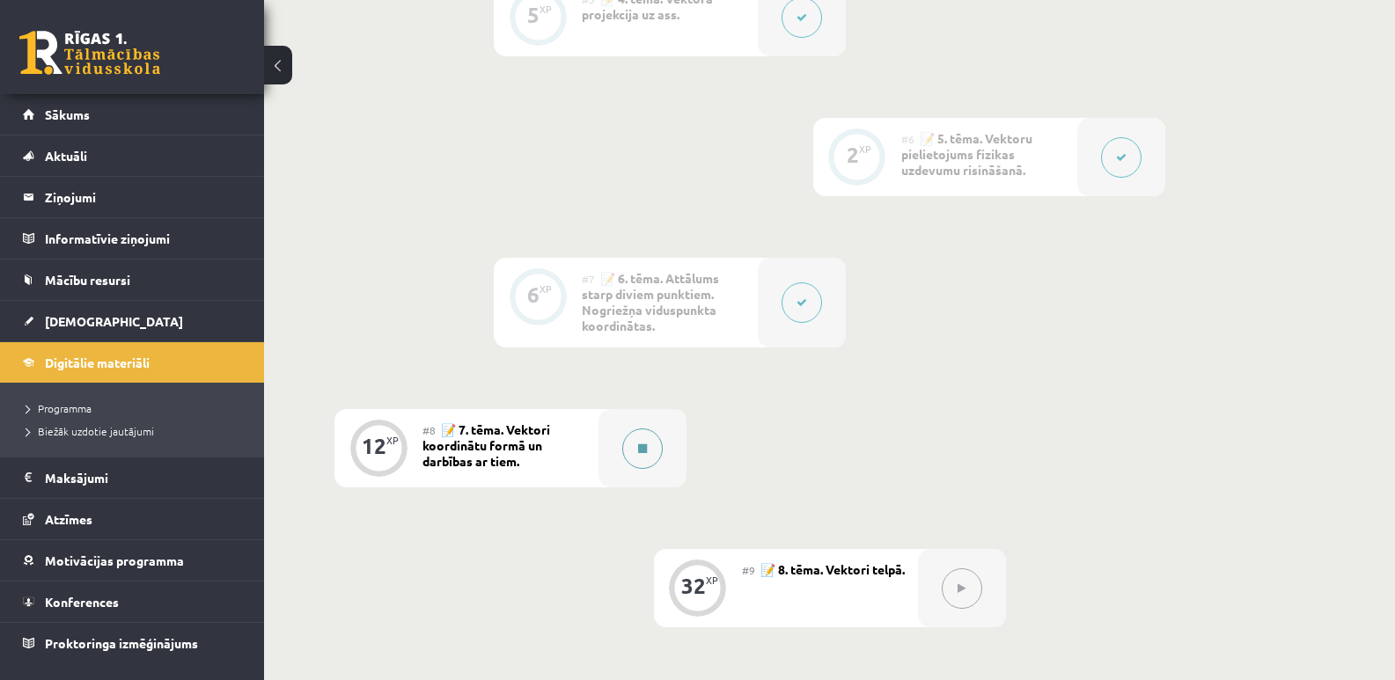
click at [637, 442] on button at bounding box center [642, 448] width 40 height 40
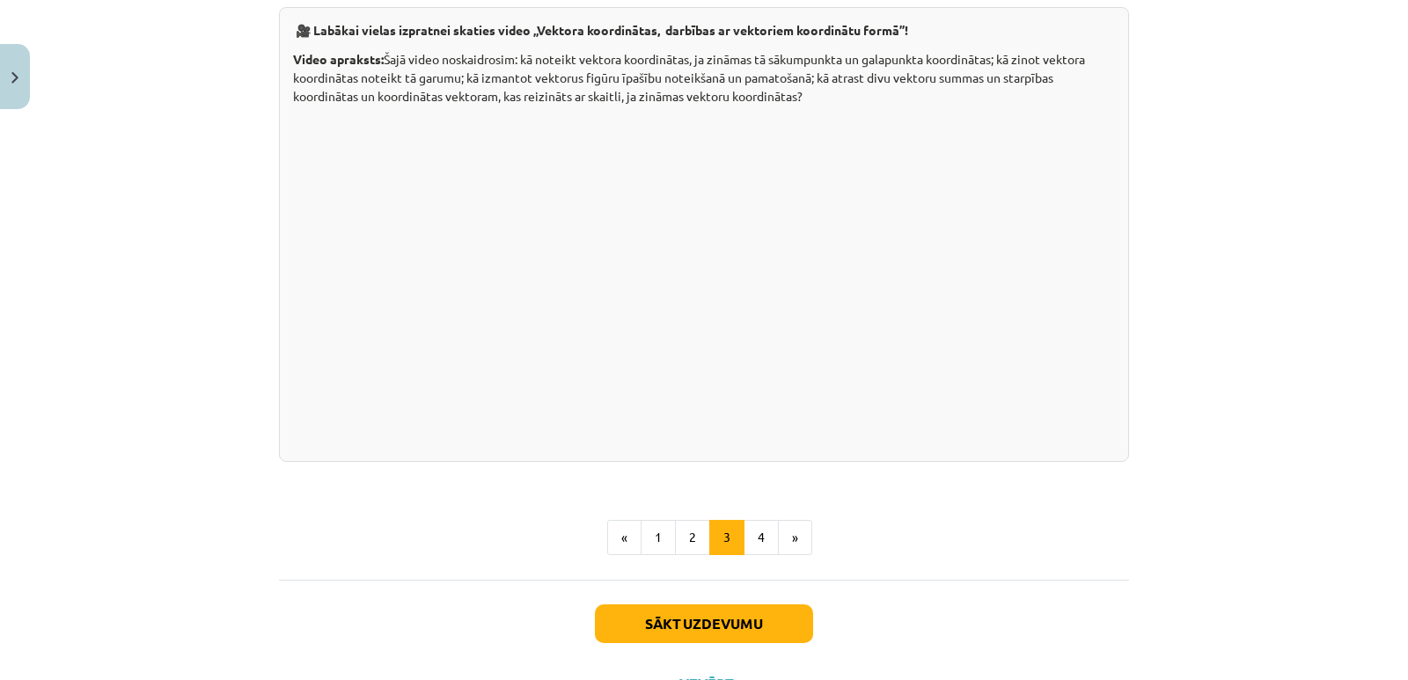
scroll to position [3443, 0]
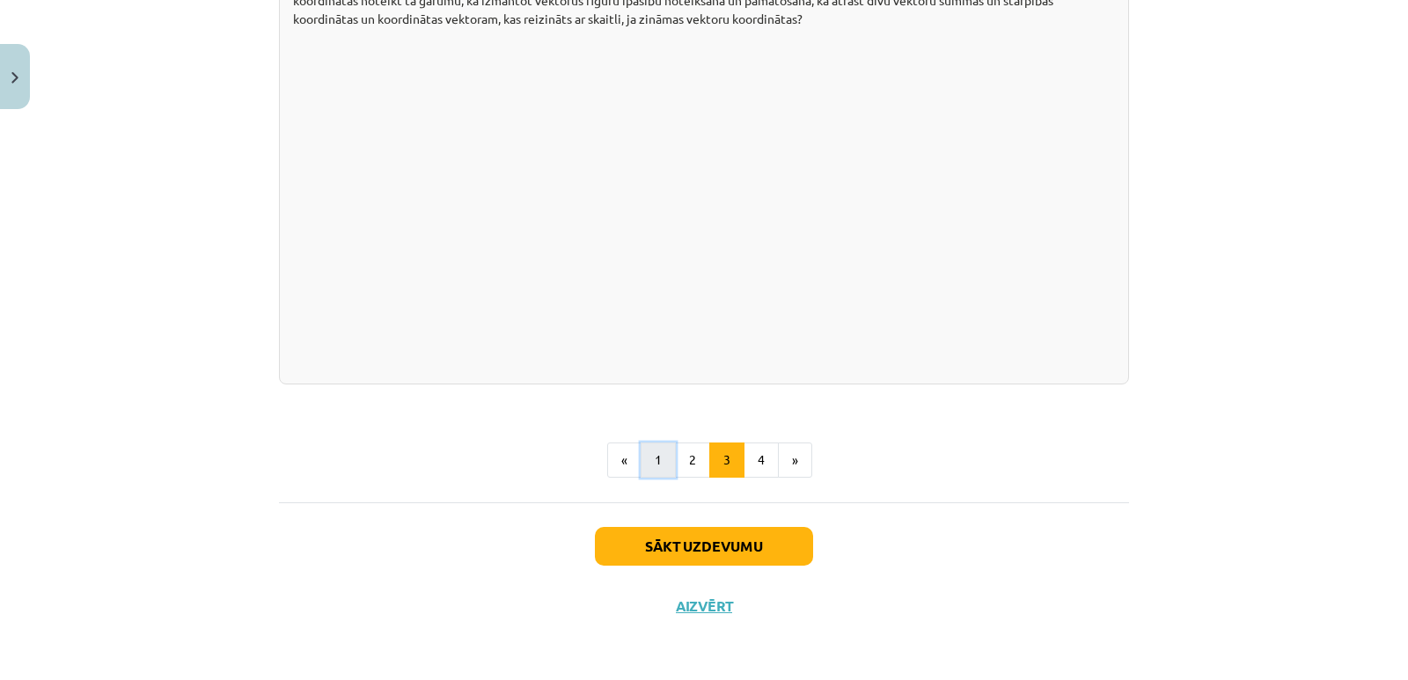
click at [654, 478] on button "1" at bounding box center [658, 460] width 35 height 35
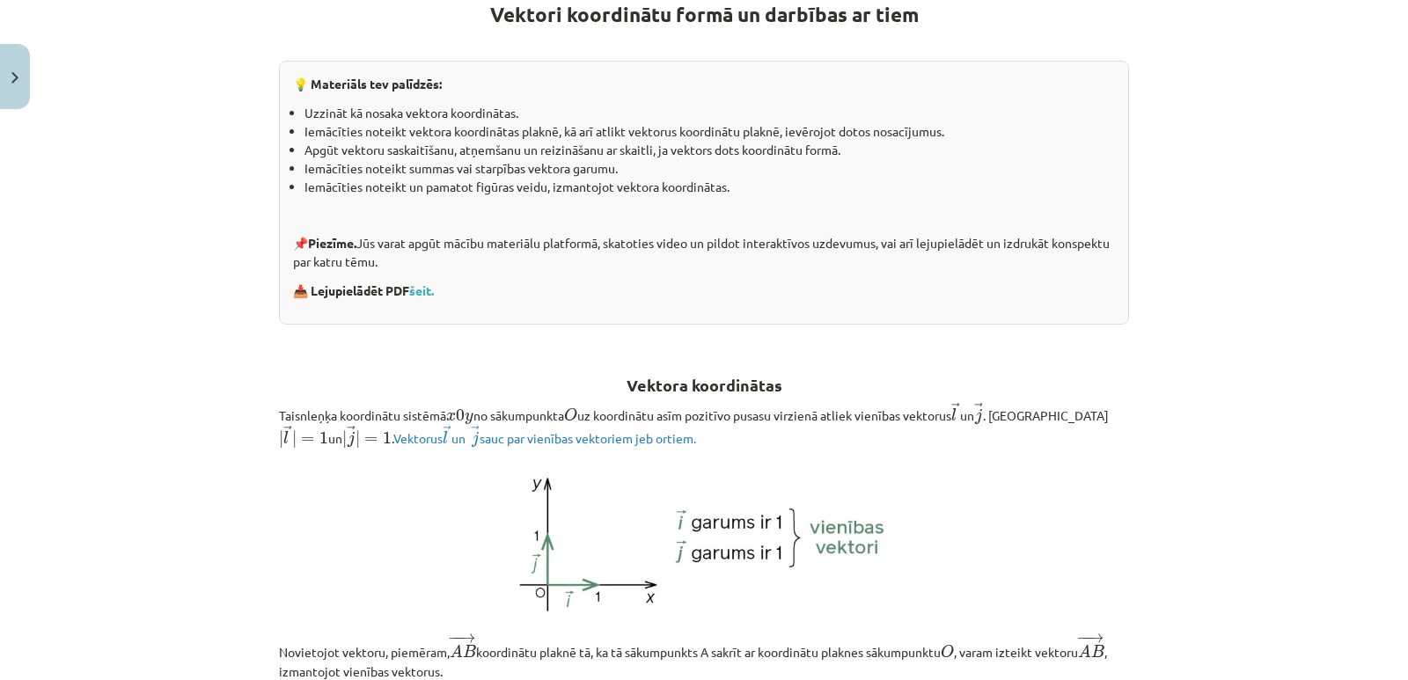
scroll to position [315, 0]
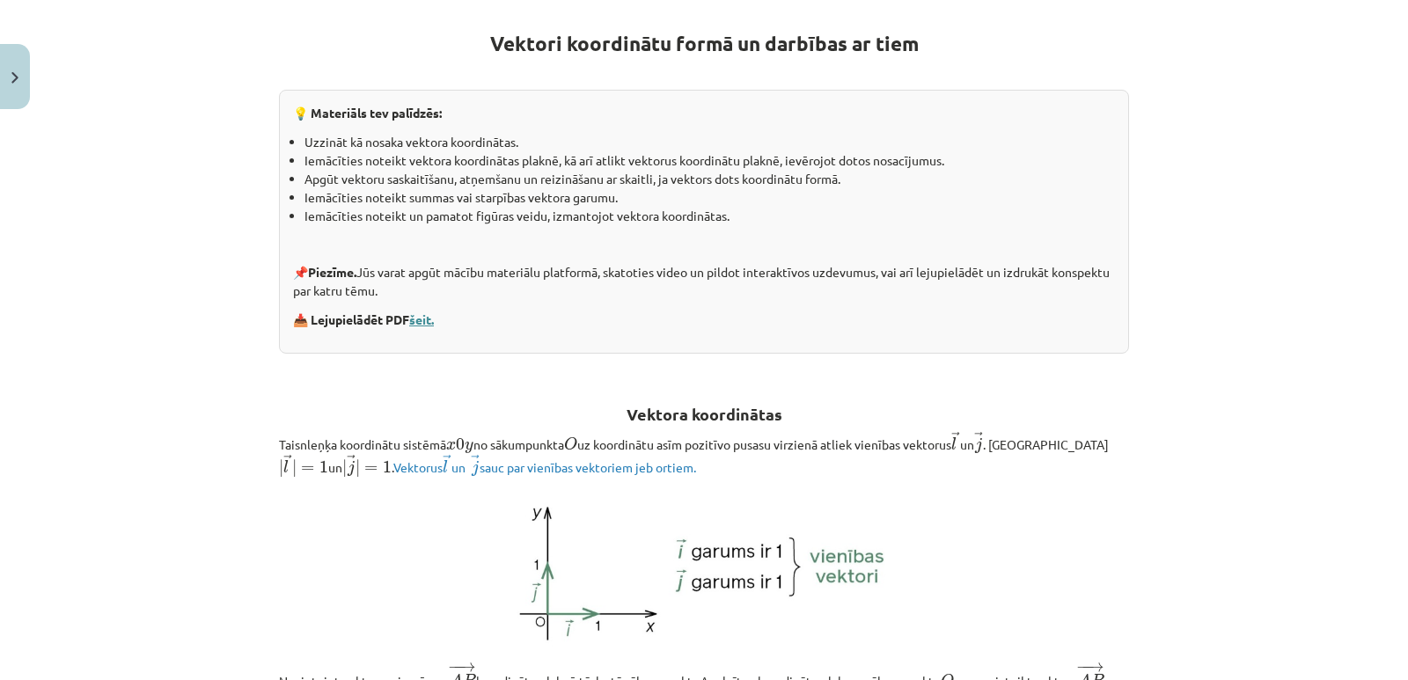
click at [413, 321] on link "šeit." at bounding box center [421, 319] width 25 height 16
